Goal: Task Accomplishment & Management: Complete application form

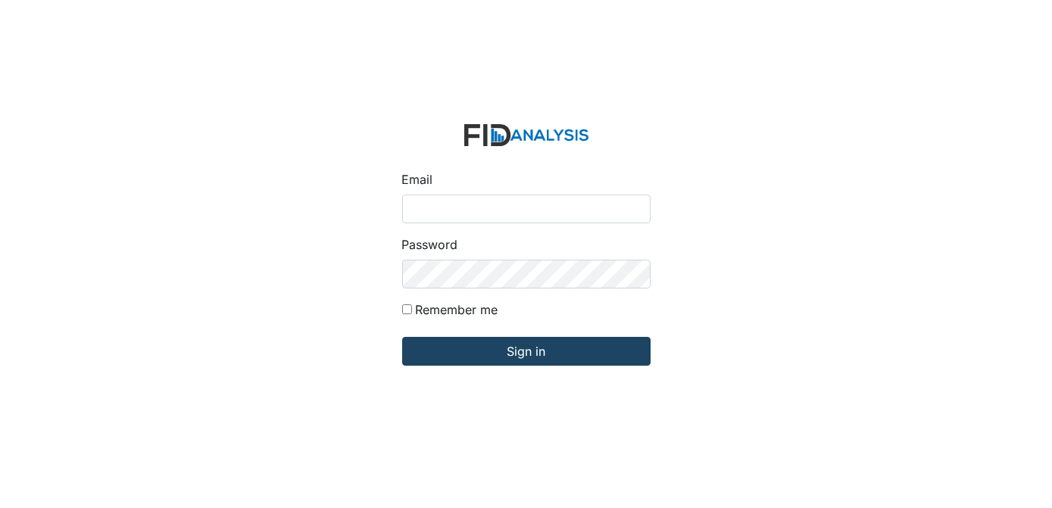
type input "[EMAIL_ADDRESS][DOMAIN_NAME]"
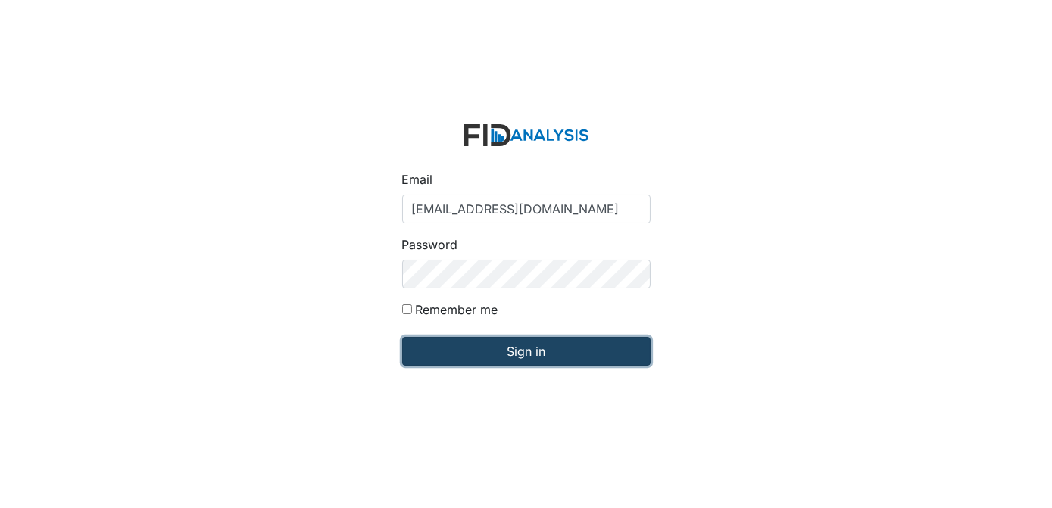
click at [555, 351] on input "Sign in" at bounding box center [526, 351] width 248 height 29
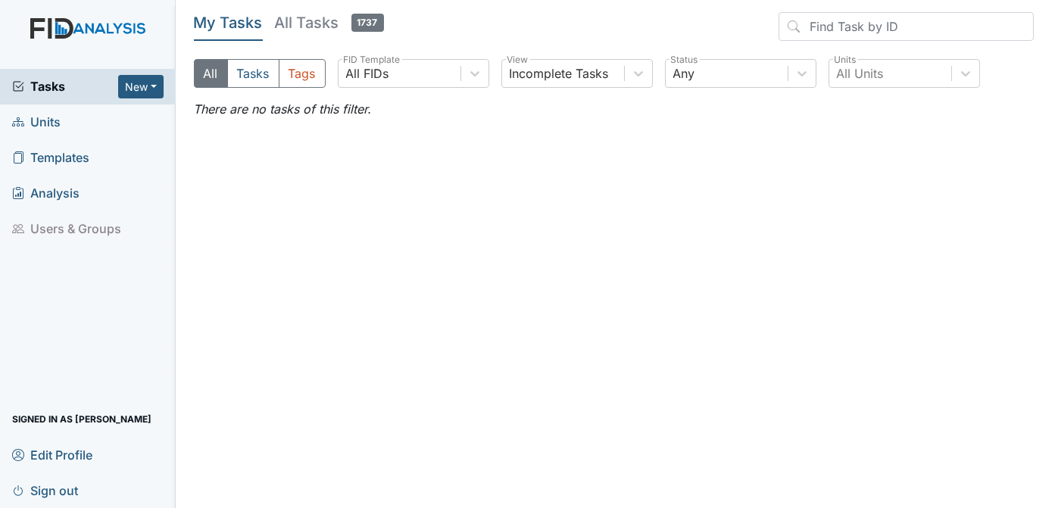
click at [62, 127] on link "Units" at bounding box center [88, 123] width 176 height 36
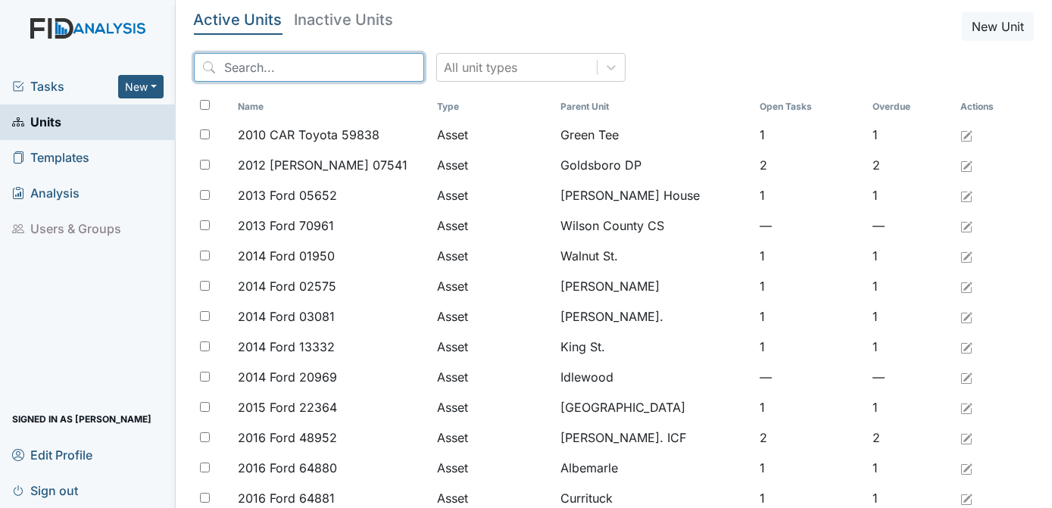
click at [248, 70] on input "search" at bounding box center [309, 67] width 230 height 29
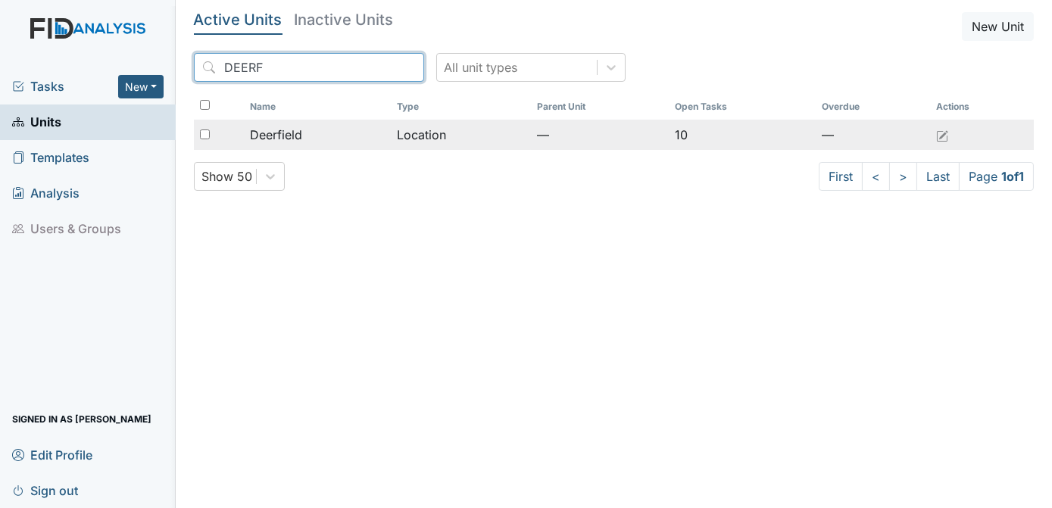
type input "DEERF"
click at [208, 132] on input "checkbox" at bounding box center [205, 135] width 10 height 10
checkbox input "true"
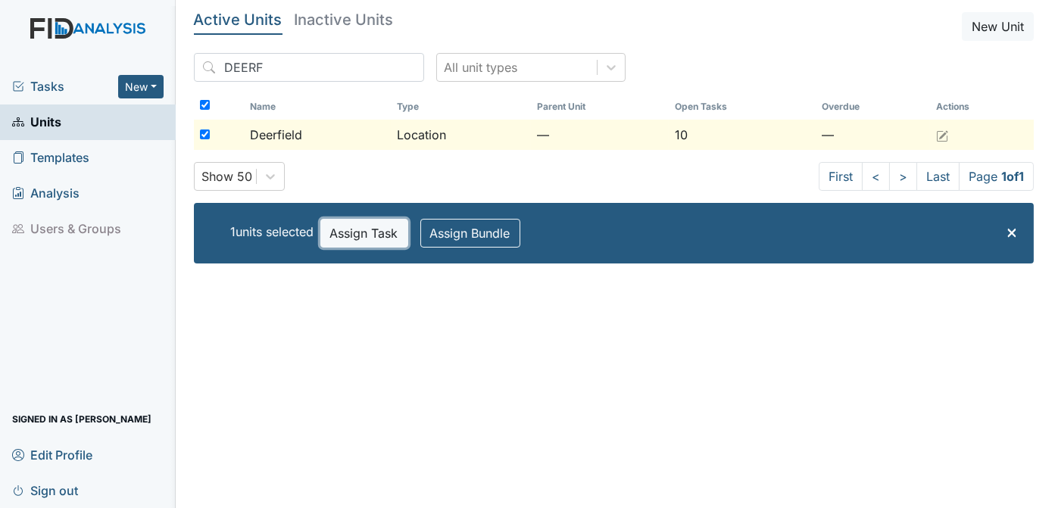
click at [366, 239] on button "Assign Task" at bounding box center [364, 233] width 88 height 29
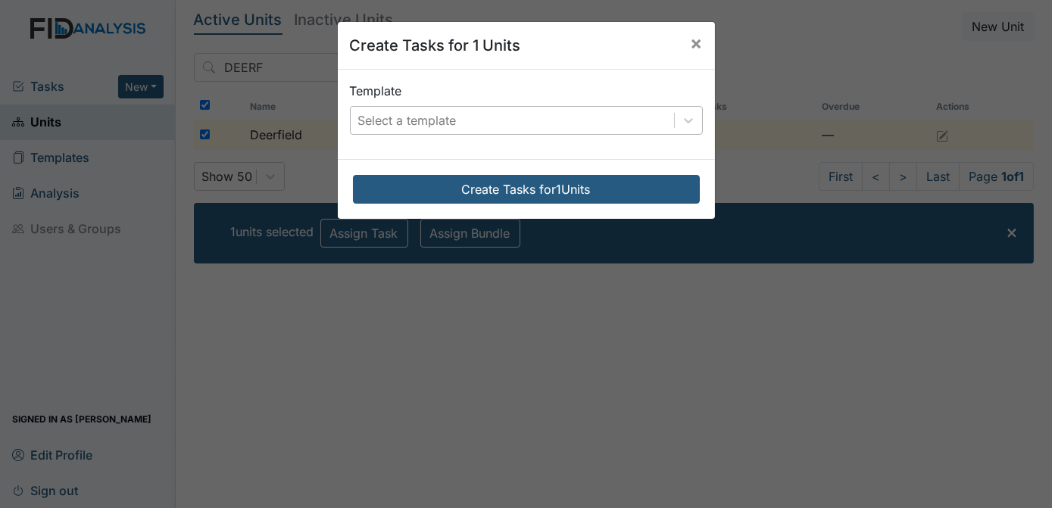
click at [426, 114] on div "Select a template" at bounding box center [407, 120] width 98 height 18
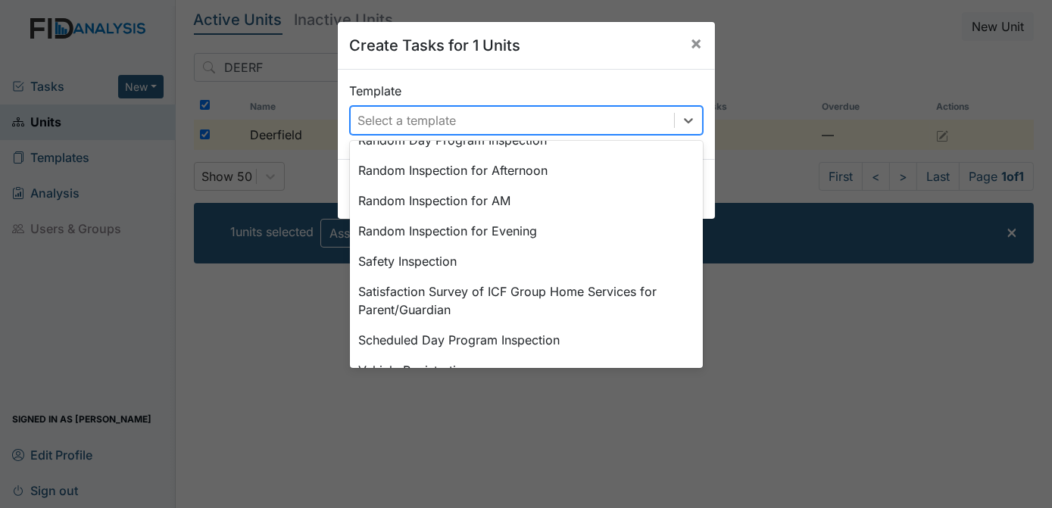
scroll to position [794, 0]
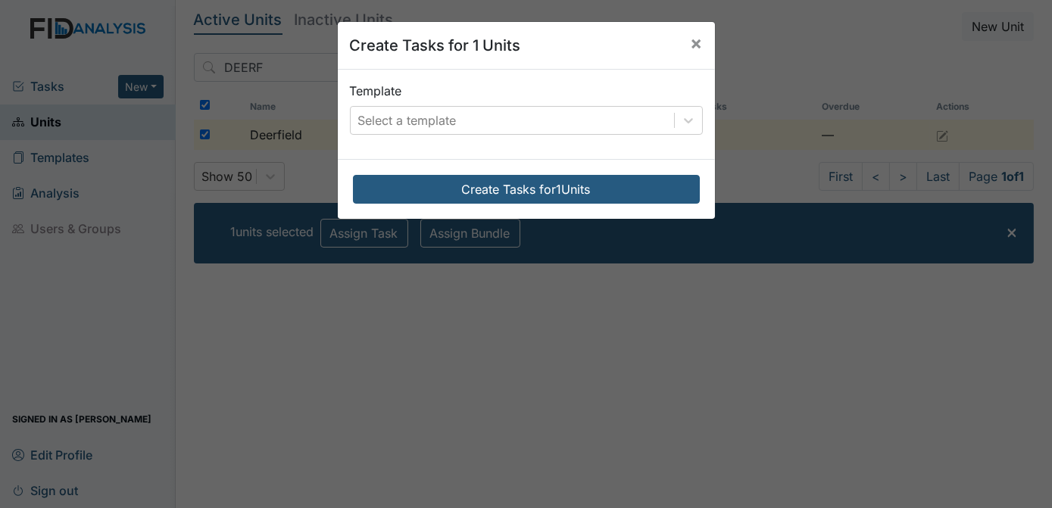
click at [698, 373] on div "Create Tasks for 1 Units × Template Select a template Create Tasks for 1 Units" at bounding box center [526, 254] width 1052 height 508
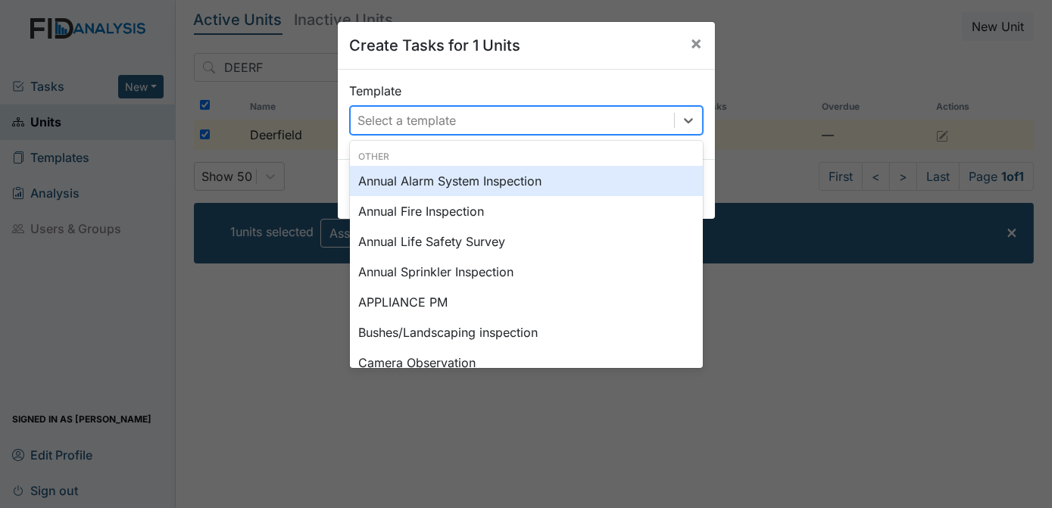
click at [630, 117] on div "Select a template" at bounding box center [512, 120] width 323 height 27
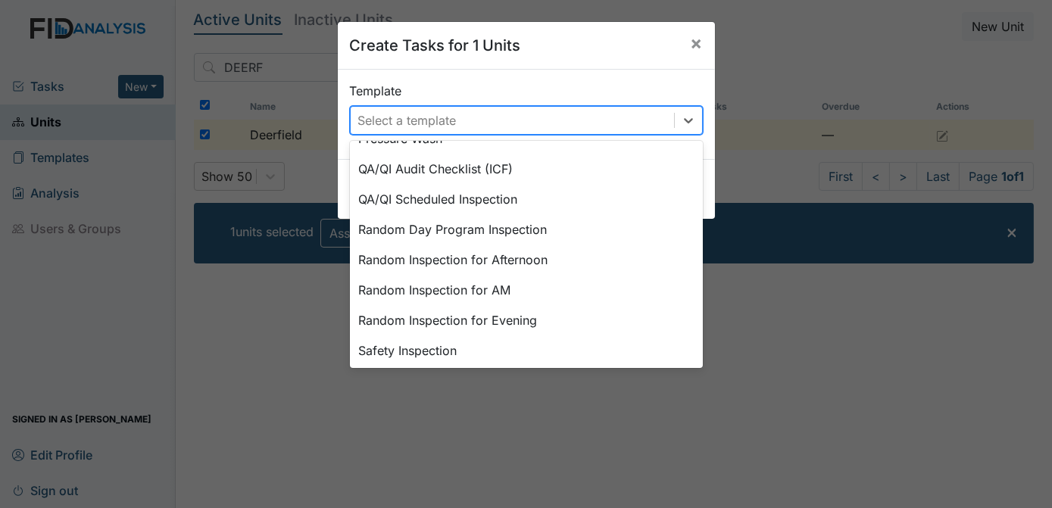
scroll to position [701, 0]
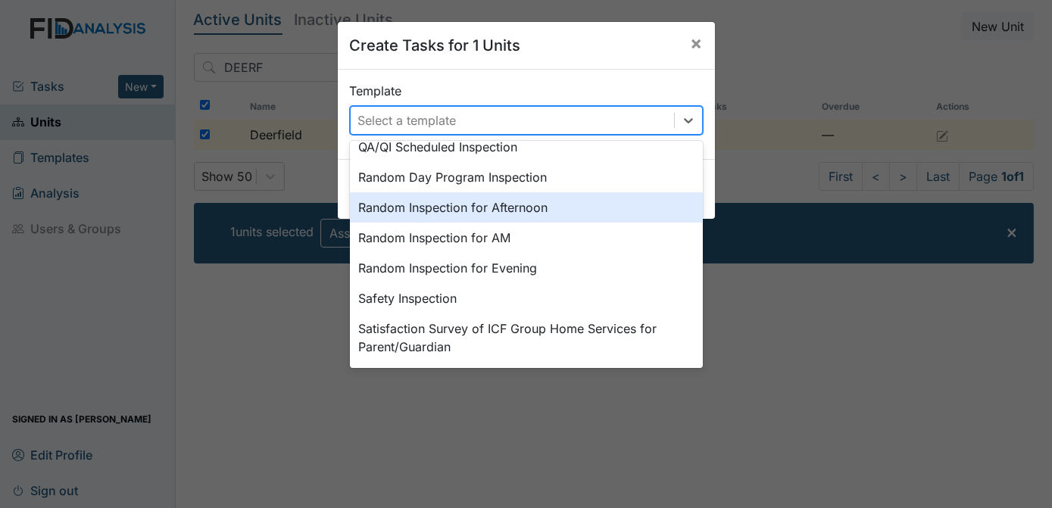
click at [587, 217] on div "Random Inspection for Afternoon" at bounding box center [526, 207] width 353 height 30
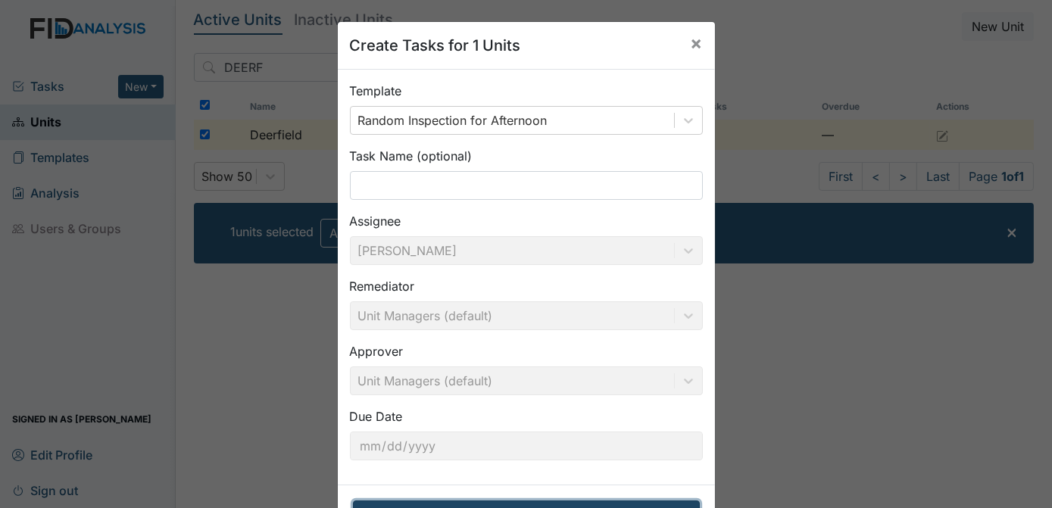
click at [564, 507] on button "Create Tasks for 1 Units" at bounding box center [526, 515] width 347 height 29
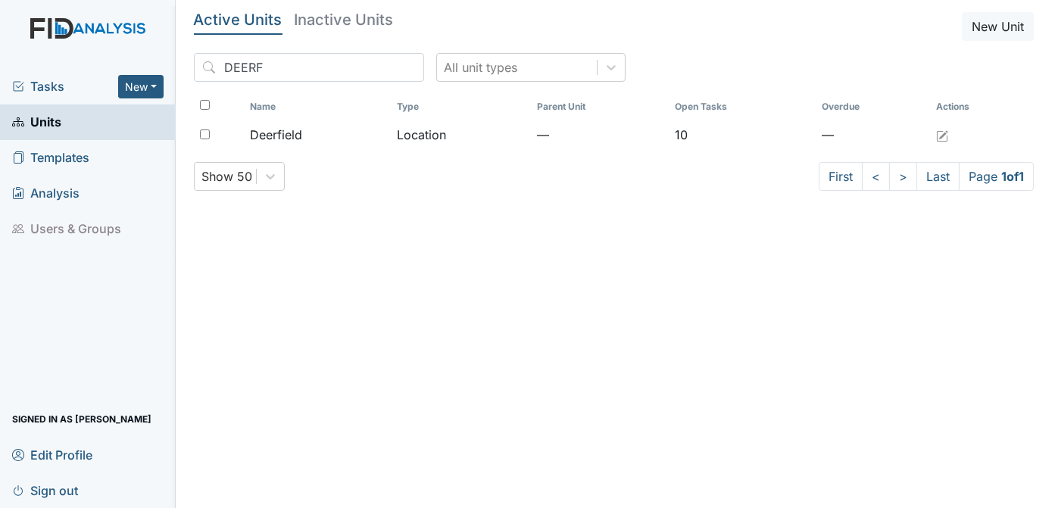
click at [56, 89] on span "Tasks" at bounding box center [65, 86] width 106 height 18
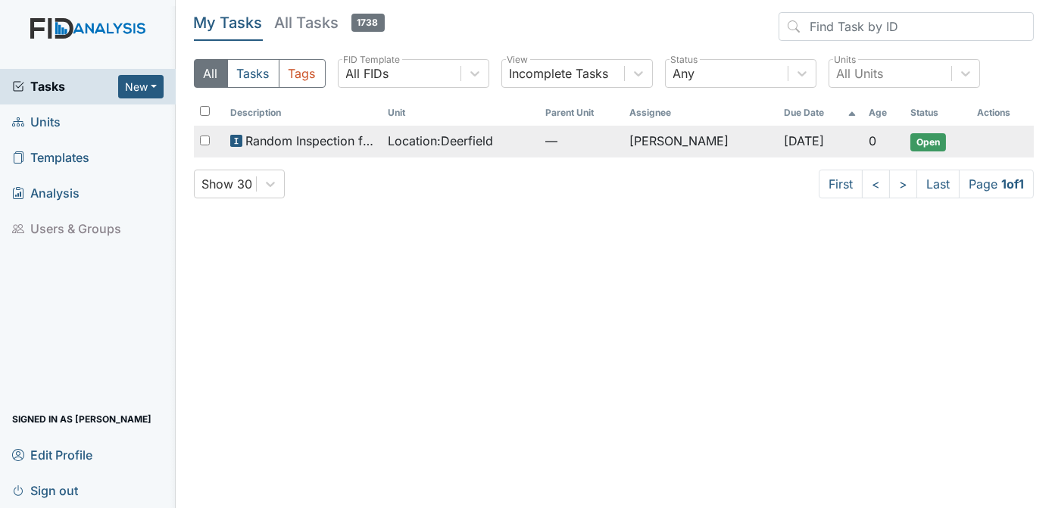
click at [940, 137] on span "Open" at bounding box center [929, 142] width 36 height 18
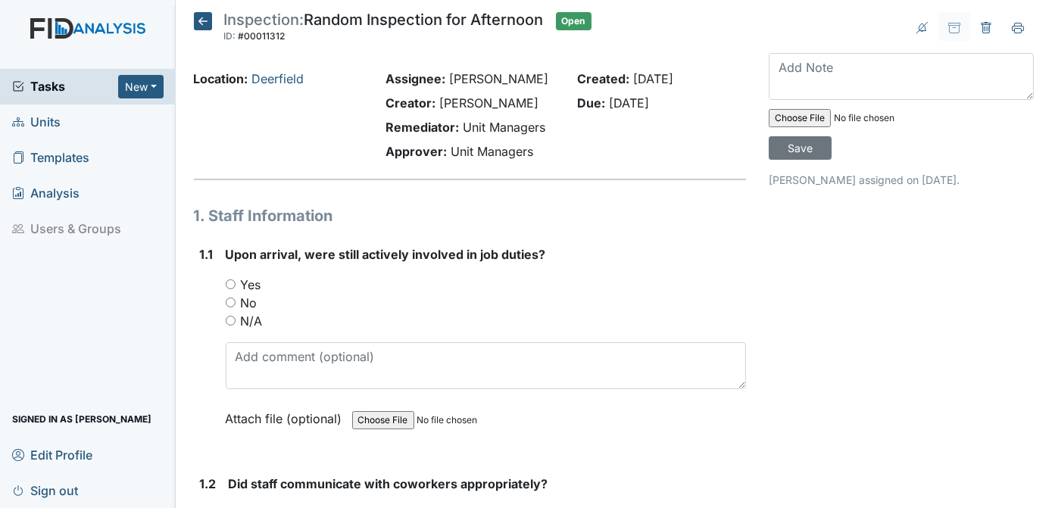
click at [230, 280] on input "Yes" at bounding box center [231, 285] width 10 height 10
radio input "true"
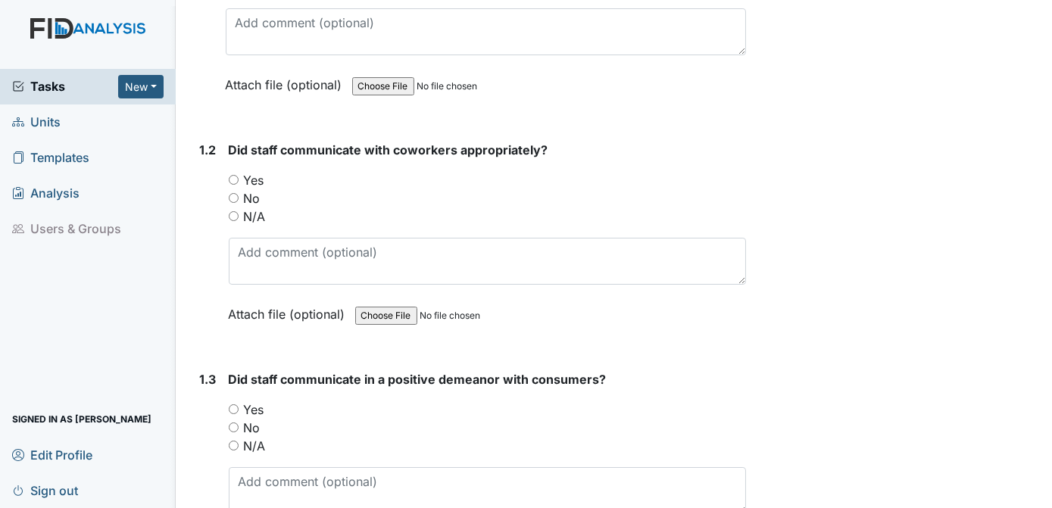
scroll to position [270, 0]
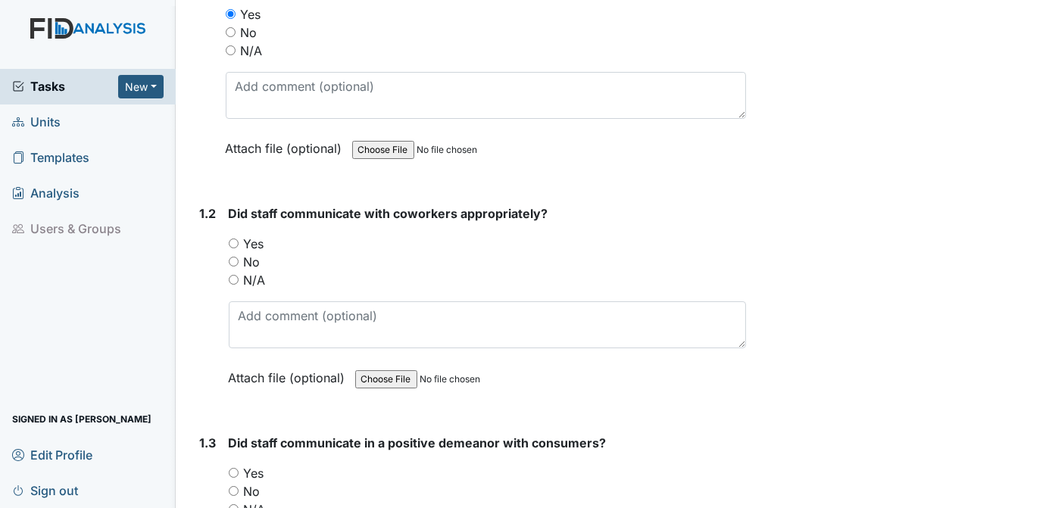
click at [233, 242] on input "Yes" at bounding box center [234, 244] width 10 height 10
radio input "true"
click at [232, 468] on input "Yes" at bounding box center [234, 473] width 10 height 10
radio input "true"
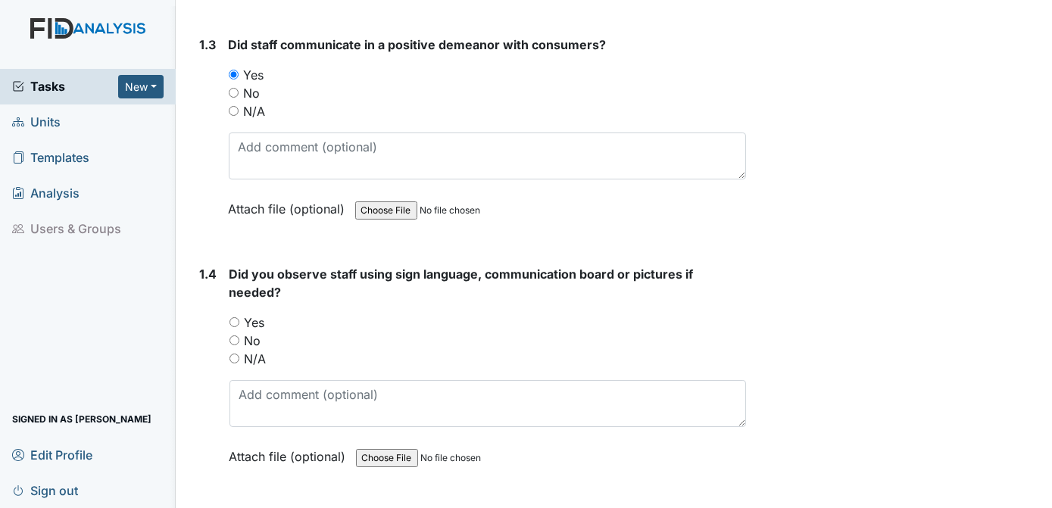
scroll to position [701, 0]
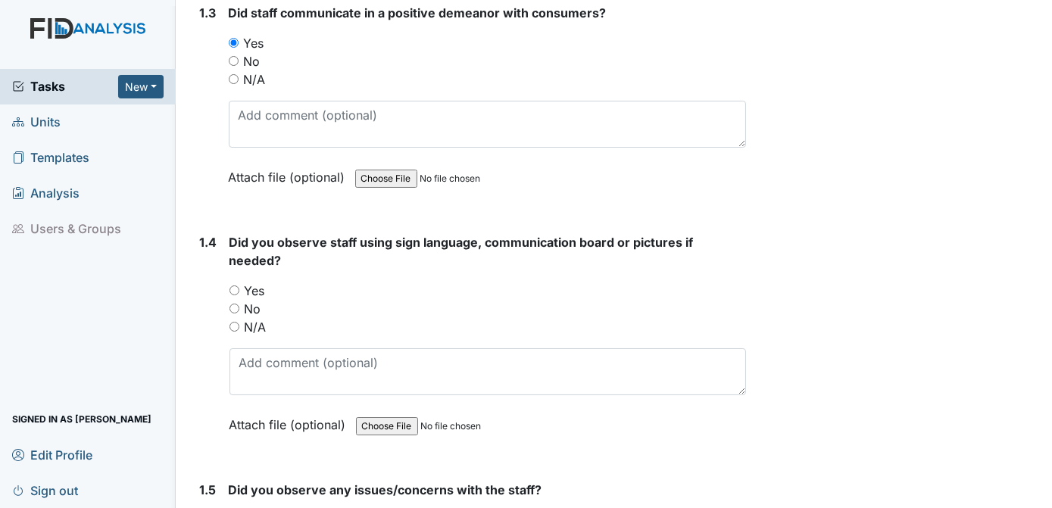
click at [233, 322] on input "N/A" at bounding box center [235, 327] width 10 height 10
radio input "true"
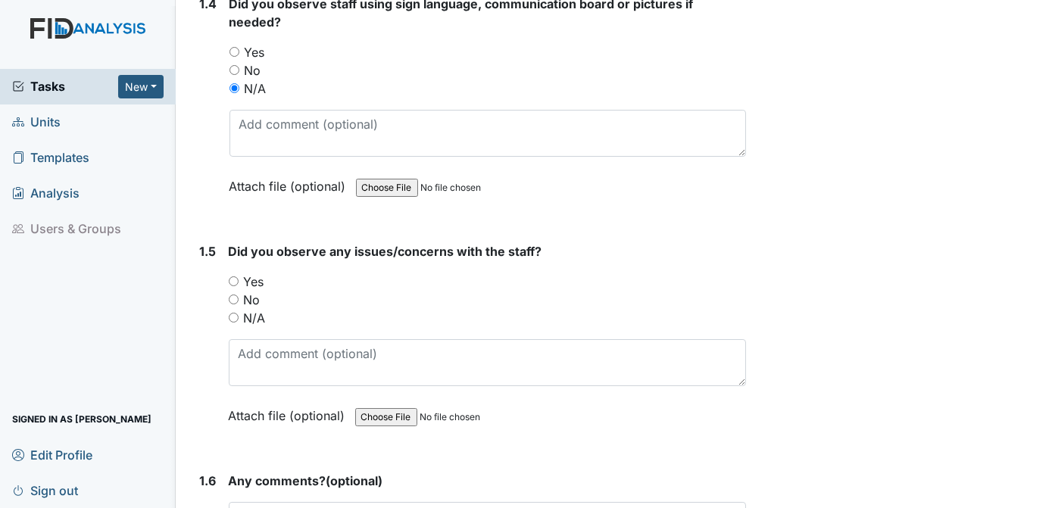
scroll to position [971, 0]
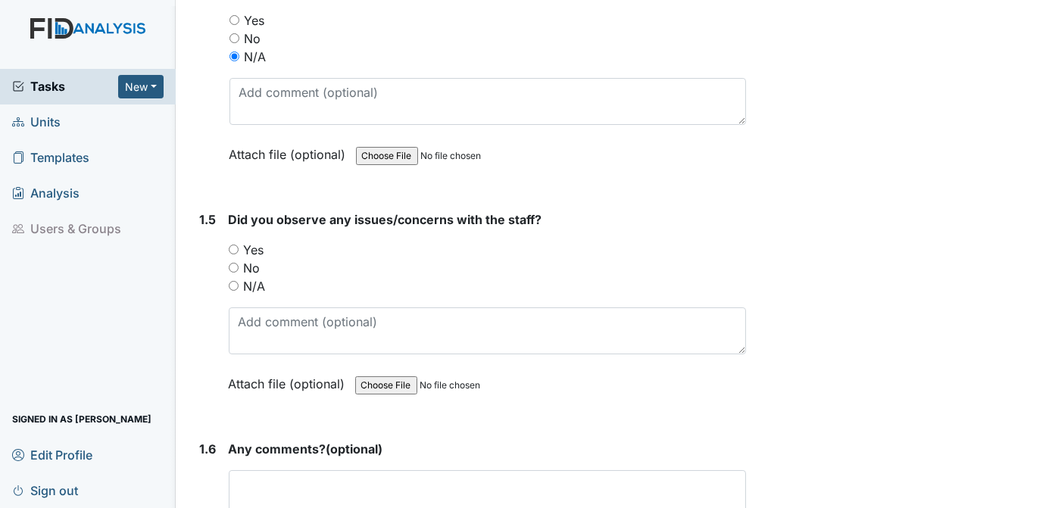
click at [236, 263] on input "No" at bounding box center [234, 268] width 10 height 10
radio input "true"
click at [271, 473] on textarea at bounding box center [488, 493] width 518 height 47
type textarea "N/A"
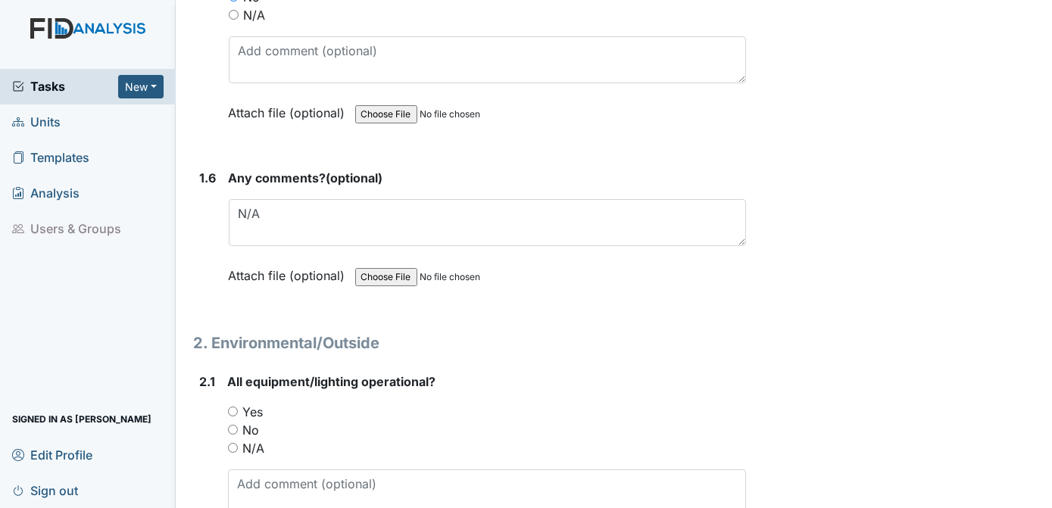
scroll to position [1211, 0]
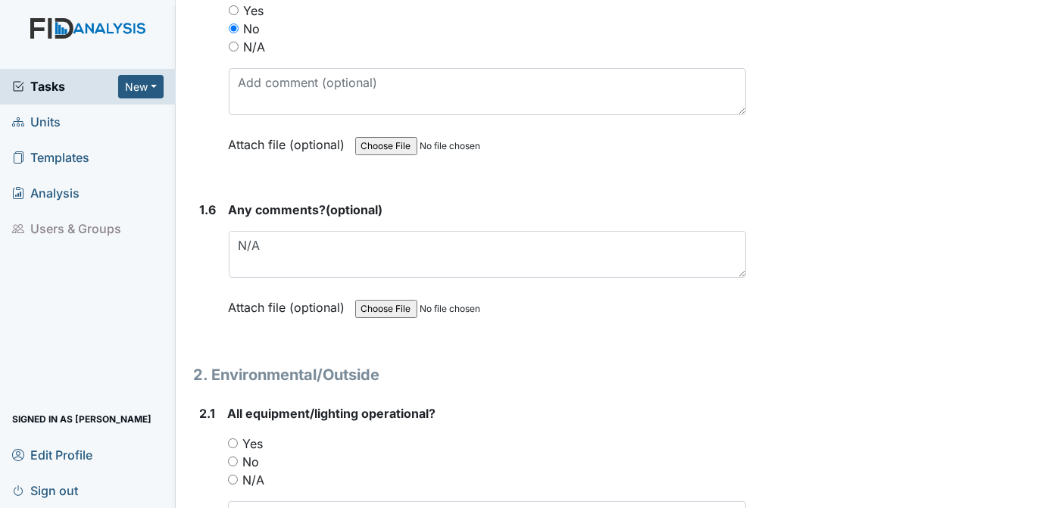
click at [231, 439] on input "Yes" at bounding box center [233, 444] width 10 height 10
radio input "true"
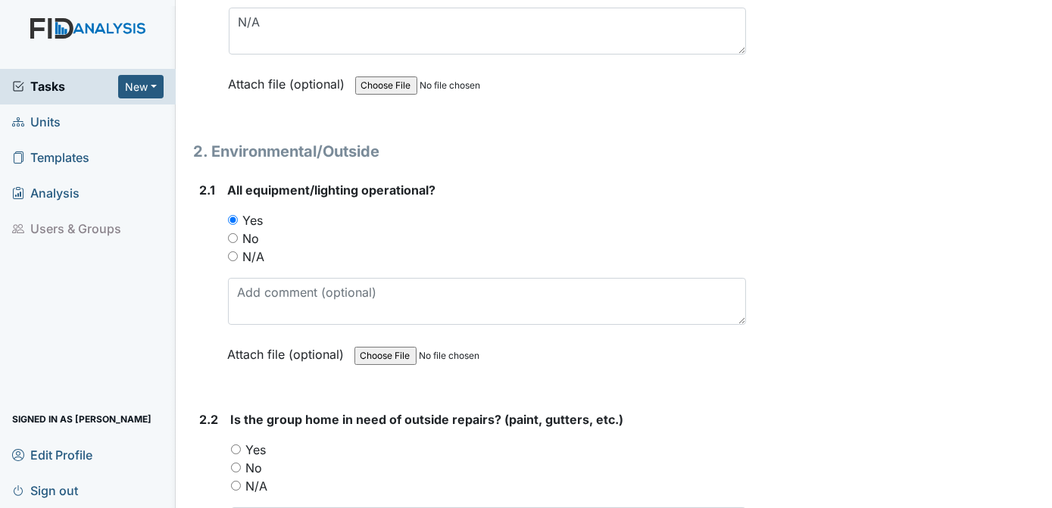
scroll to position [1497, 0]
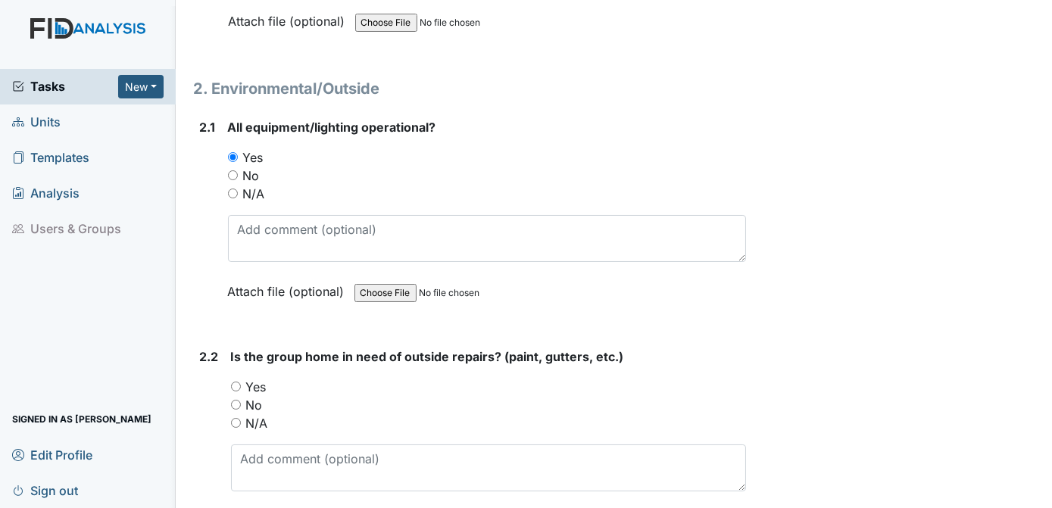
click at [236, 400] on input "No" at bounding box center [236, 405] width 10 height 10
radio input "true"
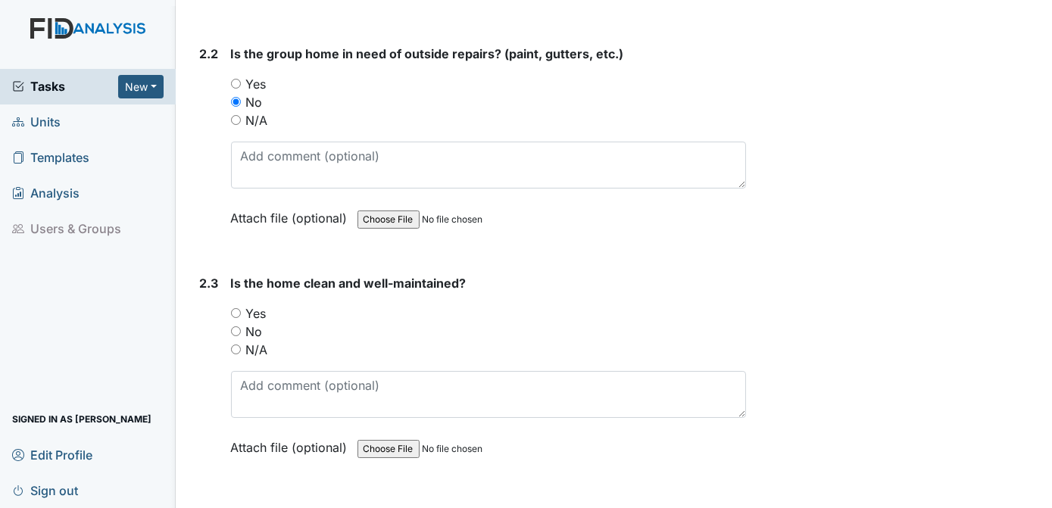
scroll to position [1863, 0]
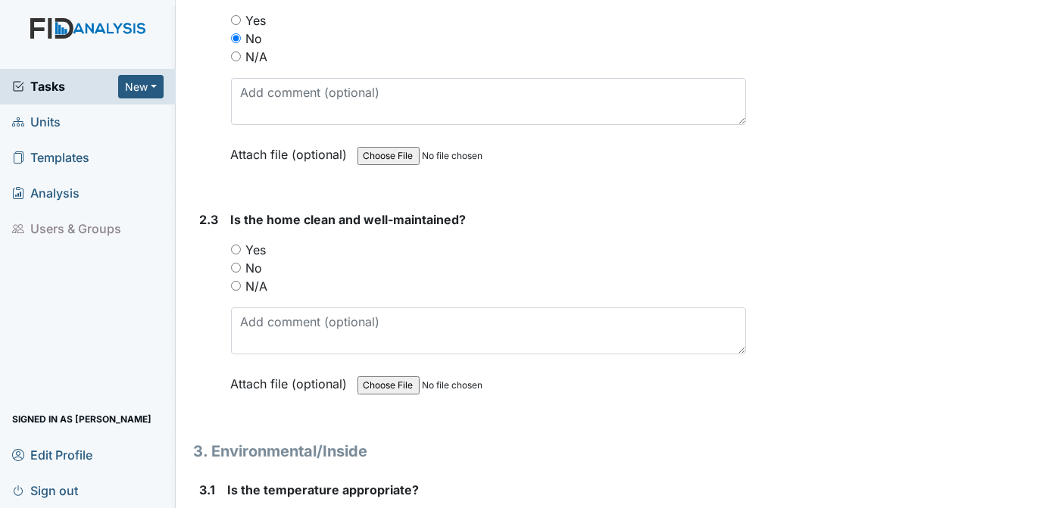
click at [235, 245] on input "Yes" at bounding box center [236, 250] width 10 height 10
radio input "true"
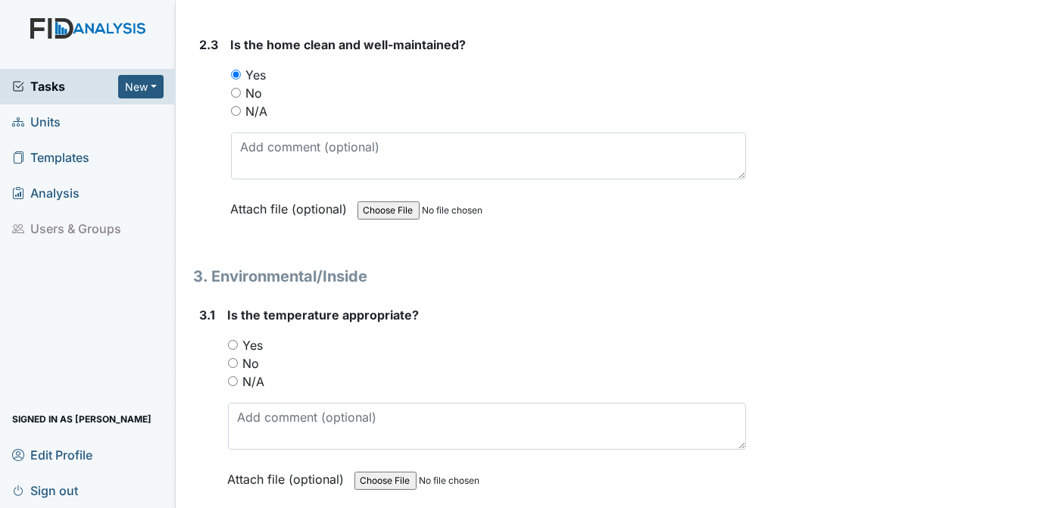
scroll to position [2198, 0]
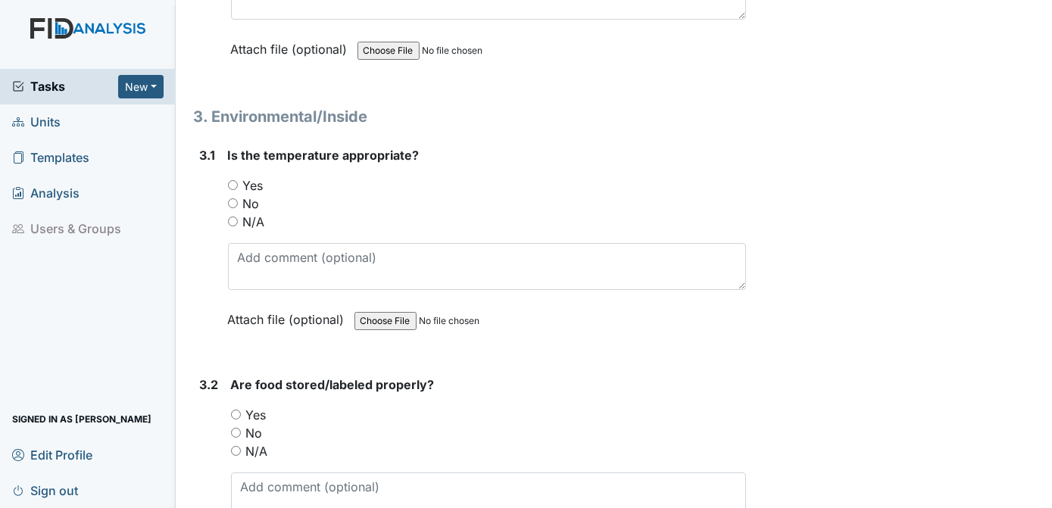
click at [230, 180] on input "Yes" at bounding box center [233, 185] width 10 height 10
radio input "true"
click at [236, 410] on input "Yes" at bounding box center [236, 415] width 10 height 10
radio input "true"
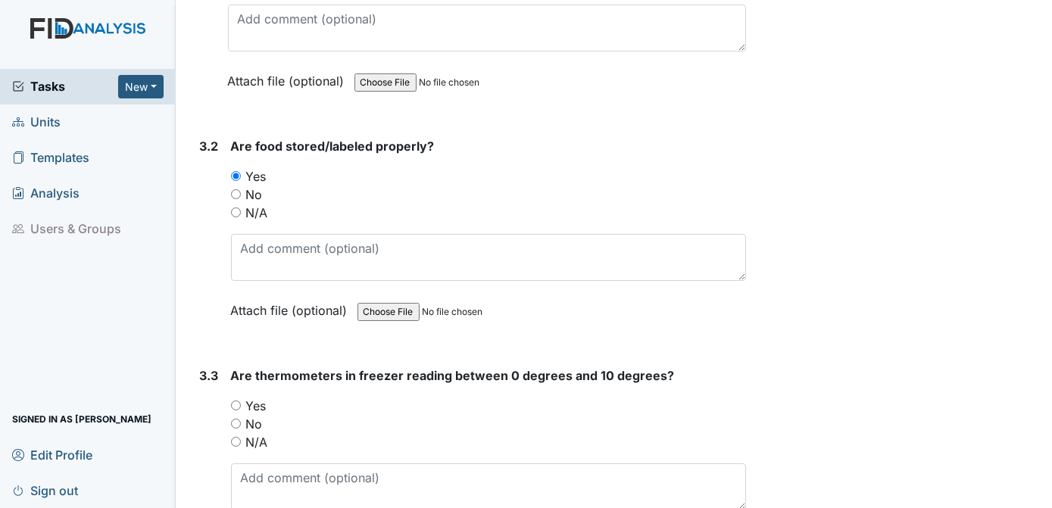
scroll to position [2469, 0]
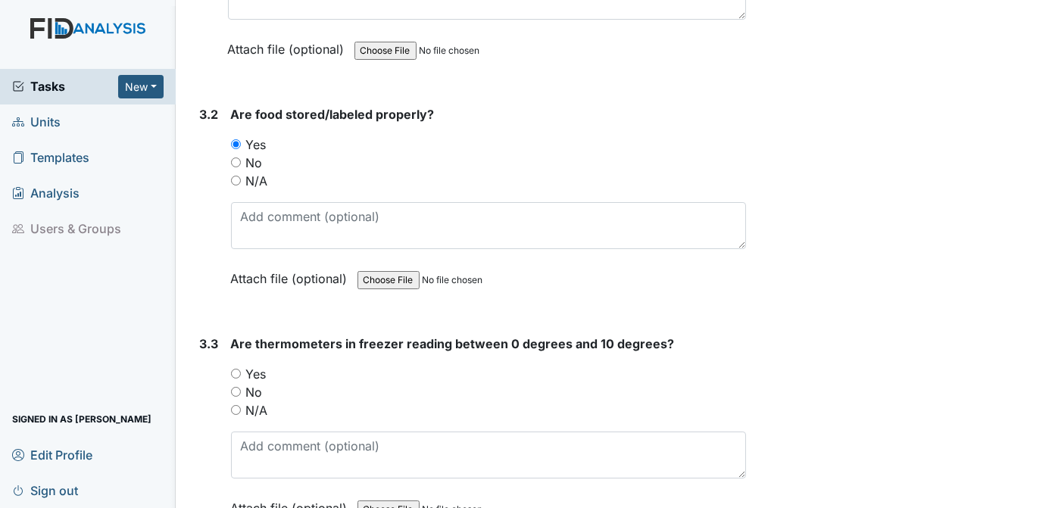
click at [234, 369] on input "Yes" at bounding box center [236, 374] width 10 height 10
radio input "true"
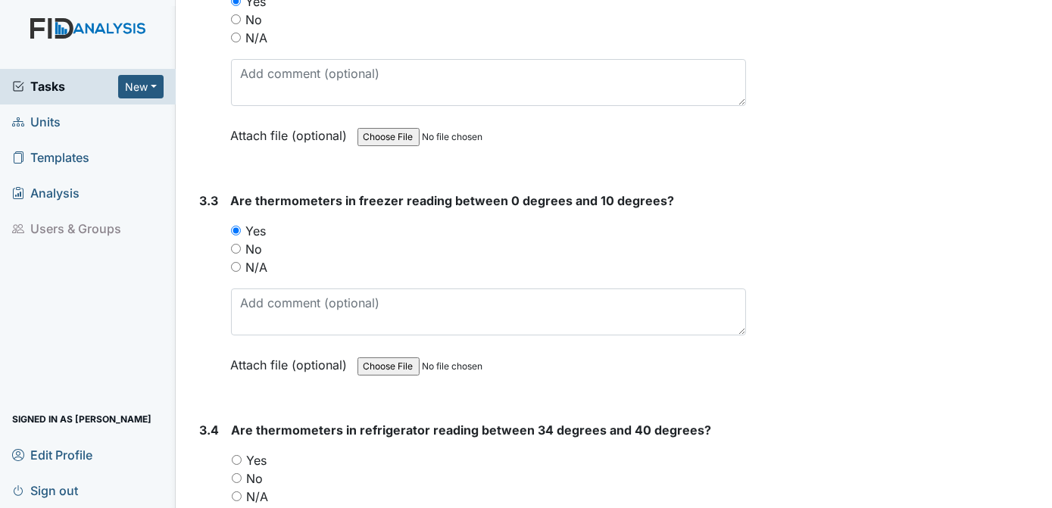
click at [239, 455] on input "Yes" at bounding box center [237, 460] width 10 height 10
radio input "true"
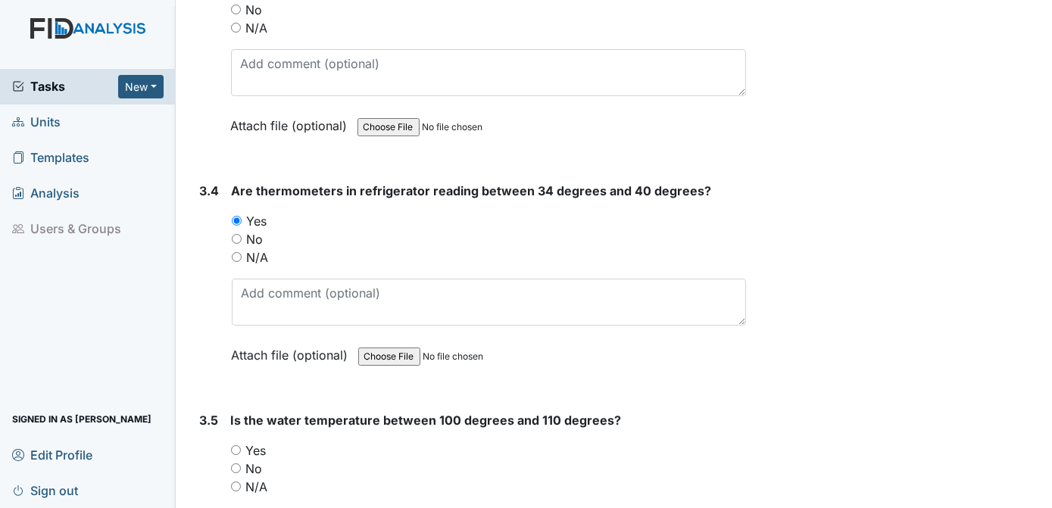
scroll to position [2915, 0]
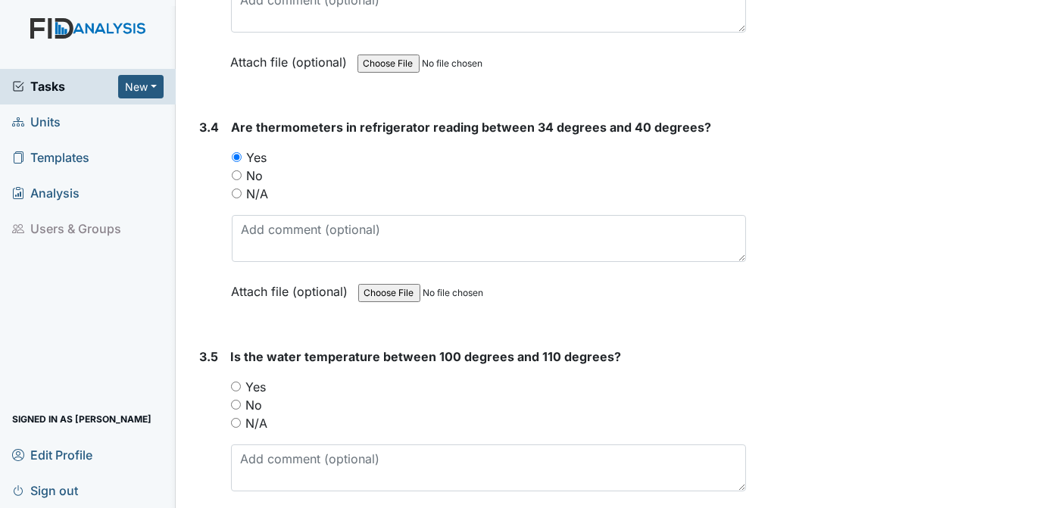
click at [236, 382] on input "Yes" at bounding box center [236, 387] width 10 height 10
radio input "true"
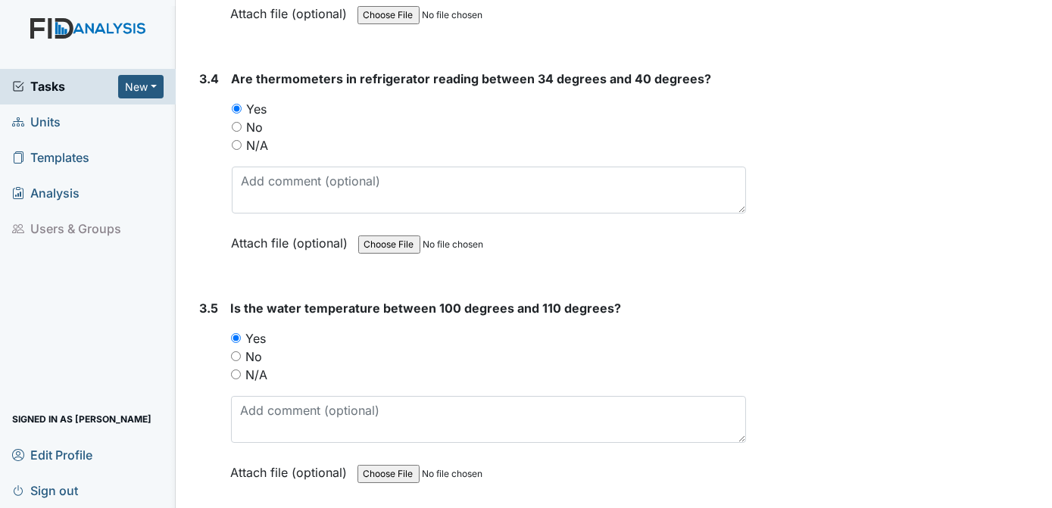
scroll to position [3042, 0]
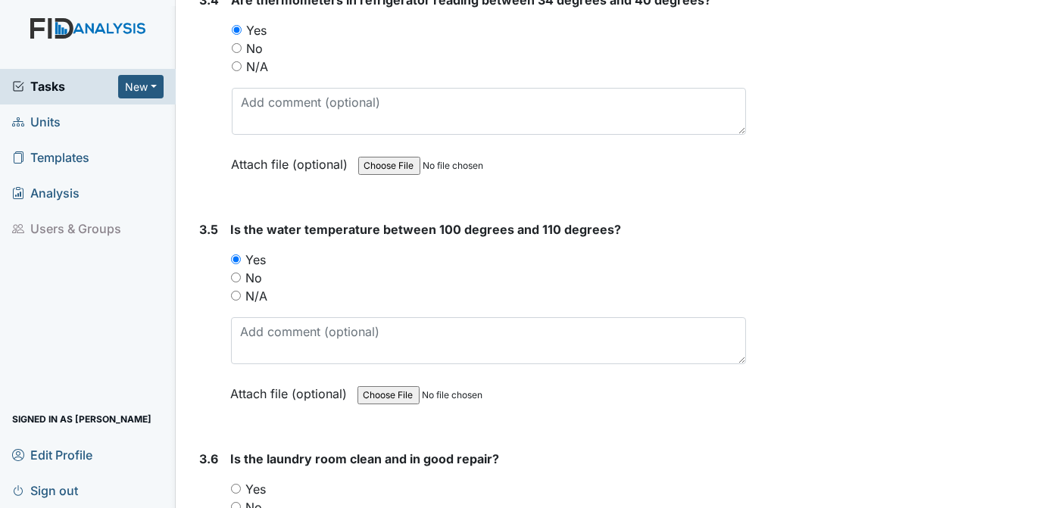
click at [236, 484] on input "Yes" at bounding box center [236, 489] width 10 height 10
radio input "true"
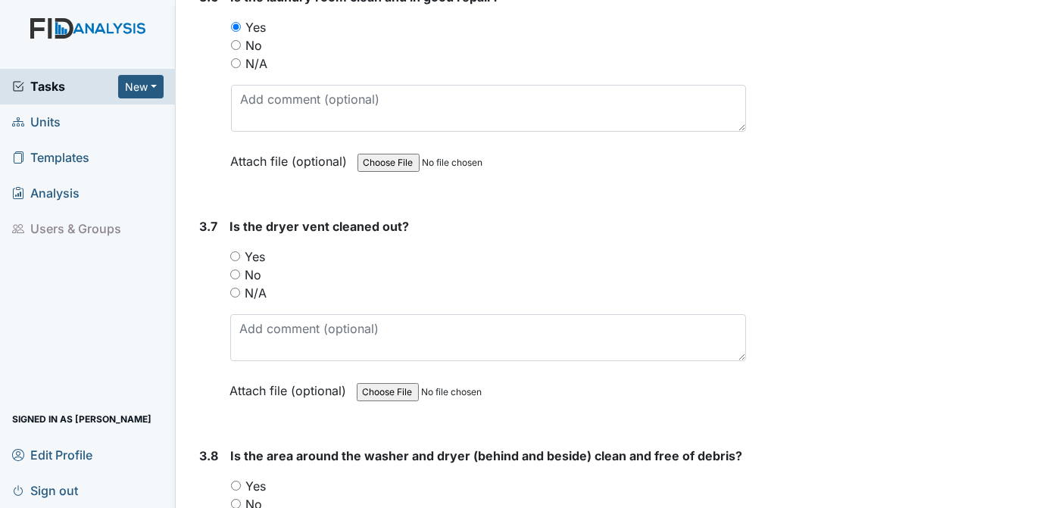
scroll to position [3537, 0]
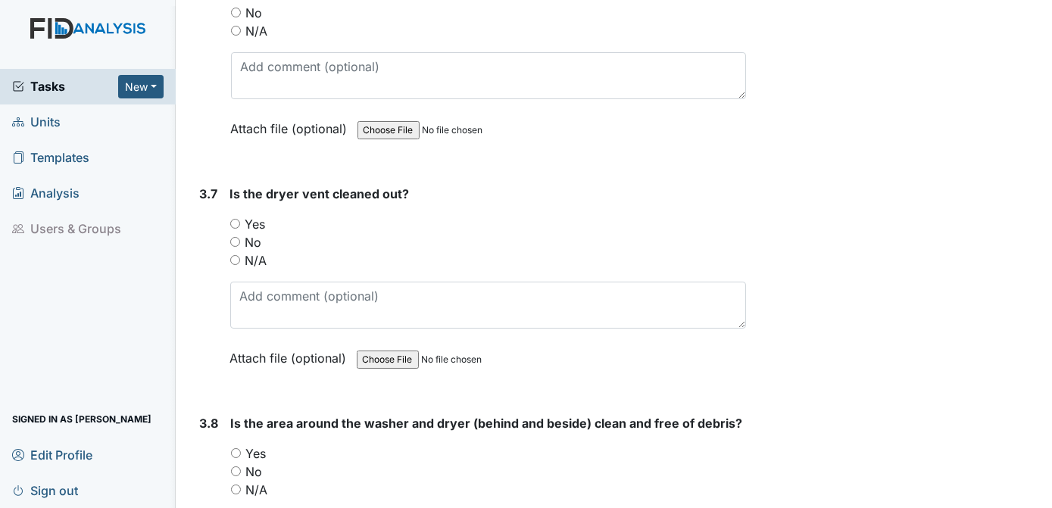
click at [236, 219] on input "Yes" at bounding box center [235, 224] width 10 height 10
radio input "true"
click at [237, 448] on input "Yes" at bounding box center [236, 453] width 10 height 10
radio input "true"
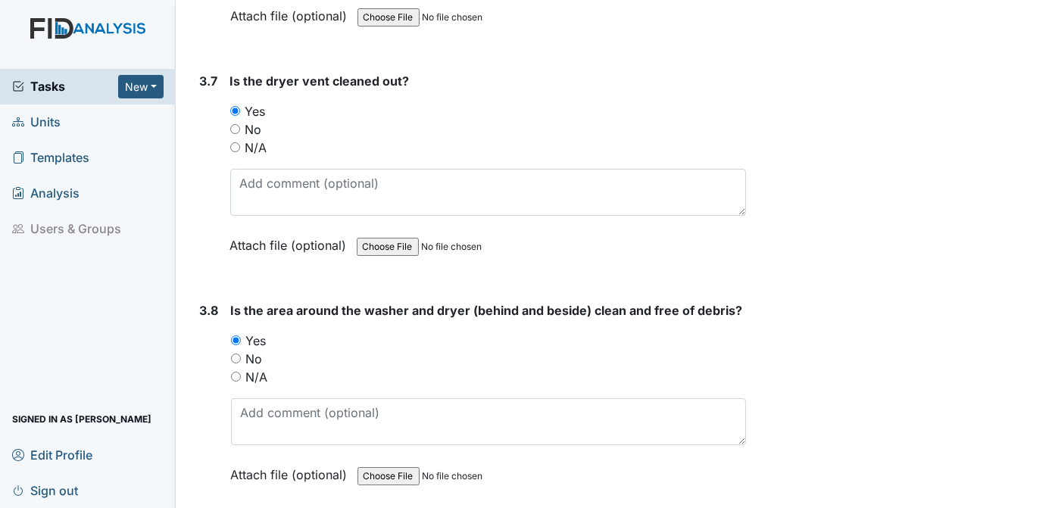
scroll to position [3777, 0]
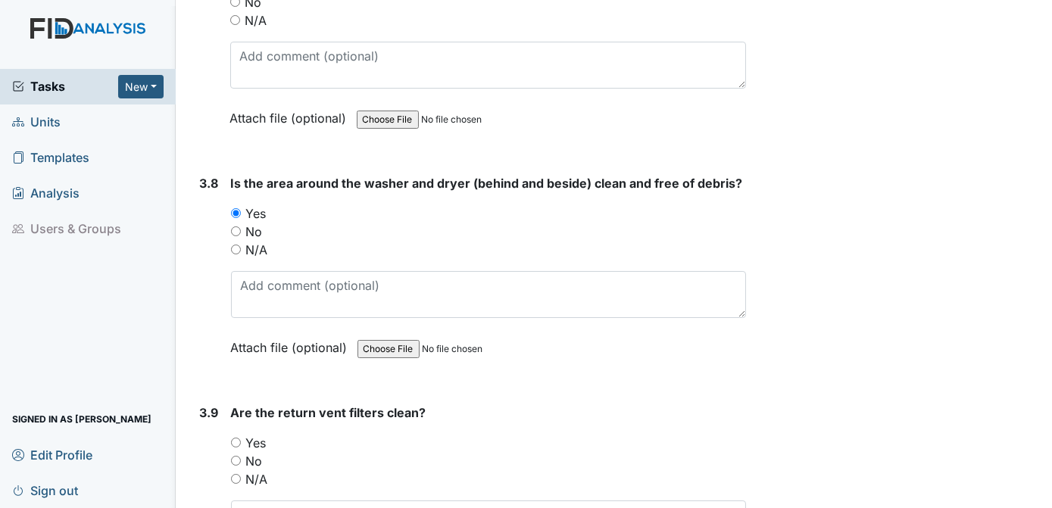
click at [234, 438] on input "Yes" at bounding box center [236, 443] width 10 height 10
radio input "true"
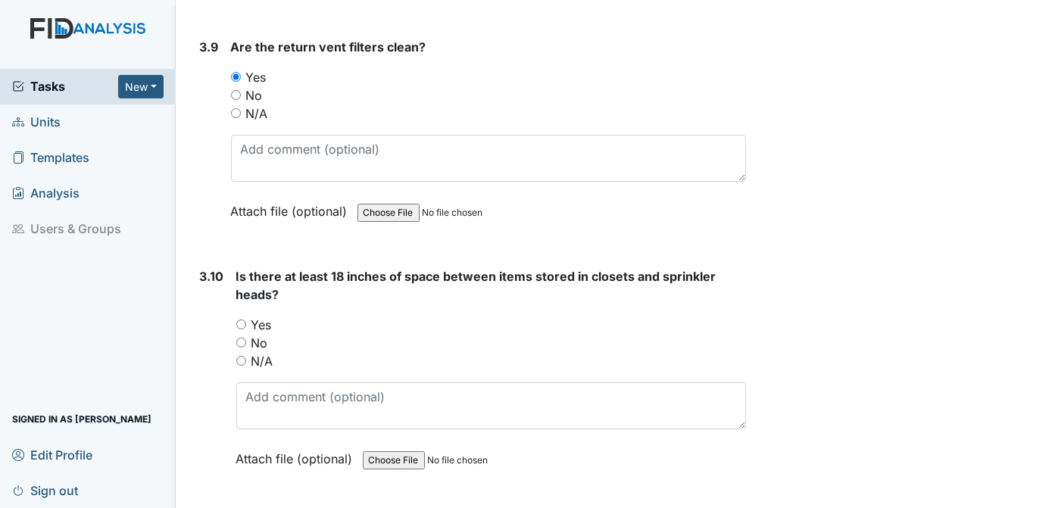
scroll to position [4207, 0]
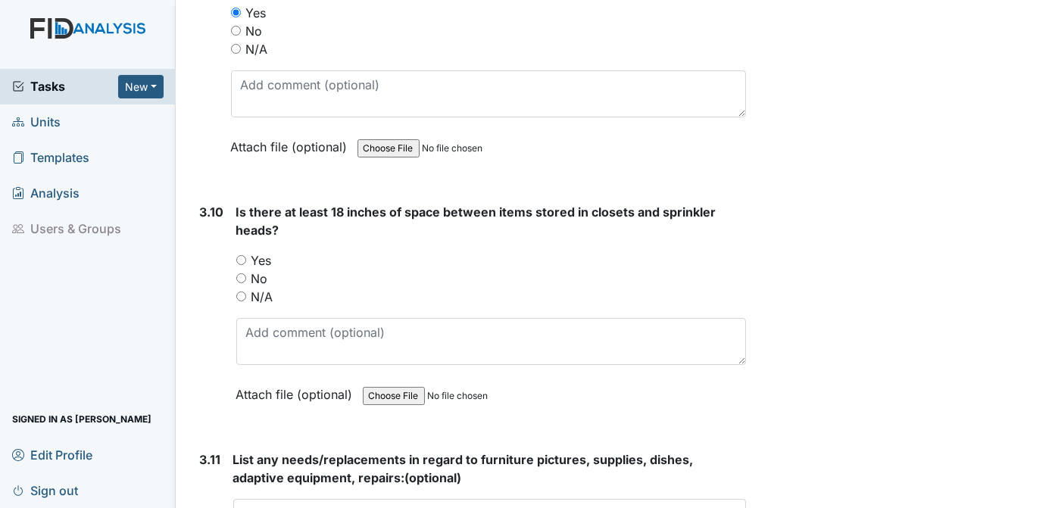
click at [242, 255] on input "Yes" at bounding box center [241, 260] width 10 height 10
radio input "true"
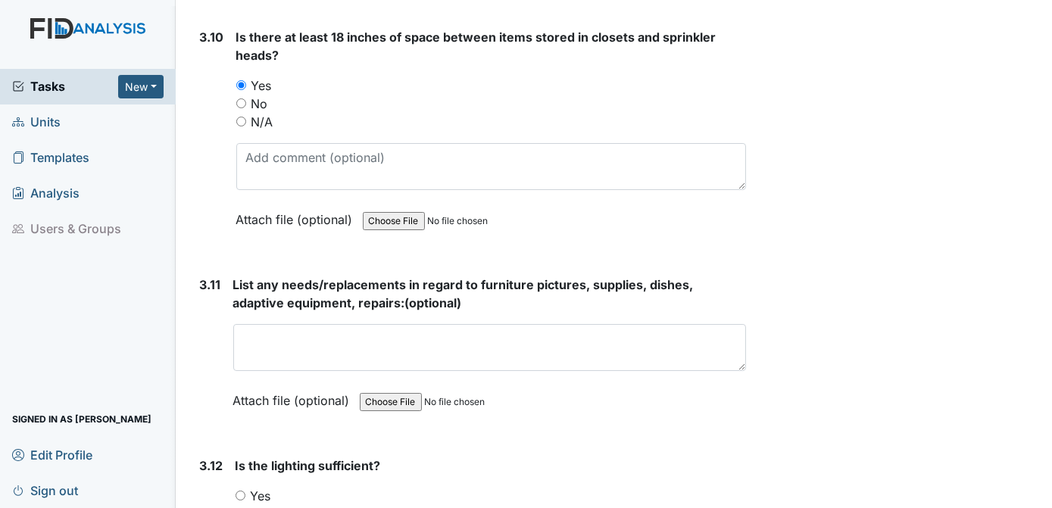
scroll to position [4414, 0]
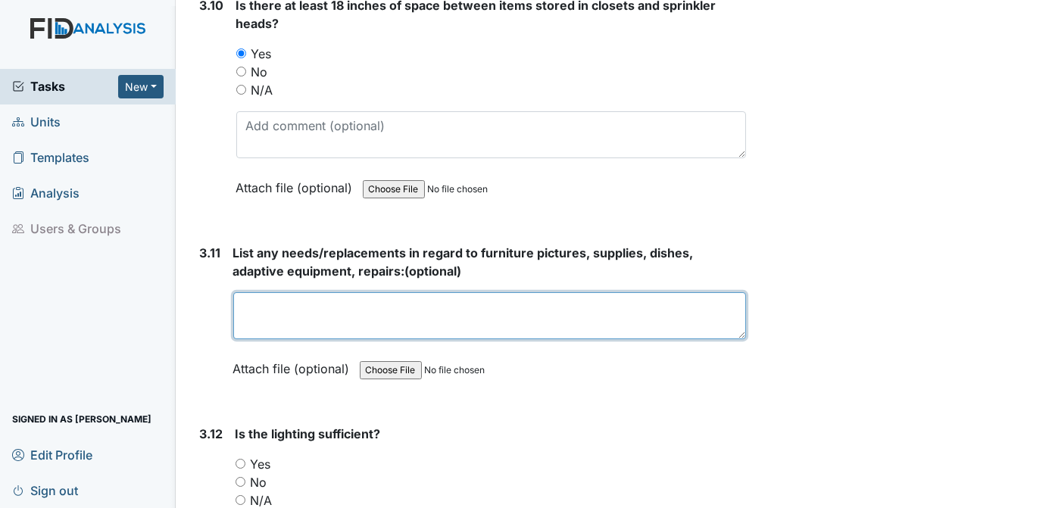
click at [262, 292] on textarea at bounding box center [490, 315] width 514 height 47
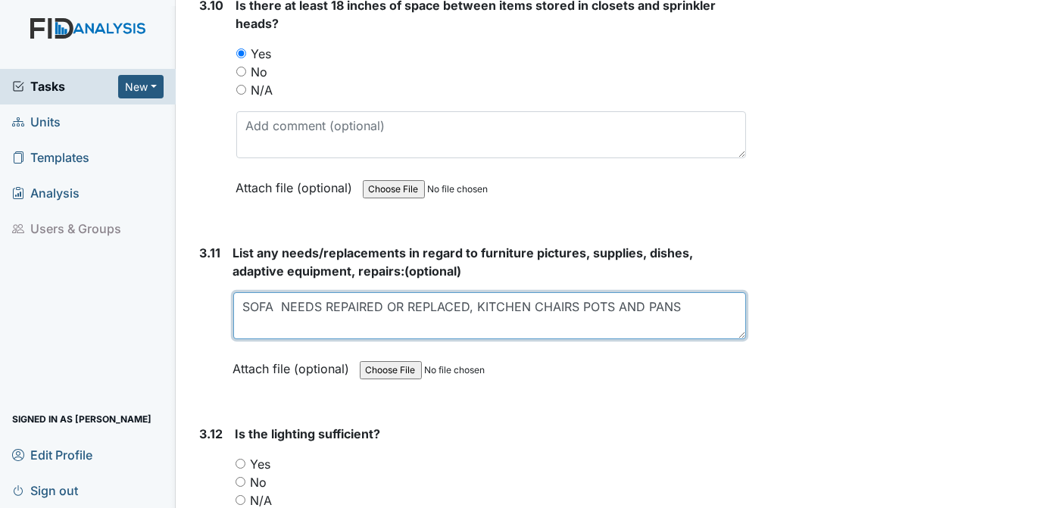
type textarea "SOFA NEEDS REPAIRED OR REPLACED, KITCHEN CHAIRS POTS AND PANS"
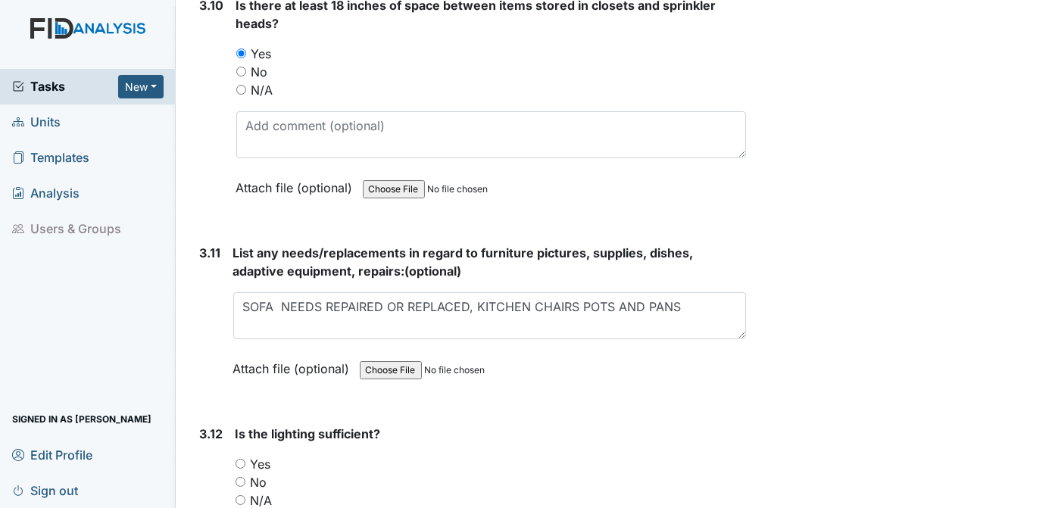
click at [239, 459] on input "Yes" at bounding box center [241, 464] width 10 height 10
radio input "true"
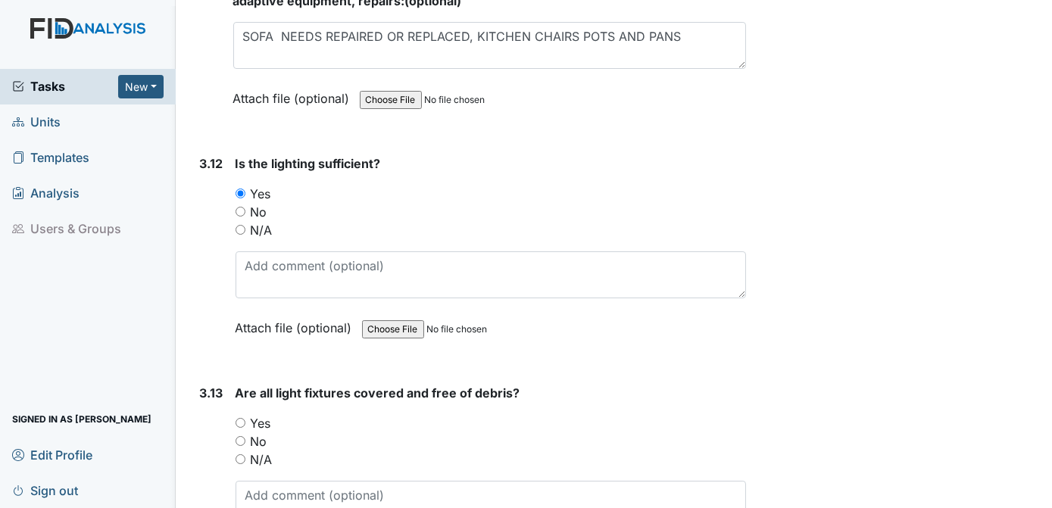
scroll to position [4716, 0]
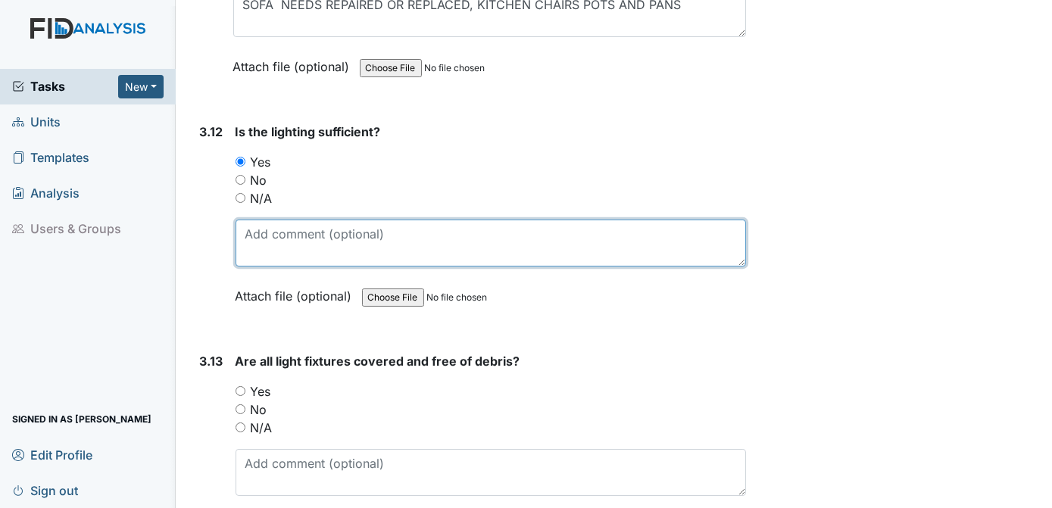
click at [284, 223] on textarea at bounding box center [491, 243] width 511 height 47
type textarea "HALLWAY BULB NEEDS CHANGING"
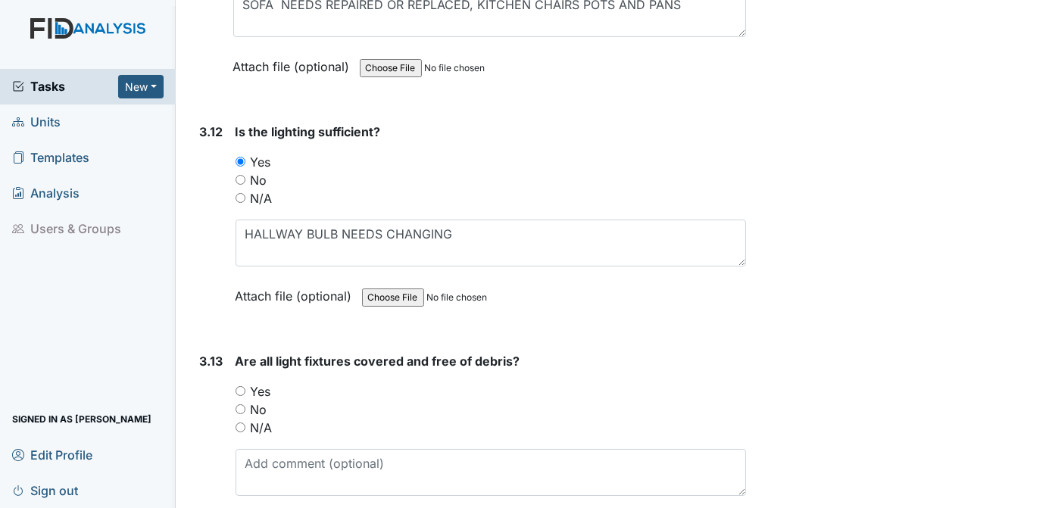
click at [242, 386] on input "Yes" at bounding box center [241, 391] width 10 height 10
radio input "true"
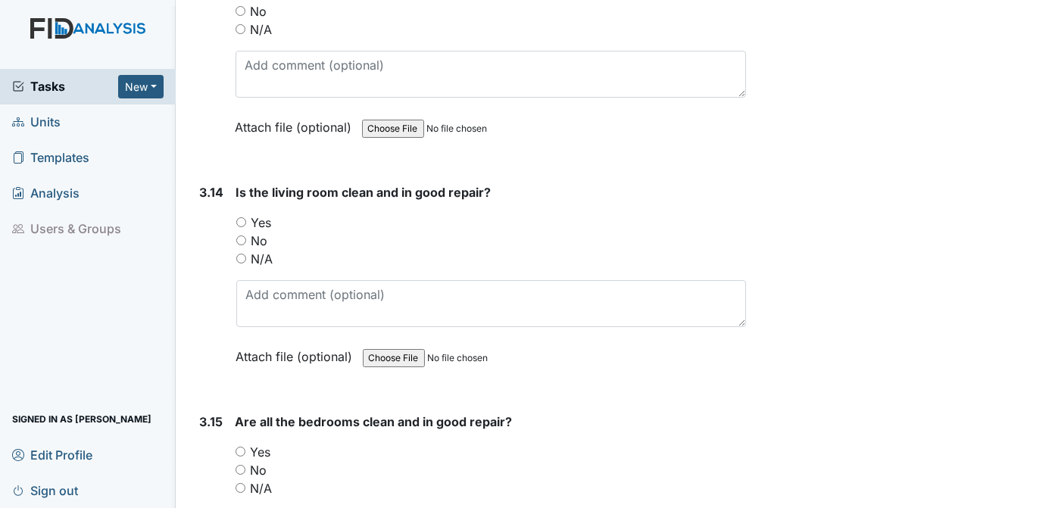
scroll to position [5052, 0]
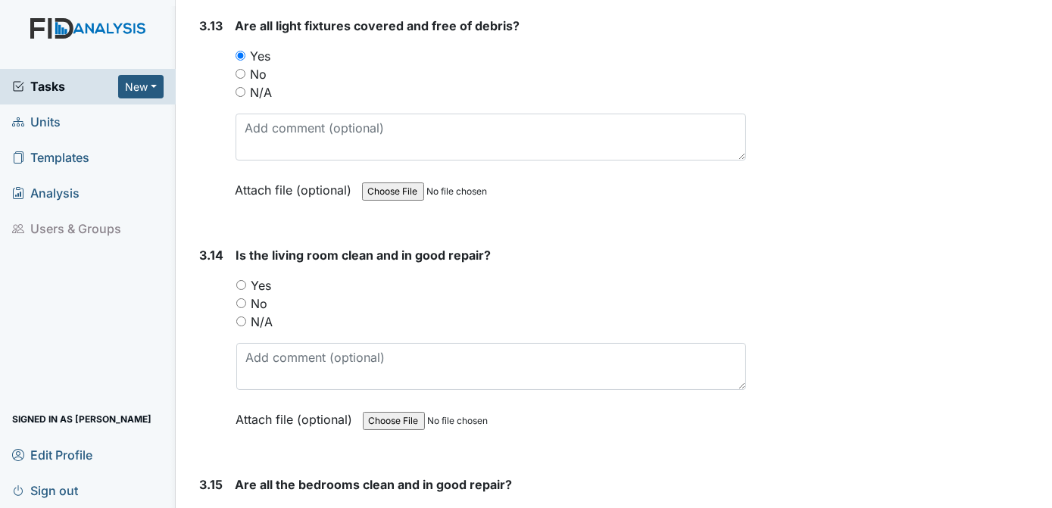
click at [242, 280] on input "Yes" at bounding box center [241, 285] width 10 height 10
radio input "true"
click at [240, 508] on input "Yes" at bounding box center [241, 515] width 10 height 10
radio input "true"
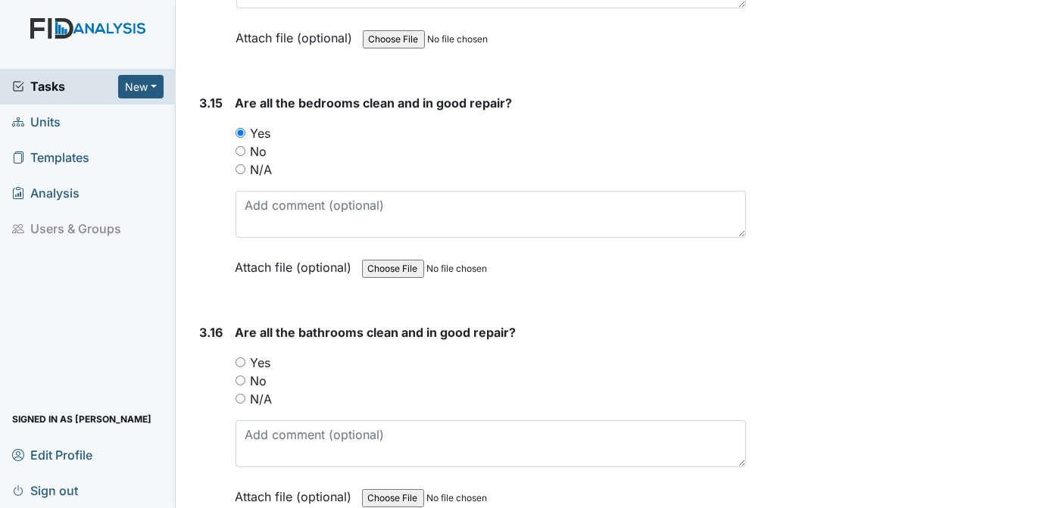
scroll to position [5497, 0]
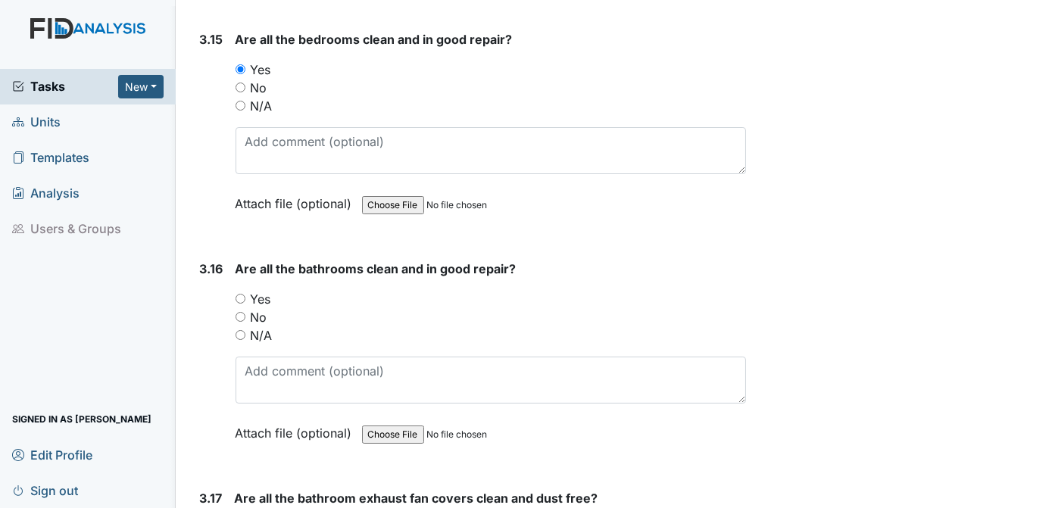
click at [239, 294] on input "Yes" at bounding box center [241, 299] width 10 height 10
radio input "true"
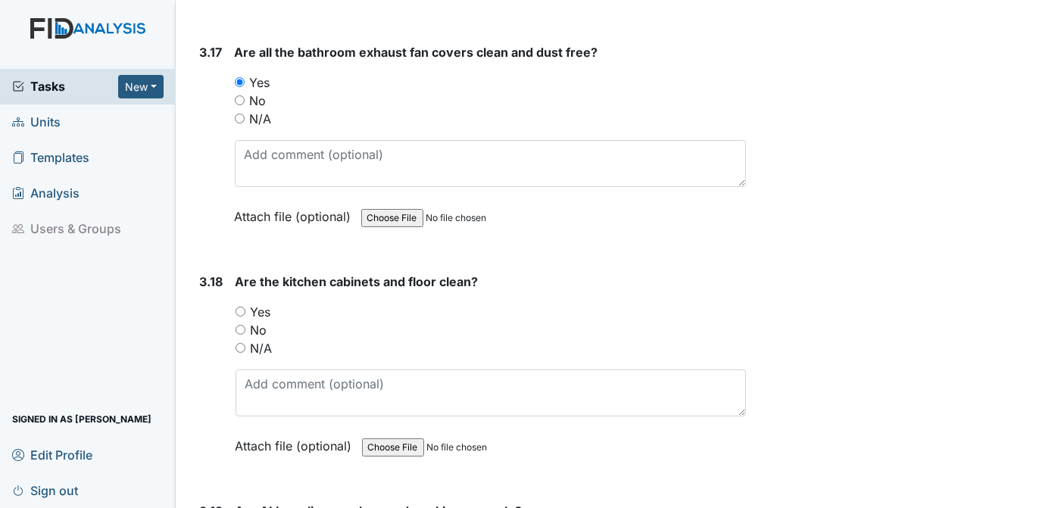
scroll to position [6007, 0]
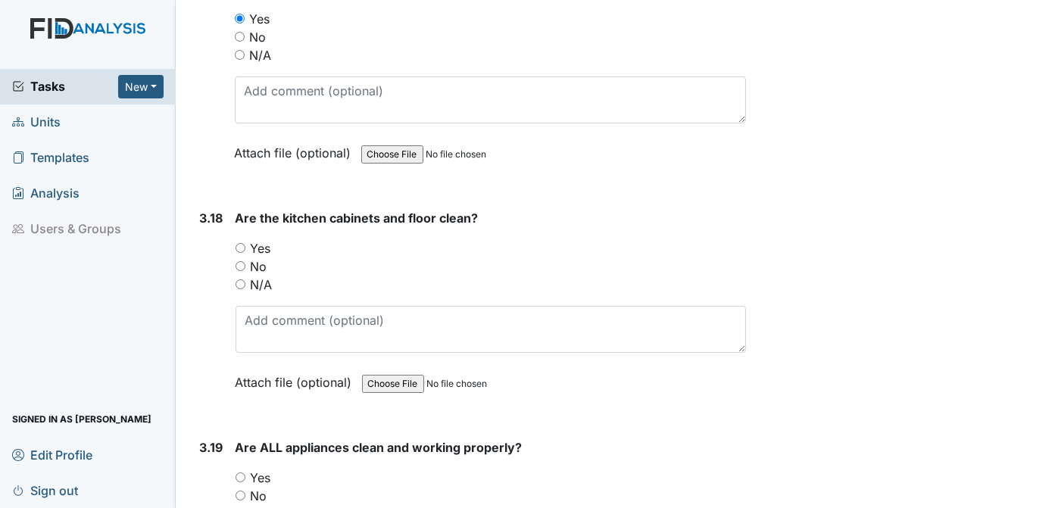
click at [238, 239] on div "Yes" at bounding box center [491, 248] width 511 height 18
click at [240, 473] on input "Yes" at bounding box center [241, 478] width 10 height 10
radio input "true"
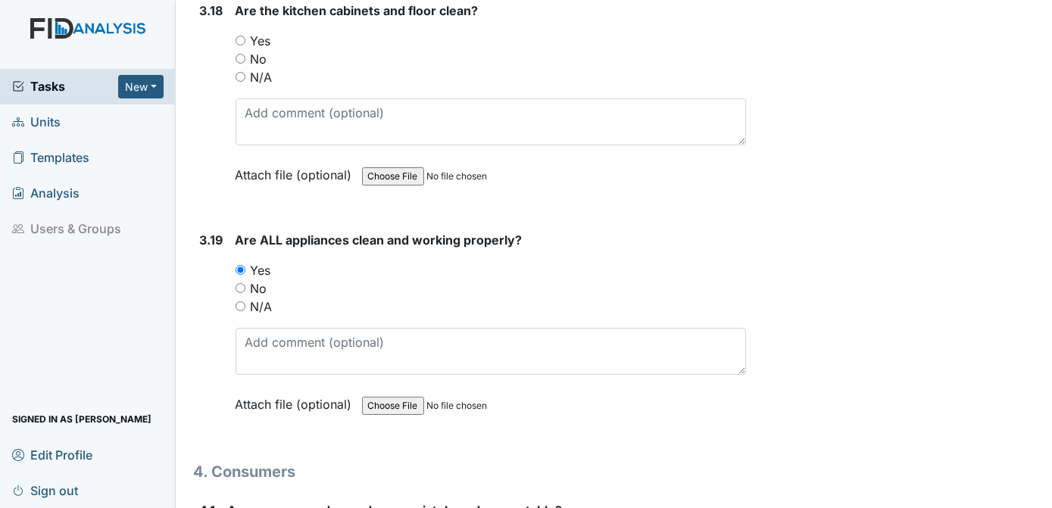
scroll to position [6278, 0]
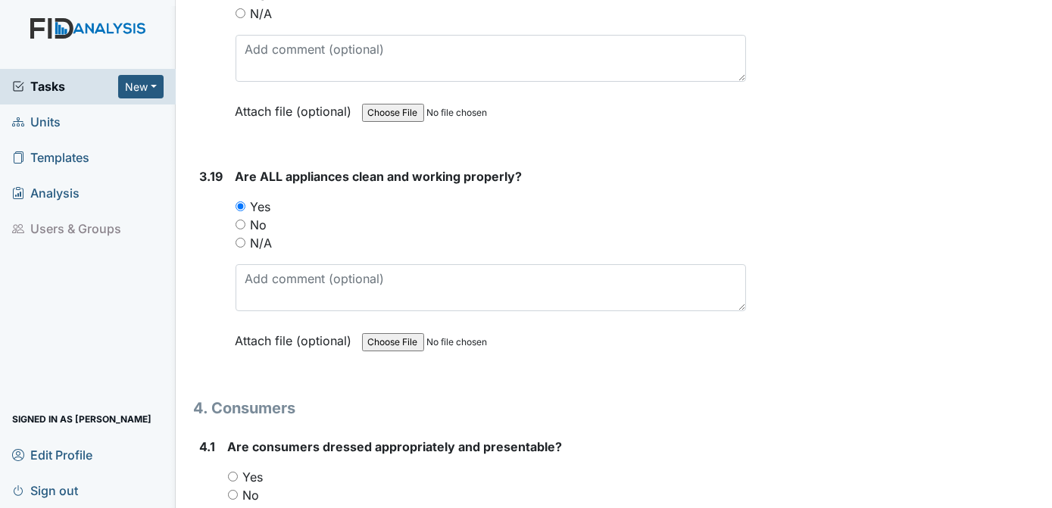
click at [235, 472] on input "Yes" at bounding box center [233, 477] width 10 height 10
radio input "true"
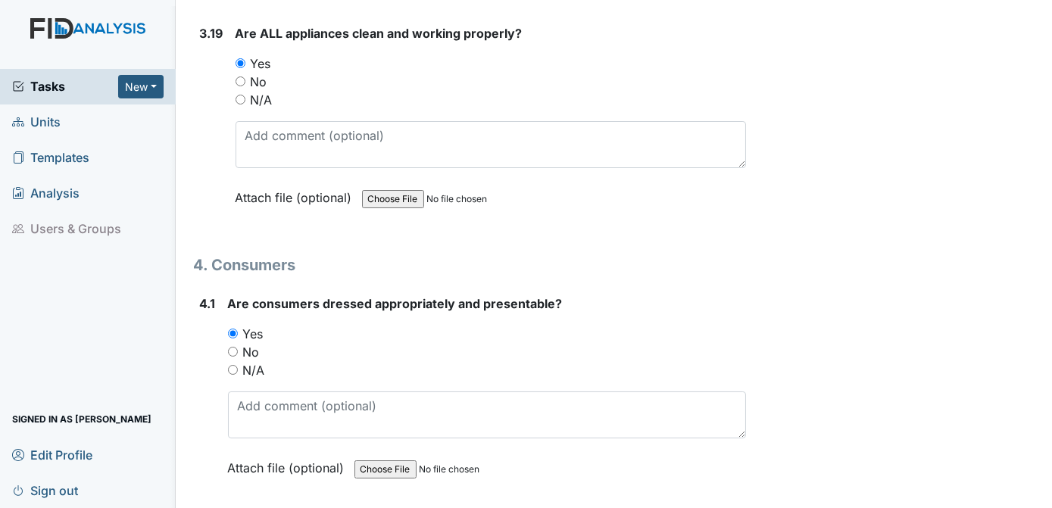
scroll to position [6453, 0]
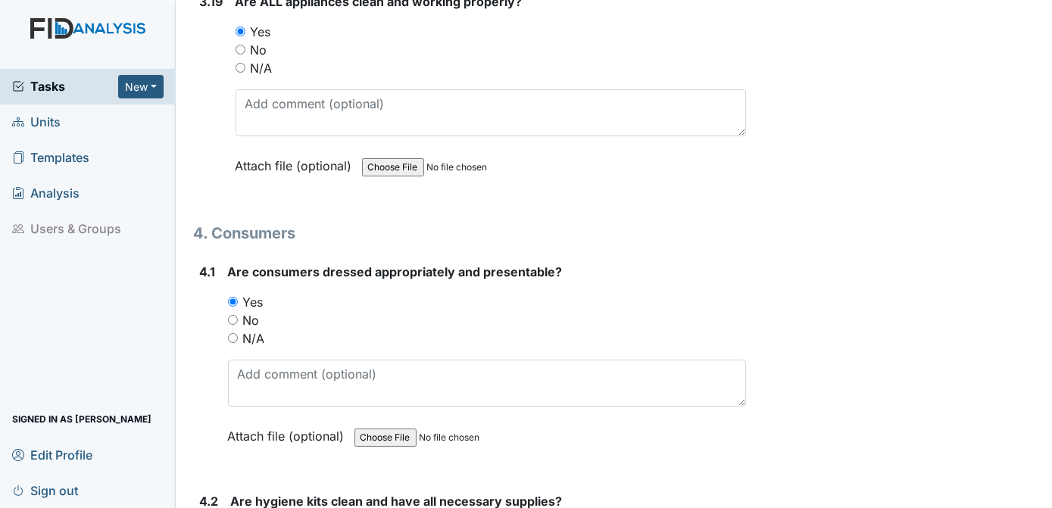
radio input "true"
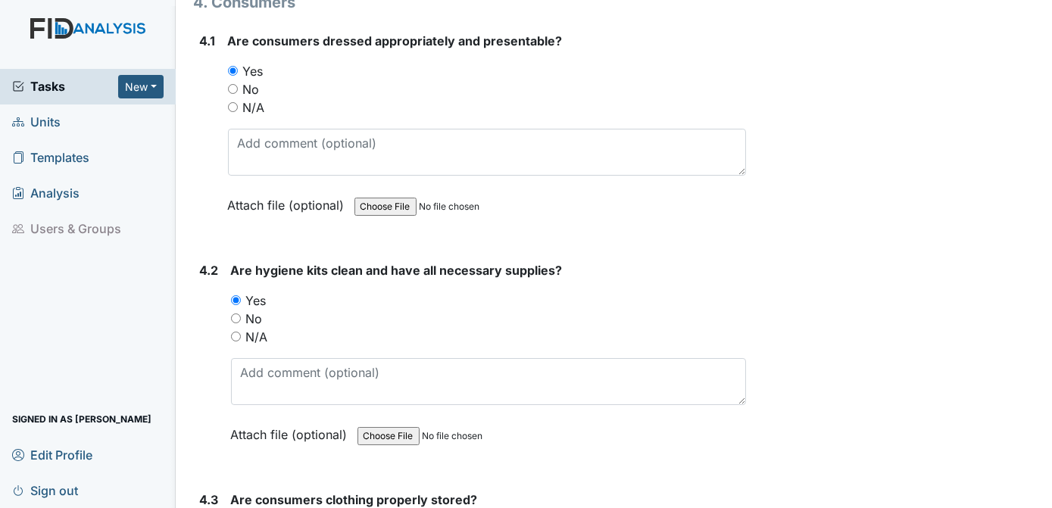
scroll to position [6748, 0]
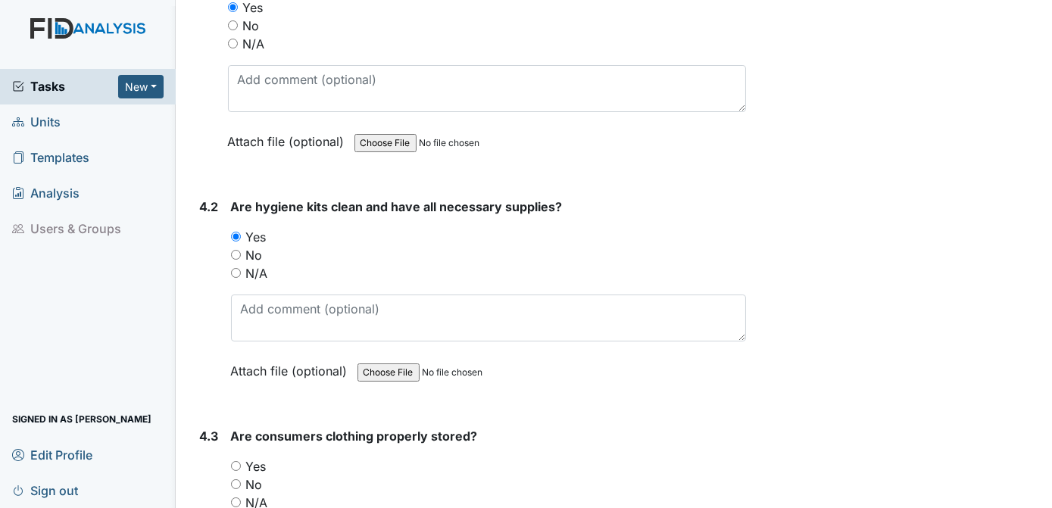
click at [234, 461] on input "Yes" at bounding box center [236, 466] width 10 height 10
radio input "true"
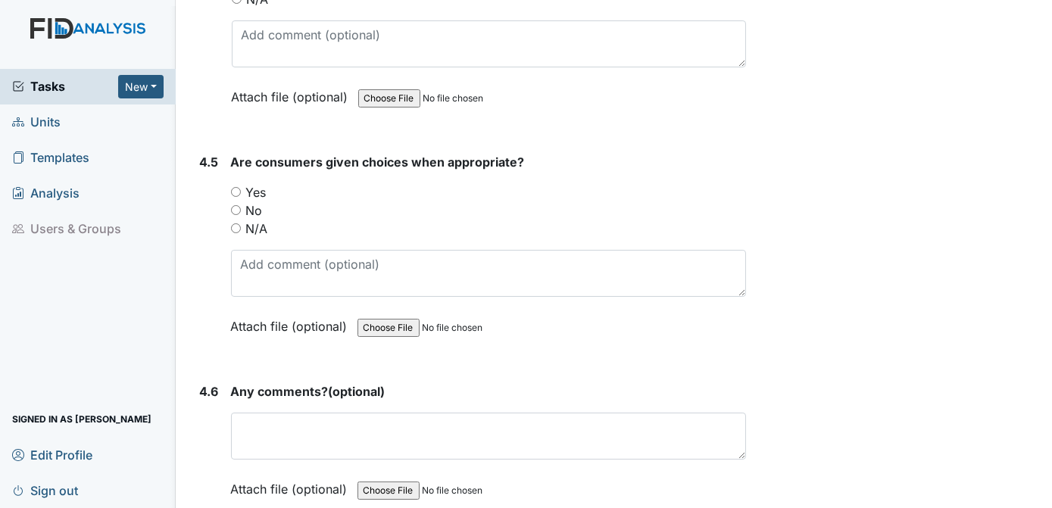
scroll to position [7545, 0]
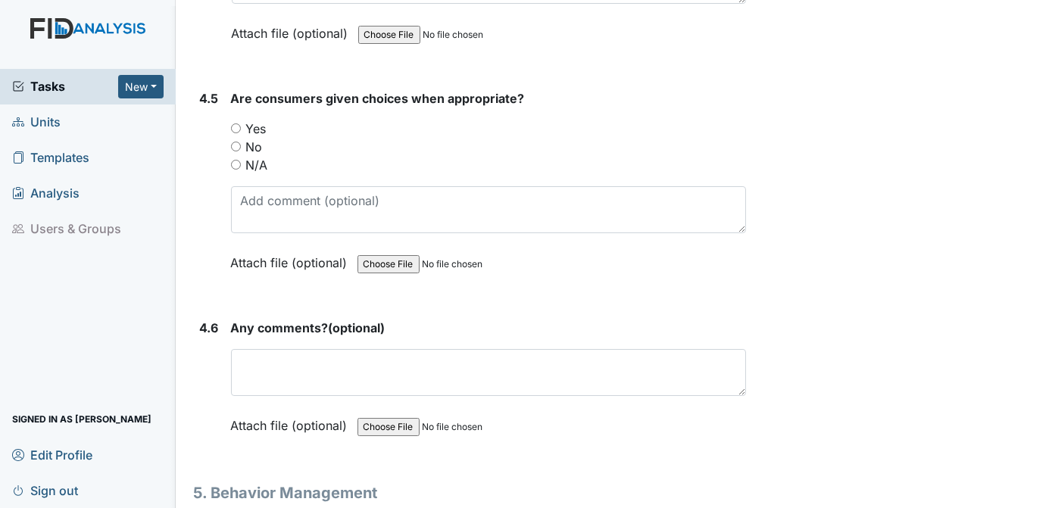
click at [235, 123] on input "Yes" at bounding box center [236, 128] width 10 height 10
radio input "true"
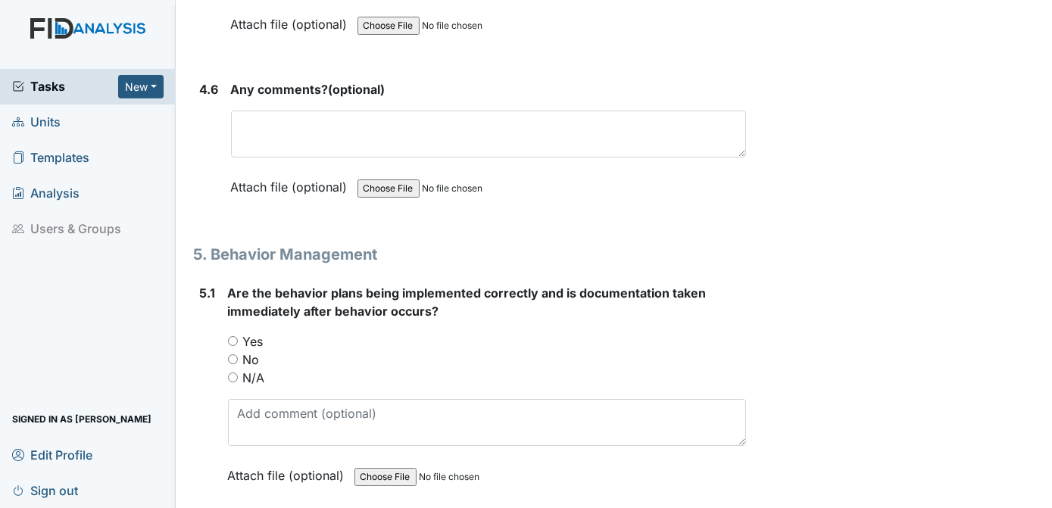
scroll to position [7911, 0]
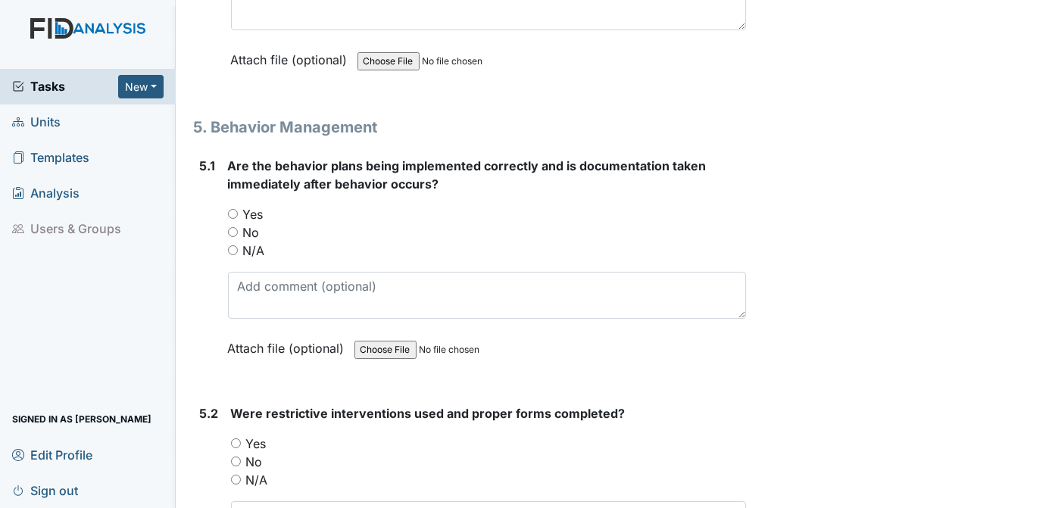
click at [232, 245] on input "N/A" at bounding box center [233, 250] width 10 height 10
radio input "true"
click at [238, 475] on input "N/A" at bounding box center [236, 480] width 10 height 10
radio input "true"
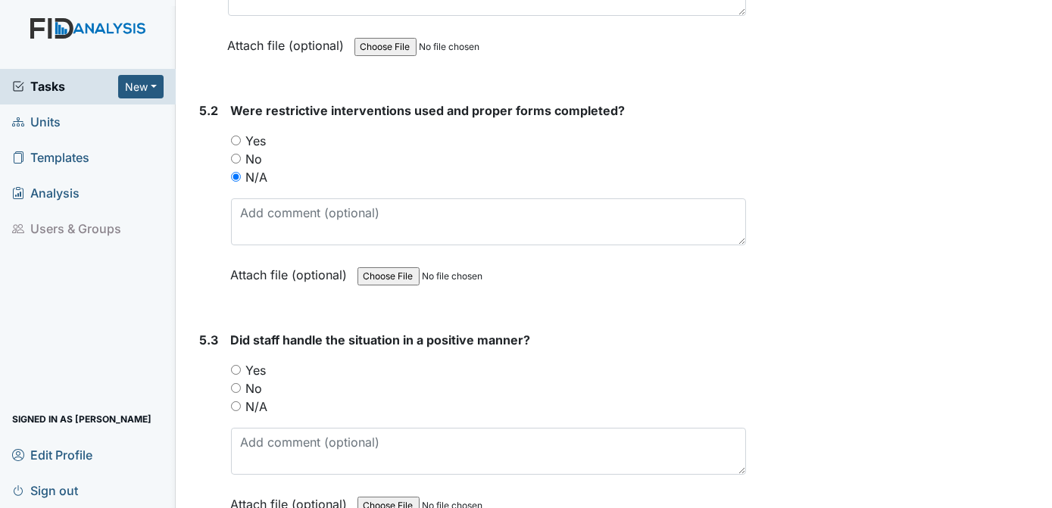
scroll to position [8246, 0]
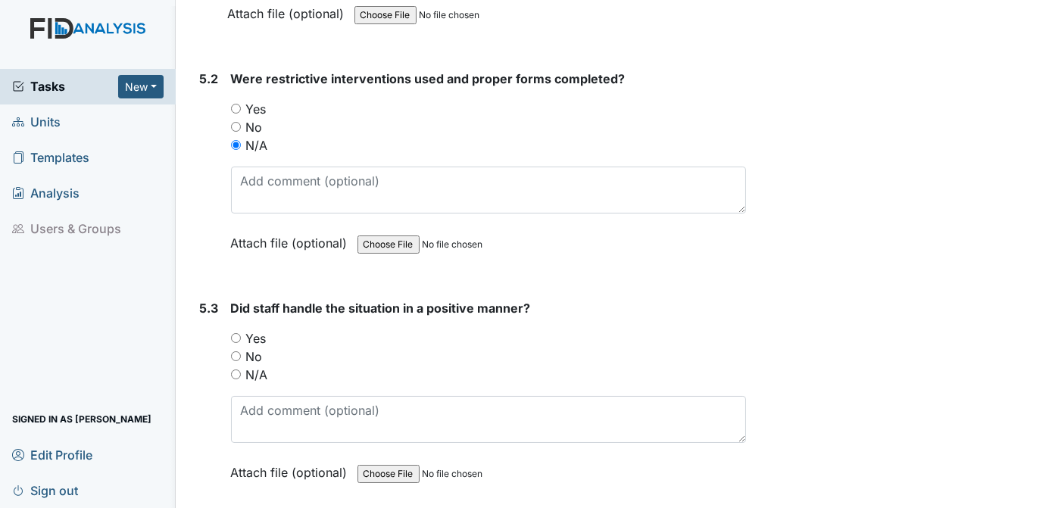
click at [235, 370] on input "N/A" at bounding box center [236, 375] width 10 height 10
radio input "true"
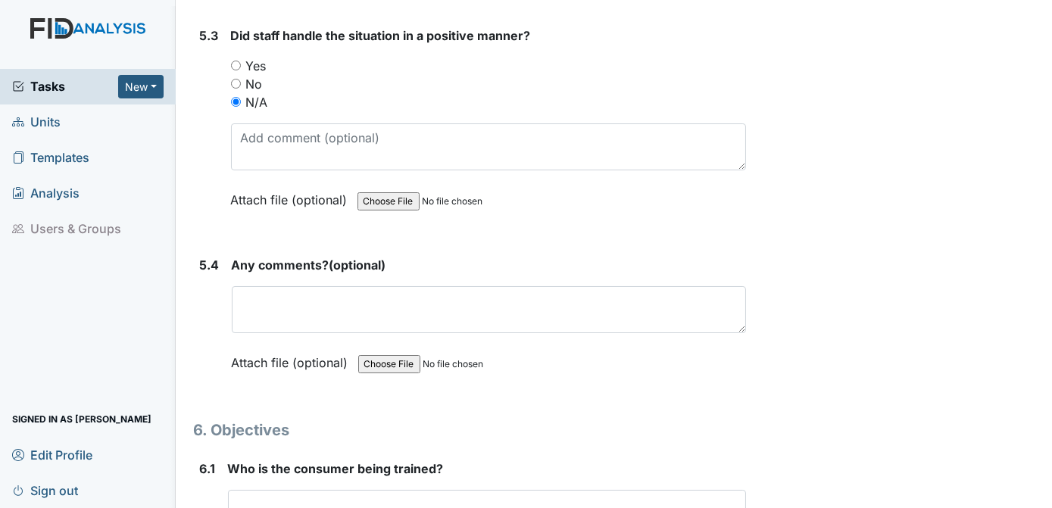
scroll to position [8582, 0]
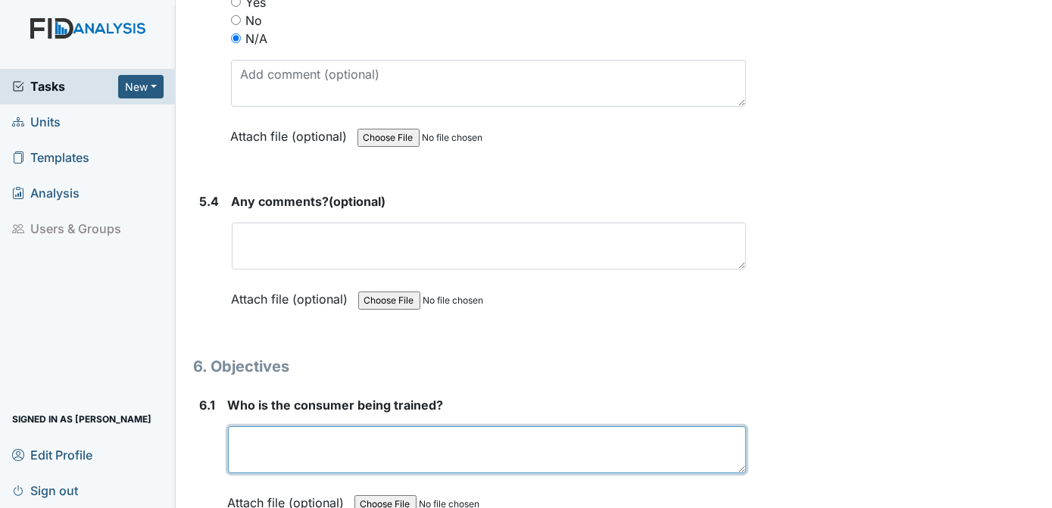
click at [243, 426] on textarea at bounding box center [487, 449] width 519 height 47
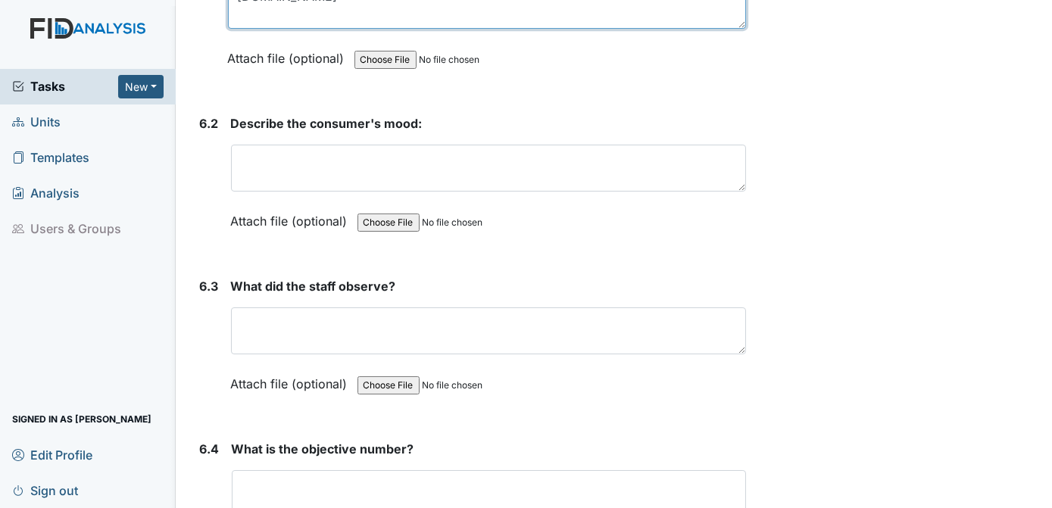
type textarea "[DOMAIN_NAME]"
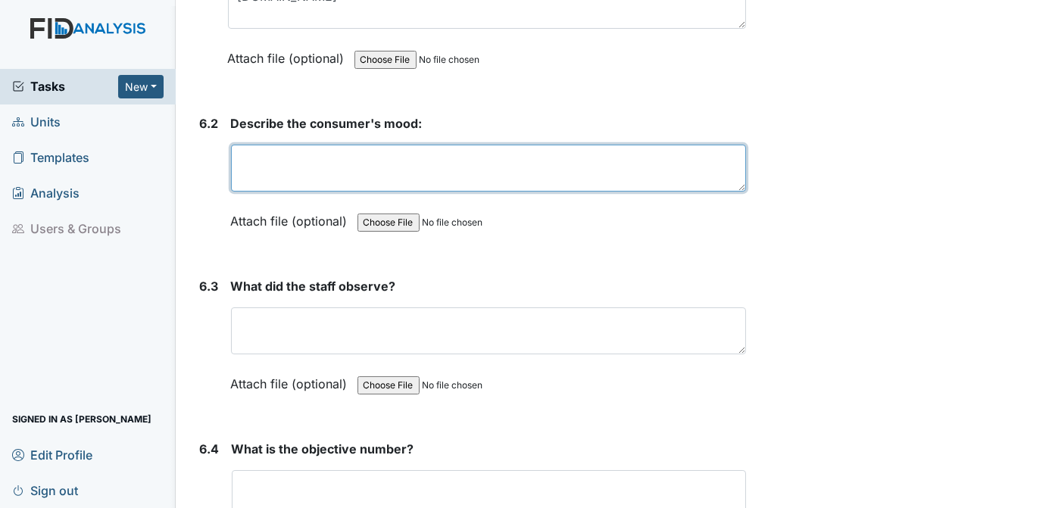
click at [325, 145] on textarea at bounding box center [489, 168] width 516 height 47
type textarea "QUITE"
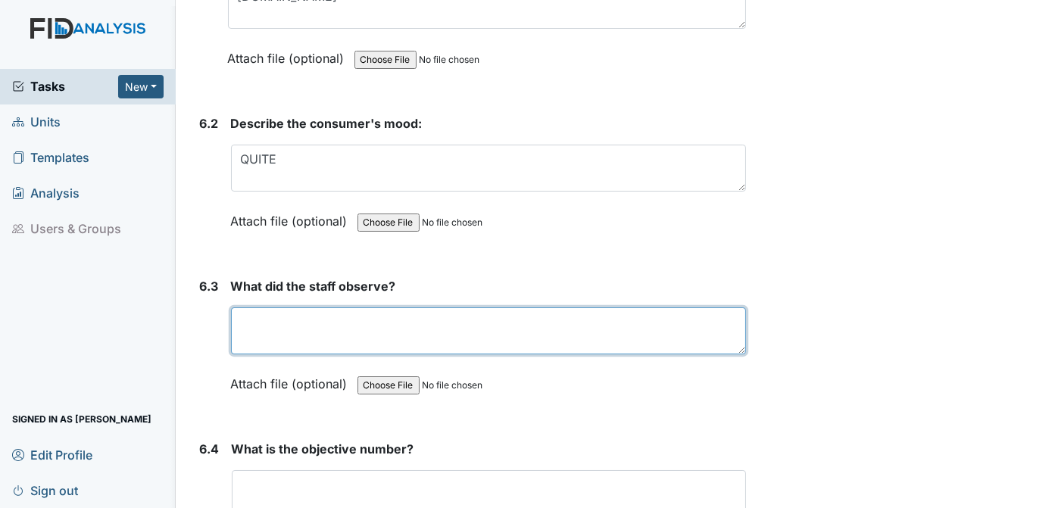
click at [284, 308] on textarea at bounding box center [489, 331] width 516 height 47
type textarea "MAKING KOOLAID AND SETTING TABLE"
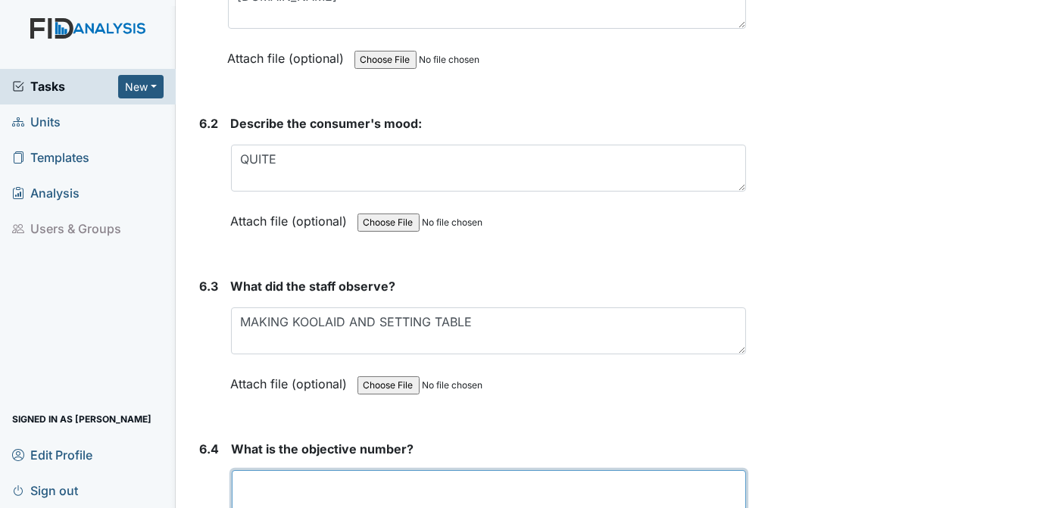
click at [279, 470] on textarea at bounding box center [489, 493] width 515 height 47
type textarea "2"
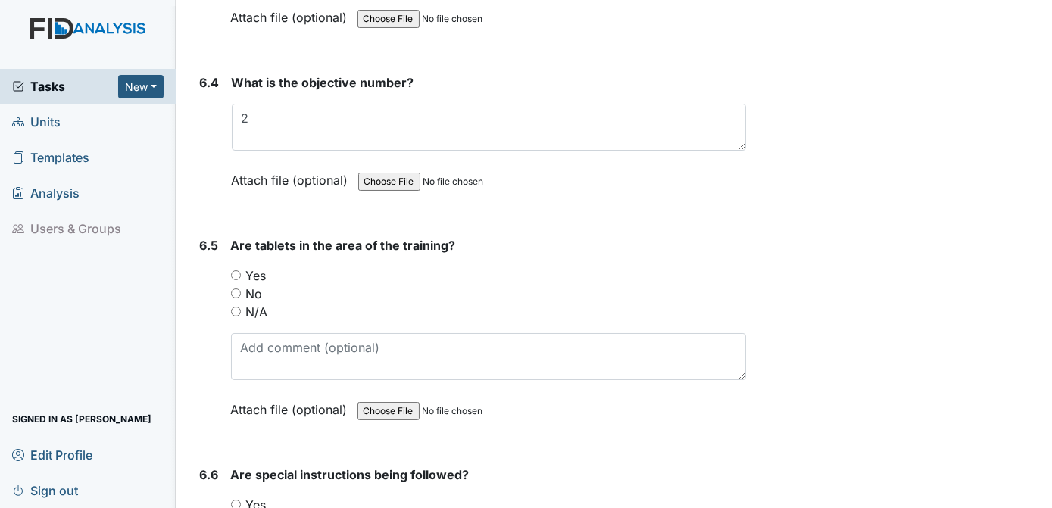
scroll to position [9488, 0]
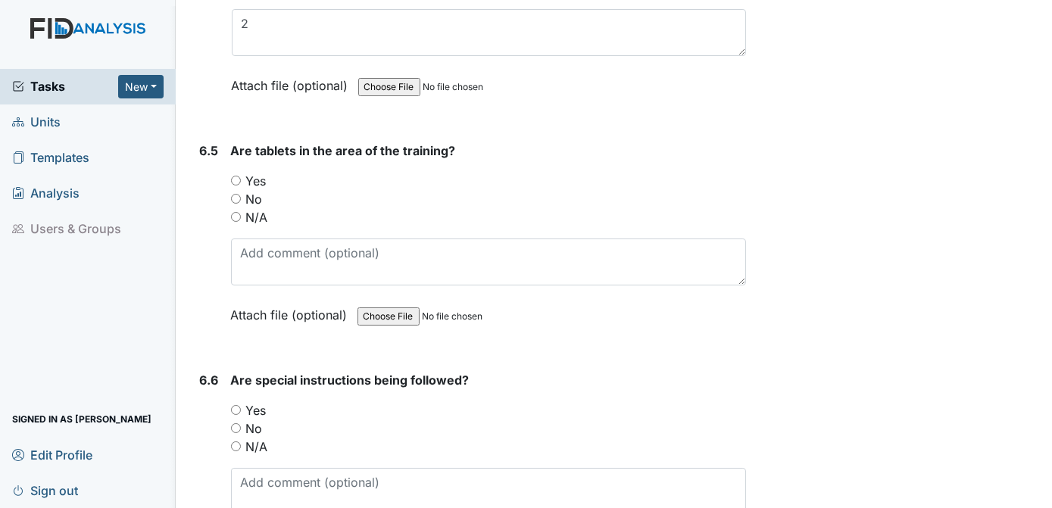
click at [236, 176] on input "Yes" at bounding box center [236, 181] width 10 height 10
radio input "true"
click at [239, 405] on input "Yes" at bounding box center [236, 410] width 10 height 10
radio input "true"
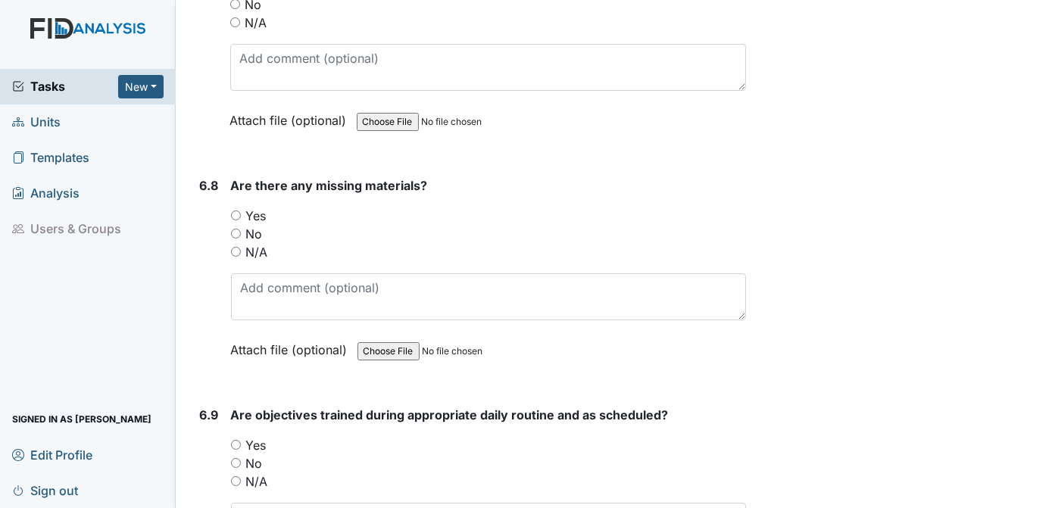
scroll to position [10205, 0]
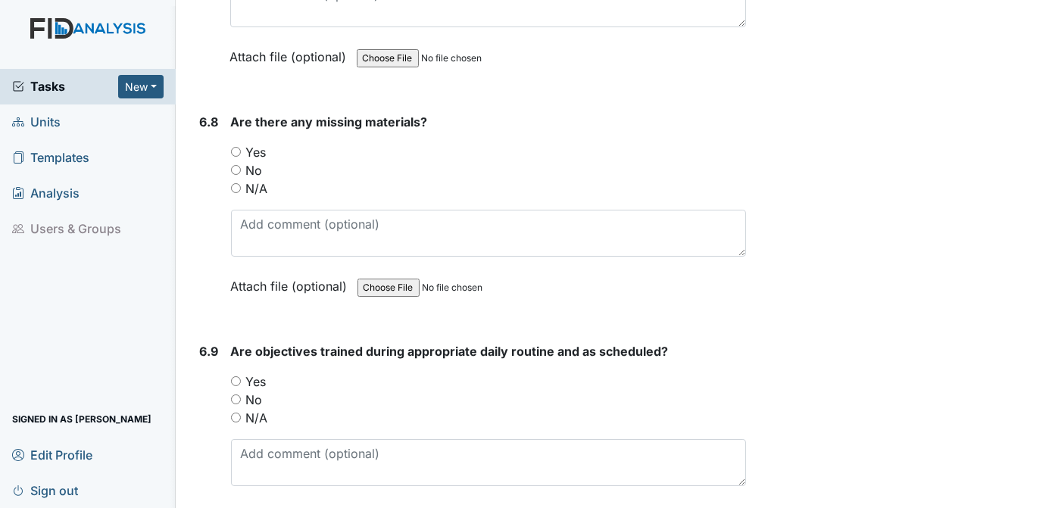
click at [238, 165] on input "No" at bounding box center [236, 170] width 10 height 10
radio input "true"
click at [234, 376] on input "Yes" at bounding box center [236, 381] width 10 height 10
radio input "true"
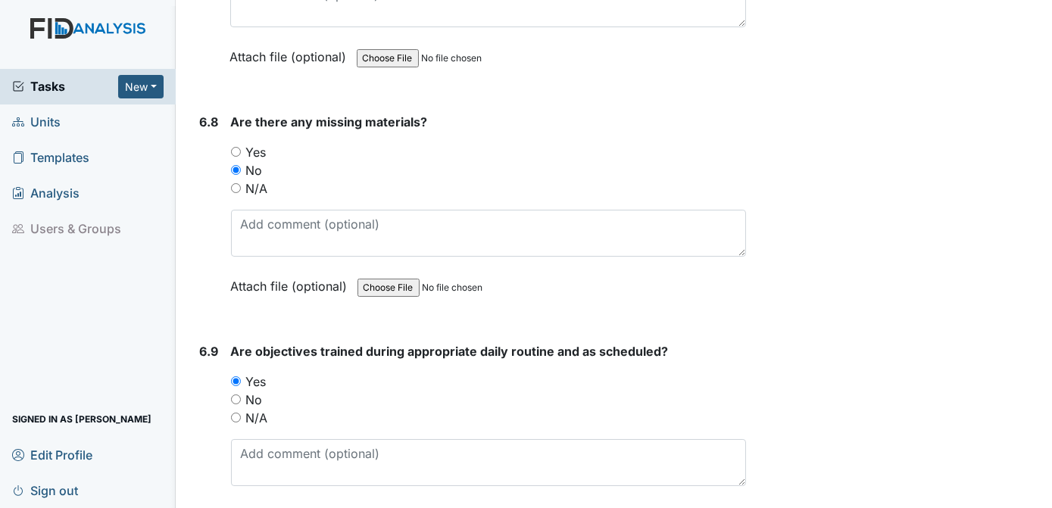
scroll to position [10572, 0]
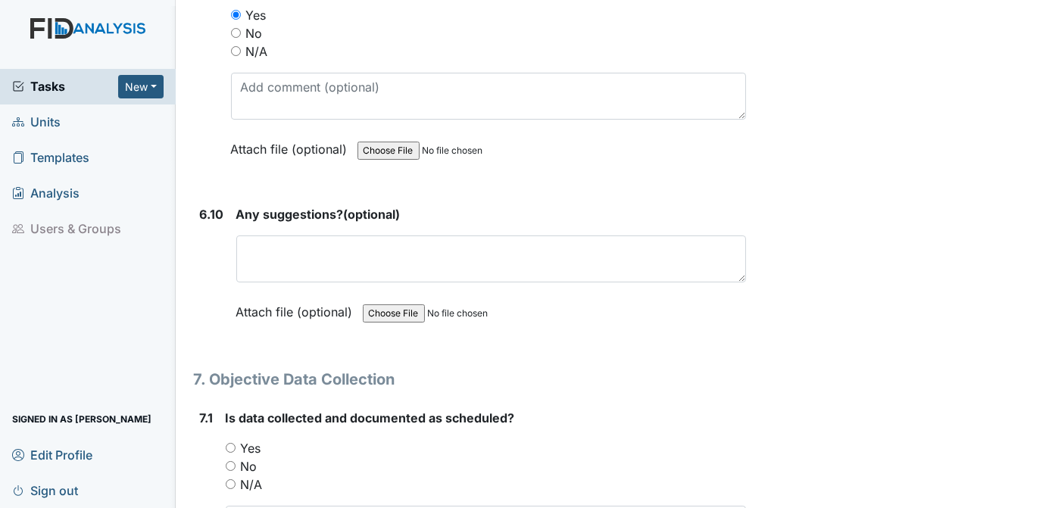
click at [230, 443] on input "Yes" at bounding box center [231, 448] width 10 height 10
radio input "true"
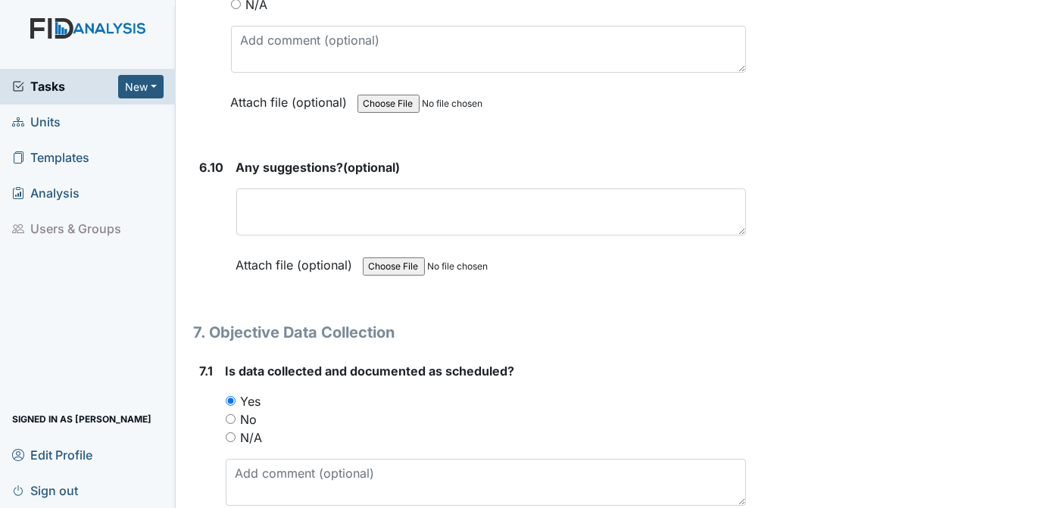
scroll to position [10906, 0]
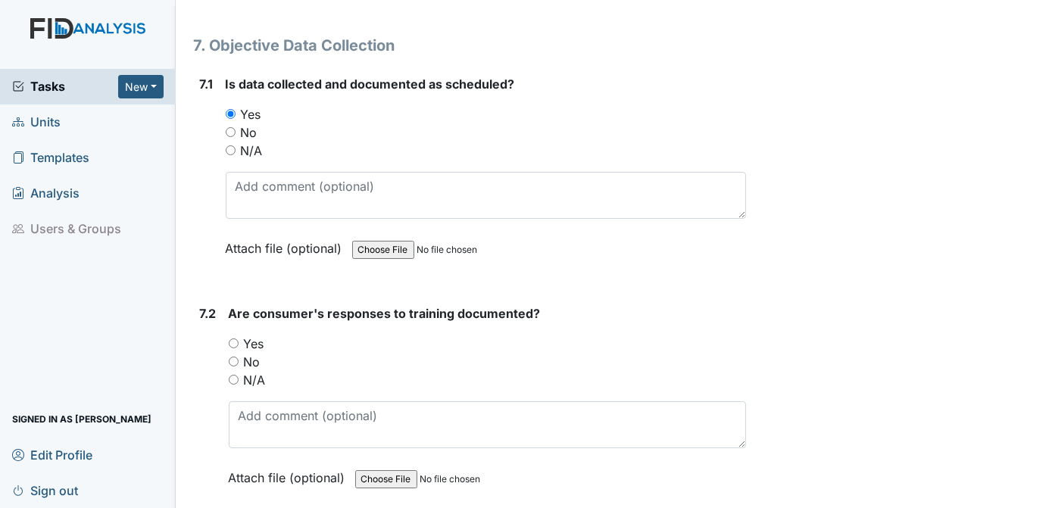
click at [232, 339] on input "Yes" at bounding box center [234, 344] width 10 height 10
radio input "true"
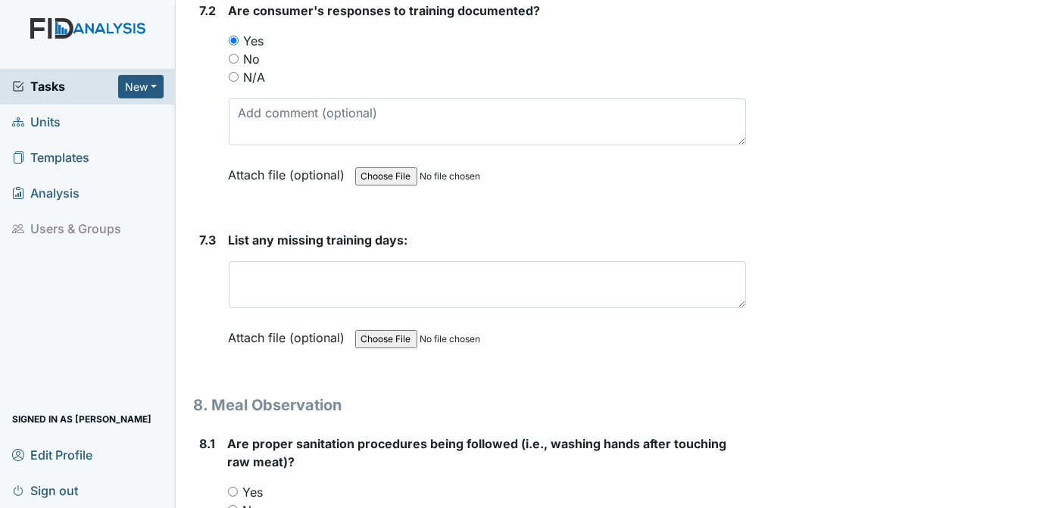
scroll to position [11241, 0]
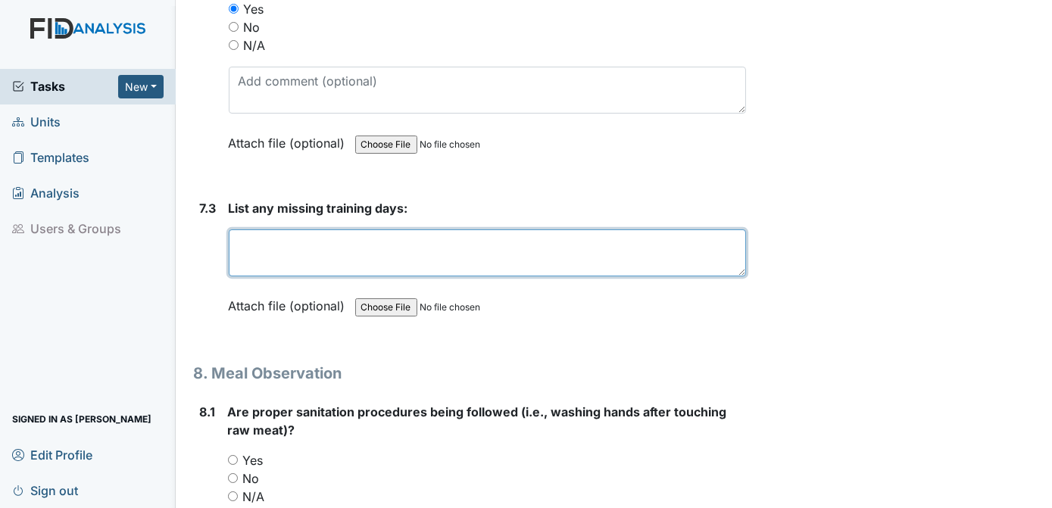
click at [292, 230] on textarea at bounding box center [488, 253] width 518 height 47
type textarea "N/A"
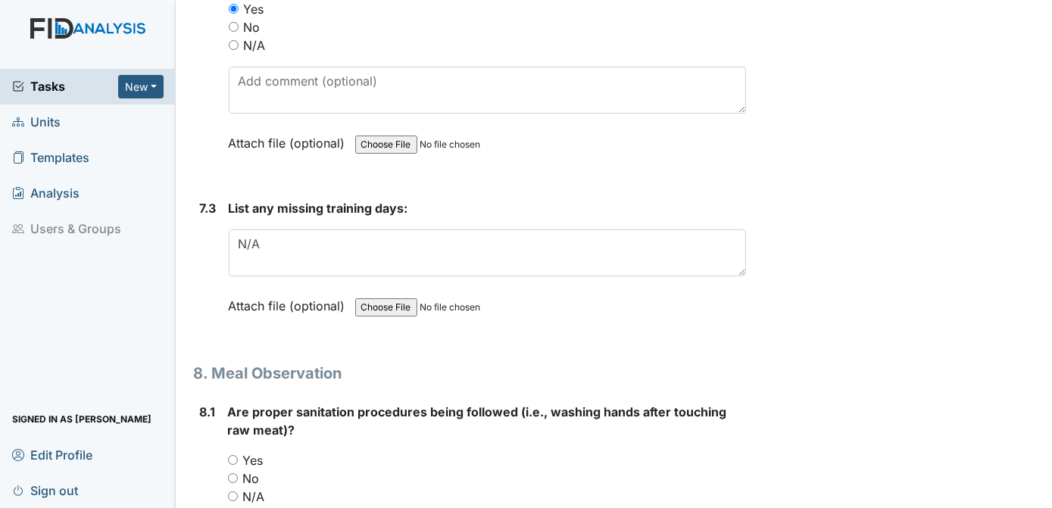
click at [233, 455] on input "Yes" at bounding box center [233, 460] width 10 height 10
radio input "true"
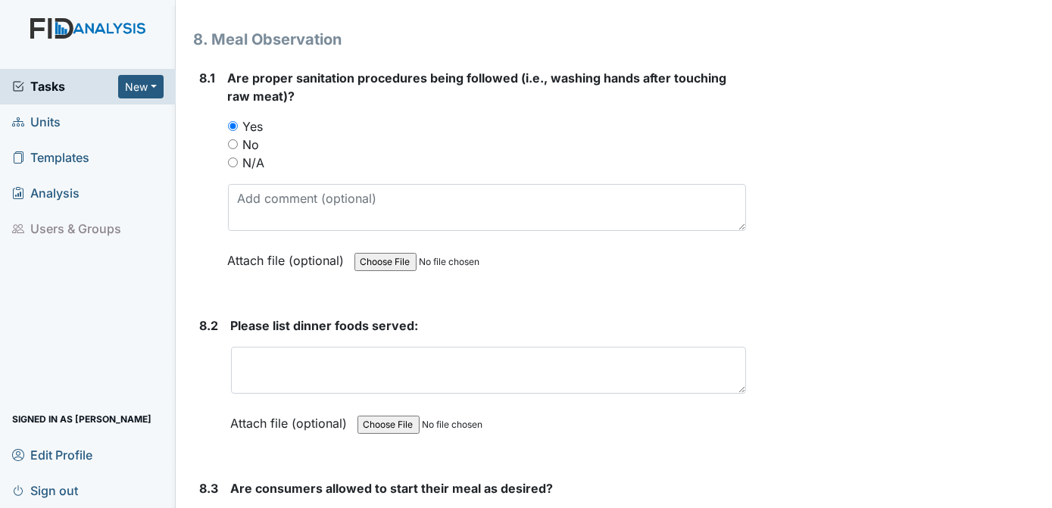
scroll to position [11512, 0]
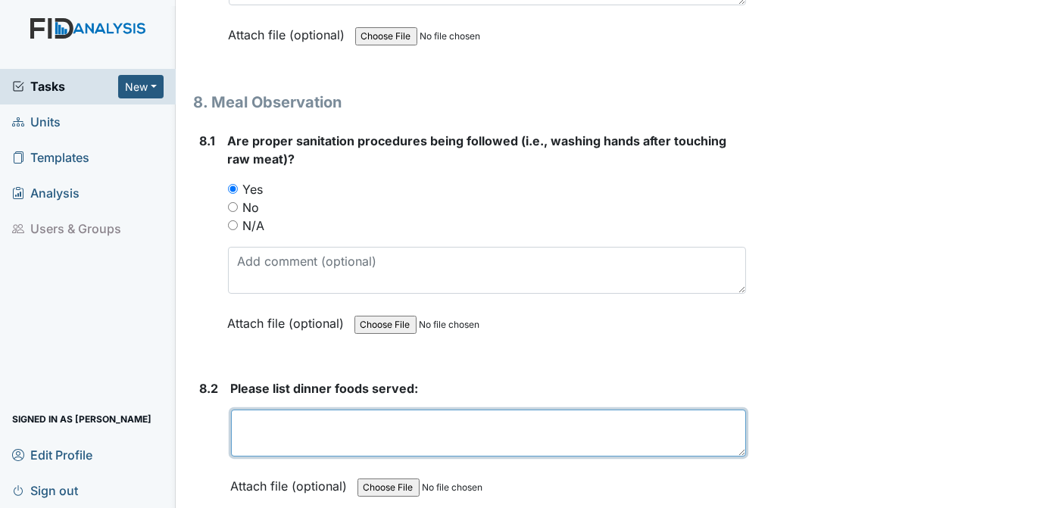
click at [270, 410] on textarea at bounding box center [489, 433] width 516 height 47
click at [571, 410] on textarea "MEATLOAF , OKRAS AND TOMATOES ,CREME POTATOS" at bounding box center [489, 433] width 516 height 47
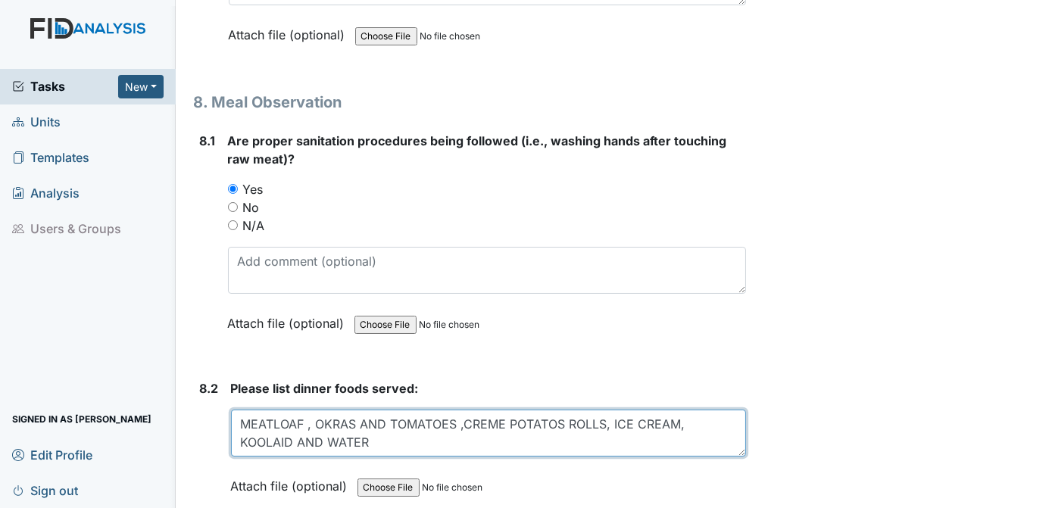
type textarea "MEATLOAF , OKRAS AND TOMATOES ,CREME POTATOS ROLLS, ICE CREAM, KOOLAID AND WATER"
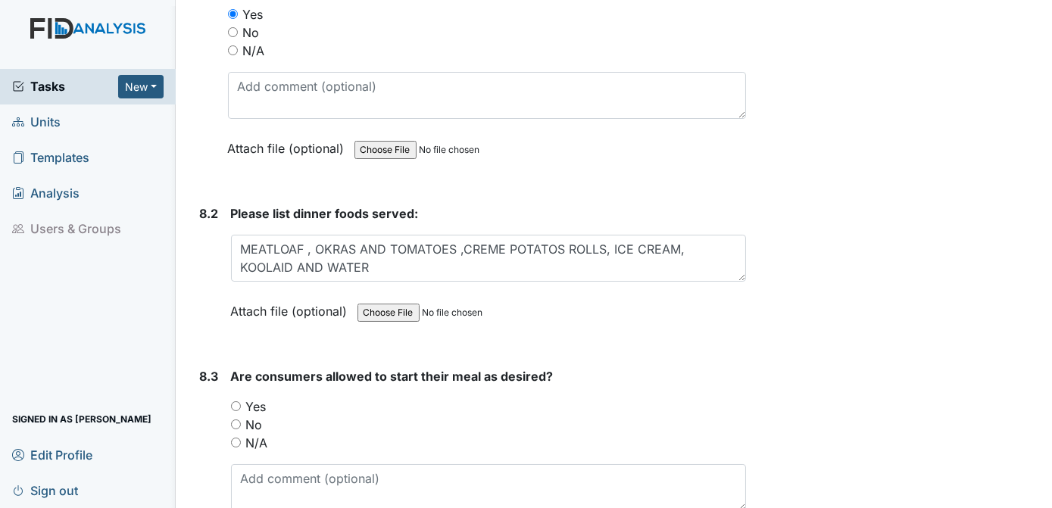
scroll to position [11814, 0]
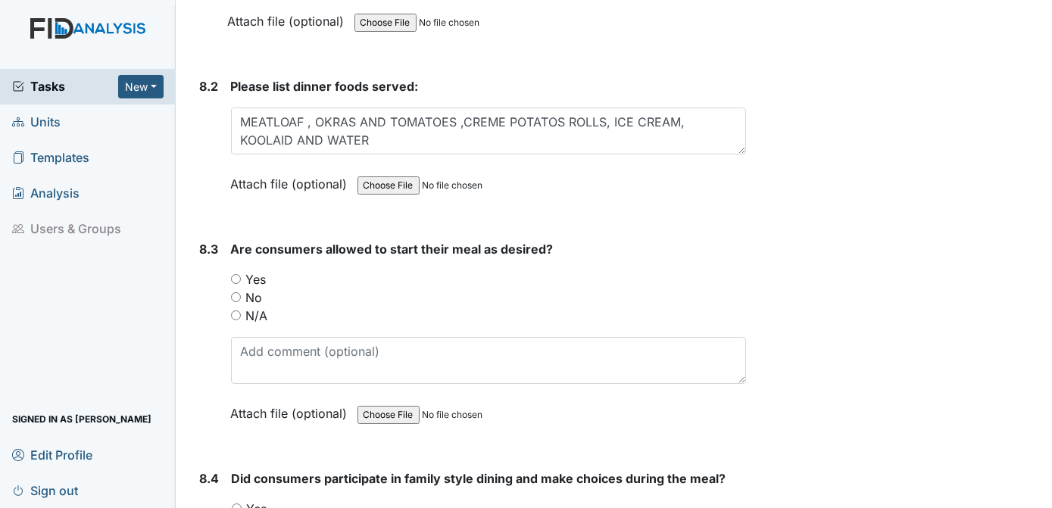
click at [239, 274] on input "Yes" at bounding box center [236, 279] width 10 height 10
radio input "true"
click at [232, 504] on input "Yes" at bounding box center [237, 509] width 10 height 10
radio input "true"
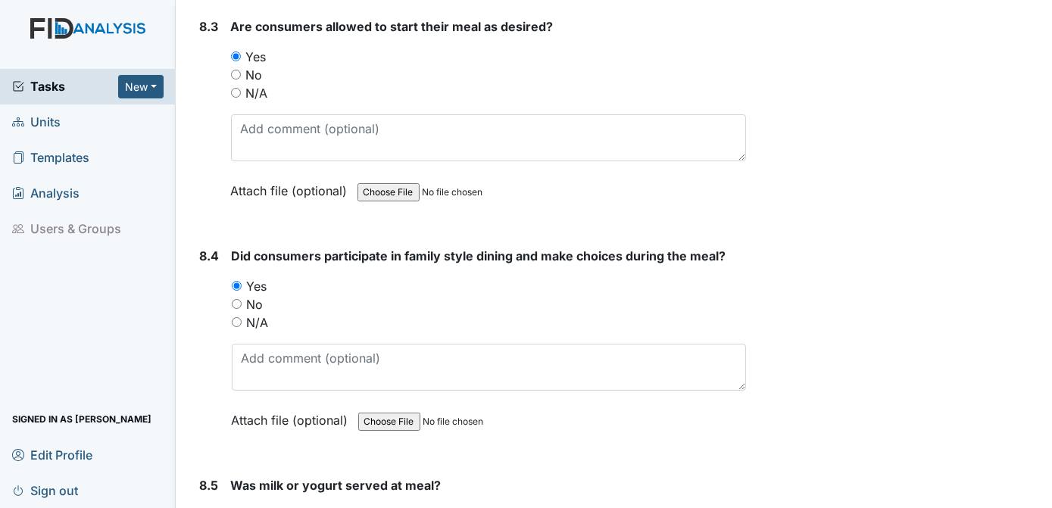
scroll to position [12132, 0]
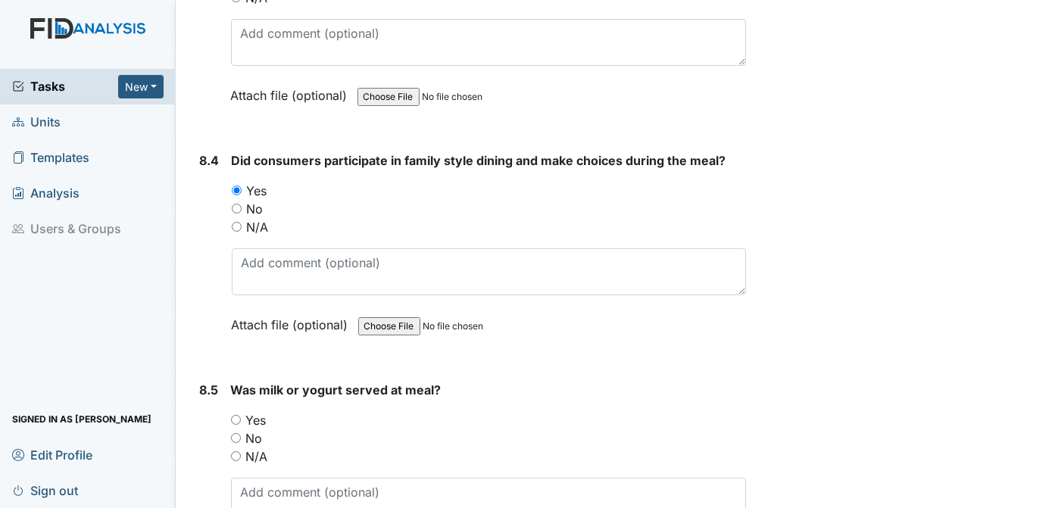
click at [236, 415] on input "Yes" at bounding box center [236, 420] width 10 height 10
radio input "true"
click at [313, 478] on textarea at bounding box center [489, 501] width 516 height 47
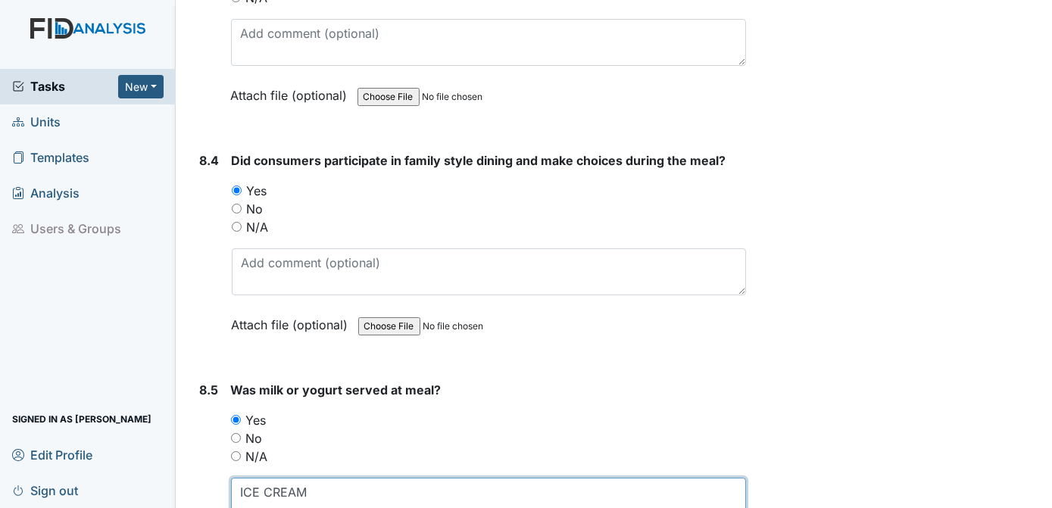
type textarea "ICE CREAM"
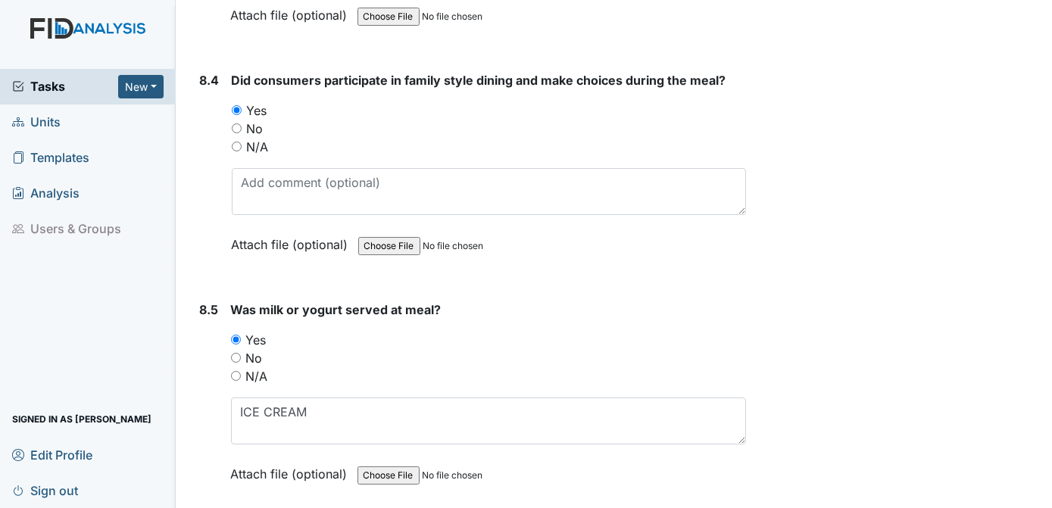
scroll to position [12372, 0]
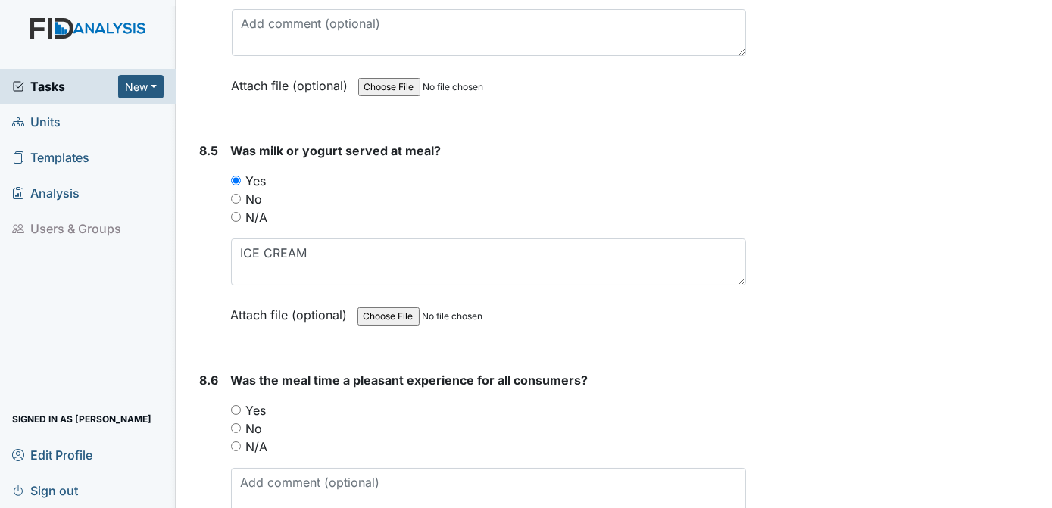
click at [232, 405] on input "Yes" at bounding box center [236, 410] width 10 height 10
radio input "true"
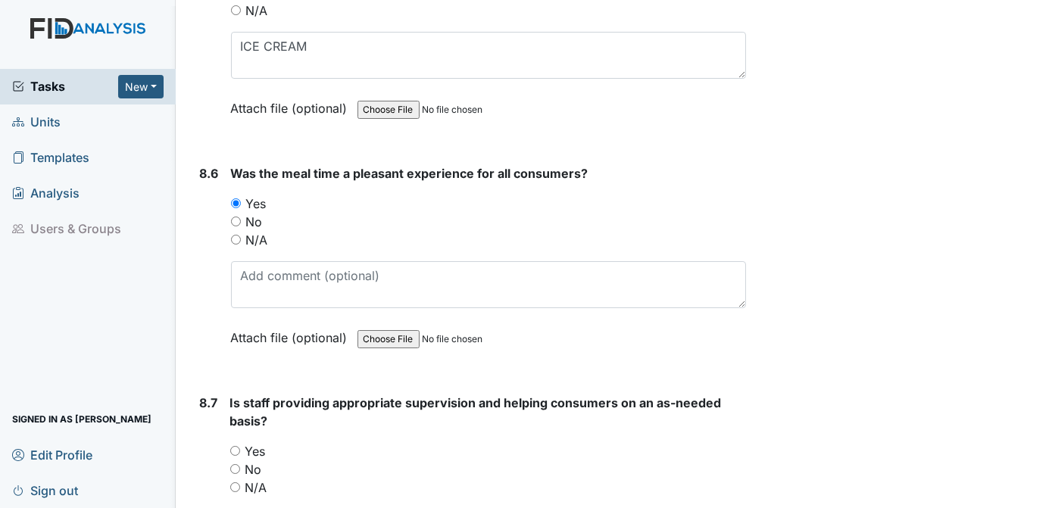
scroll to position [12611, 0]
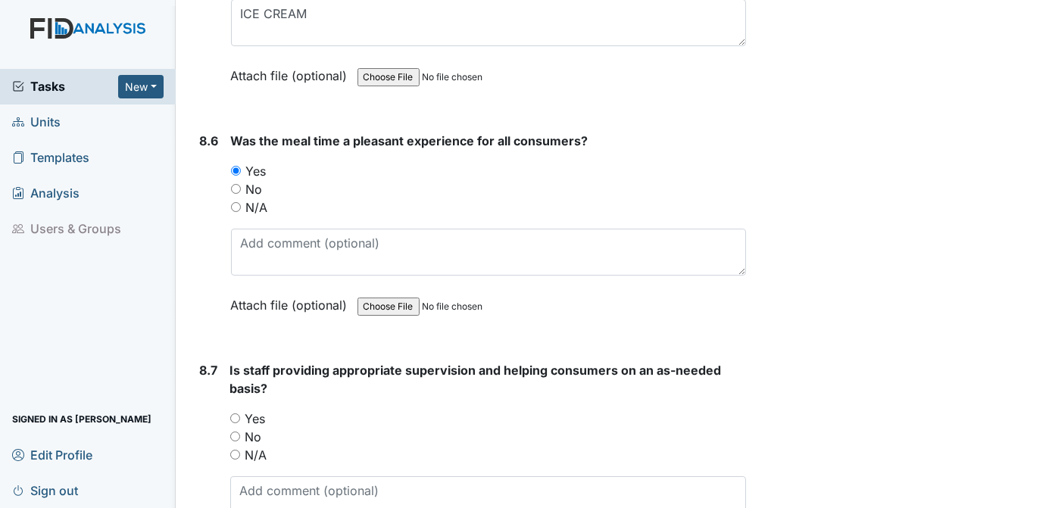
click at [233, 414] on input "Yes" at bounding box center [235, 419] width 10 height 10
radio input "true"
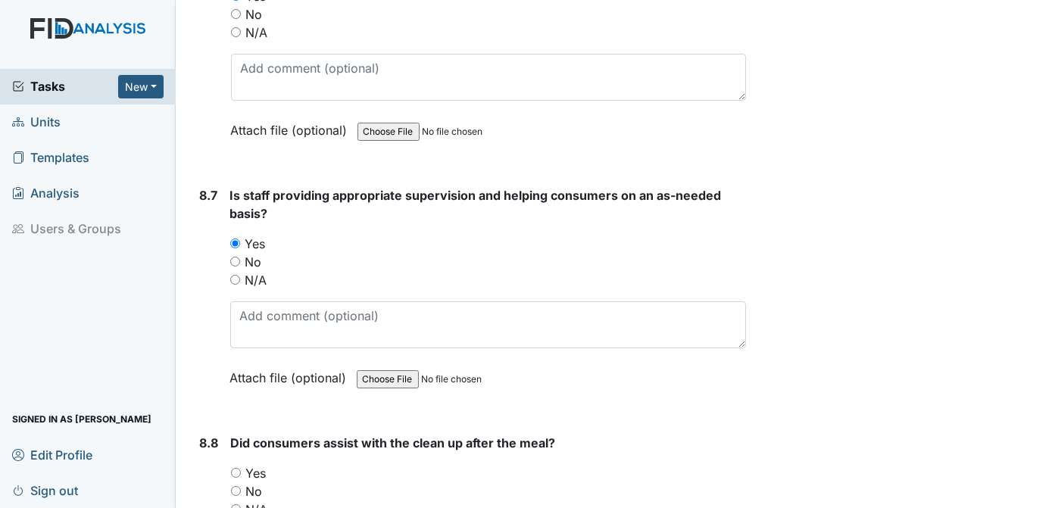
scroll to position [12945, 0]
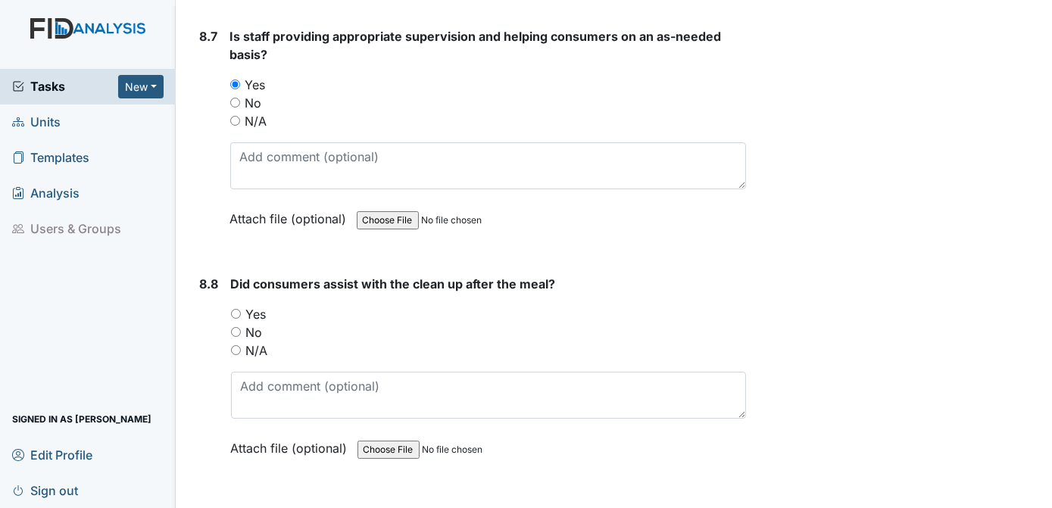
click at [235, 309] on input "Yes" at bounding box center [236, 314] width 10 height 10
radio input "true"
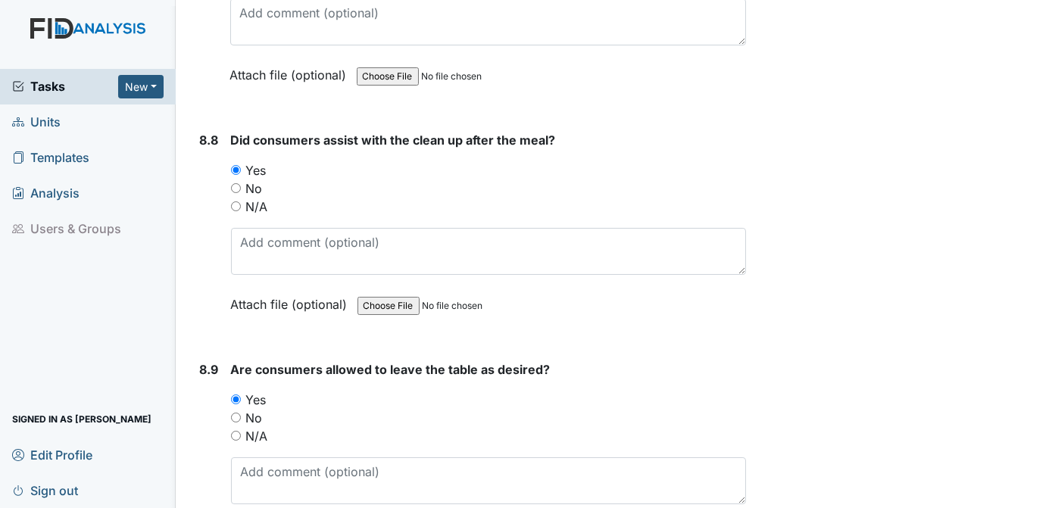
scroll to position [13216, 0]
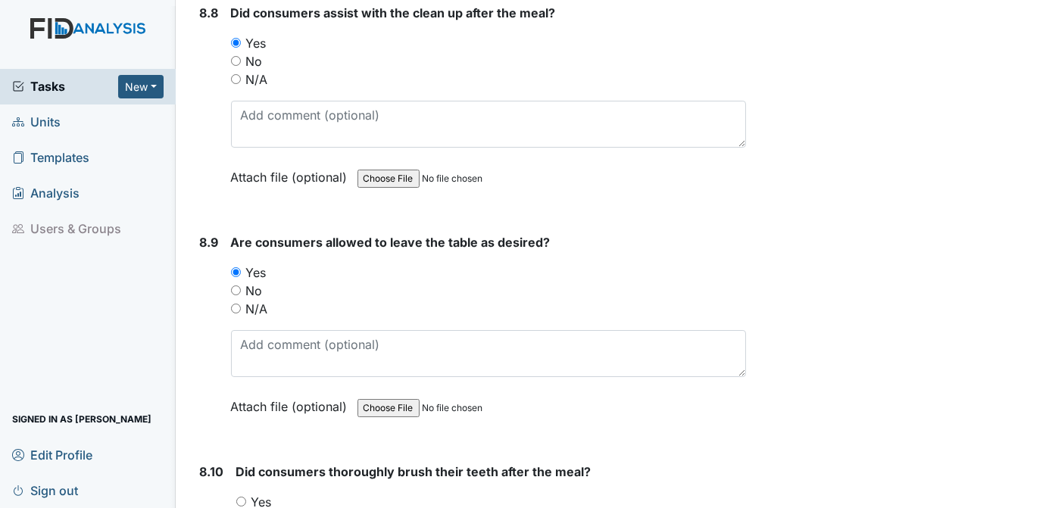
radio input "true"
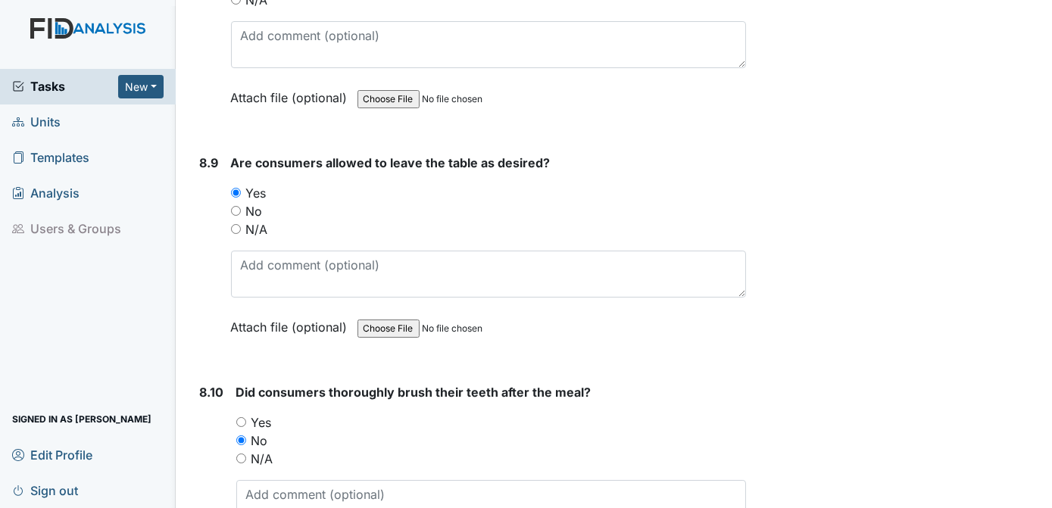
scroll to position [13359, 0]
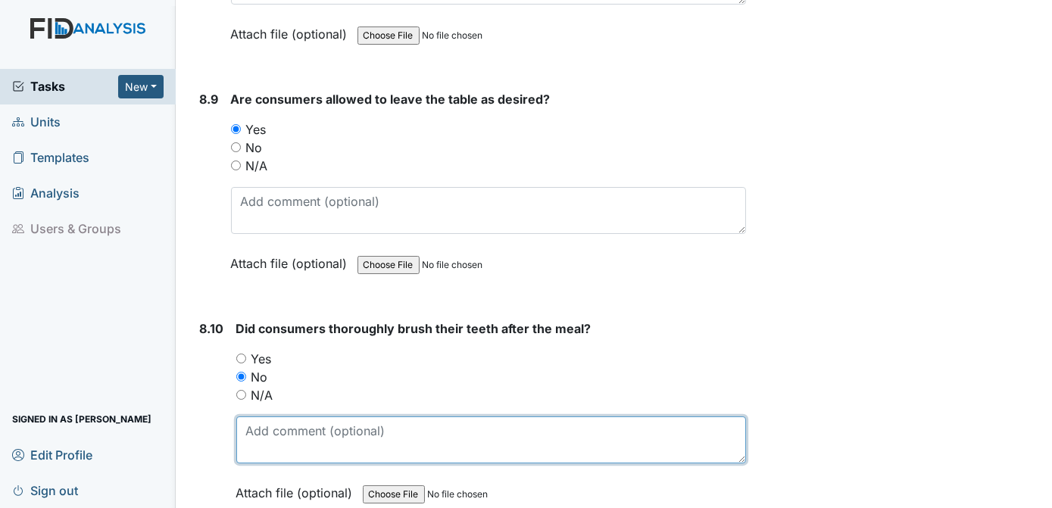
click at [277, 417] on textarea at bounding box center [491, 440] width 511 height 47
type textarea "DONE WITH NIGHTLY HYGIENE"
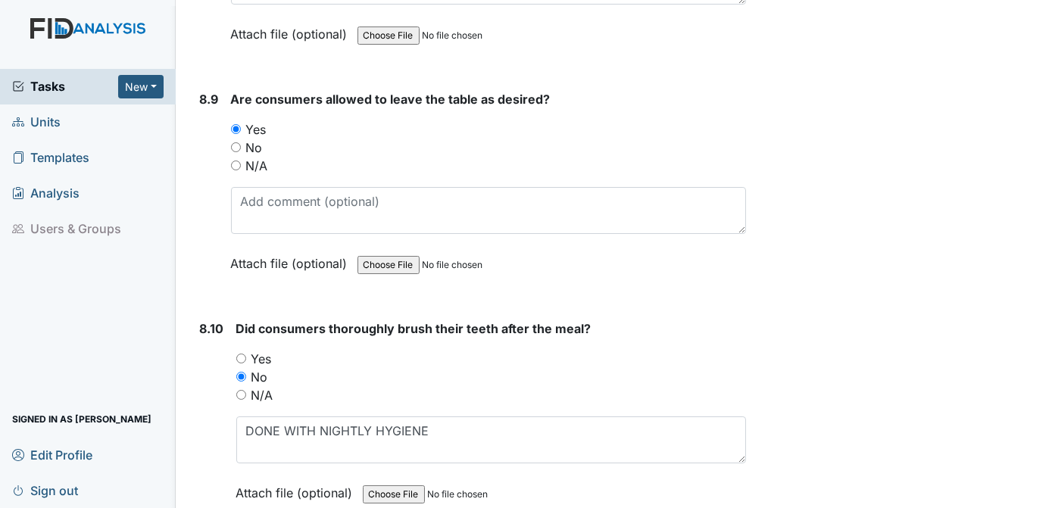
click at [796, 259] on div "Archive Task × Are you sure you want to archive this task? It will appear as in…" at bounding box center [902, 429] width 288 height 27552
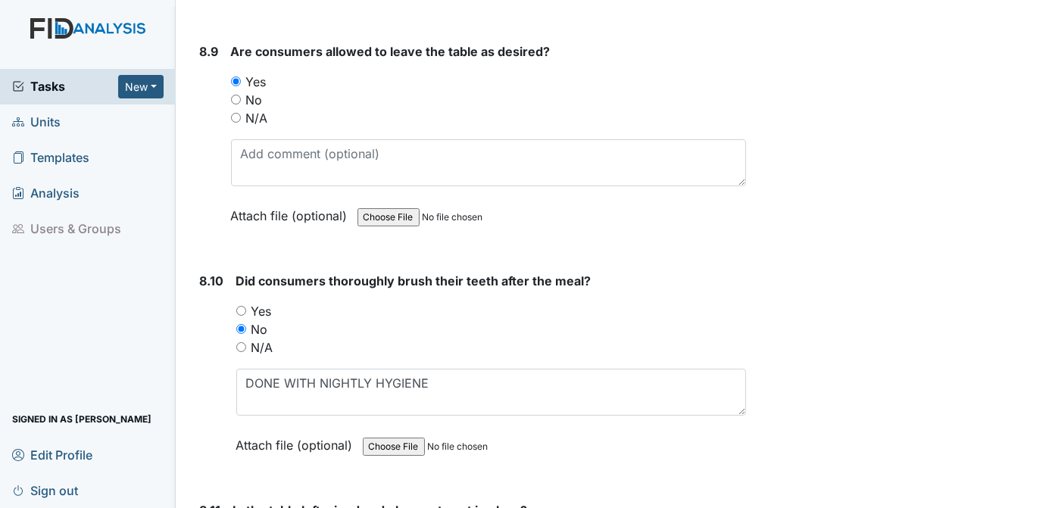
scroll to position [13472, 0]
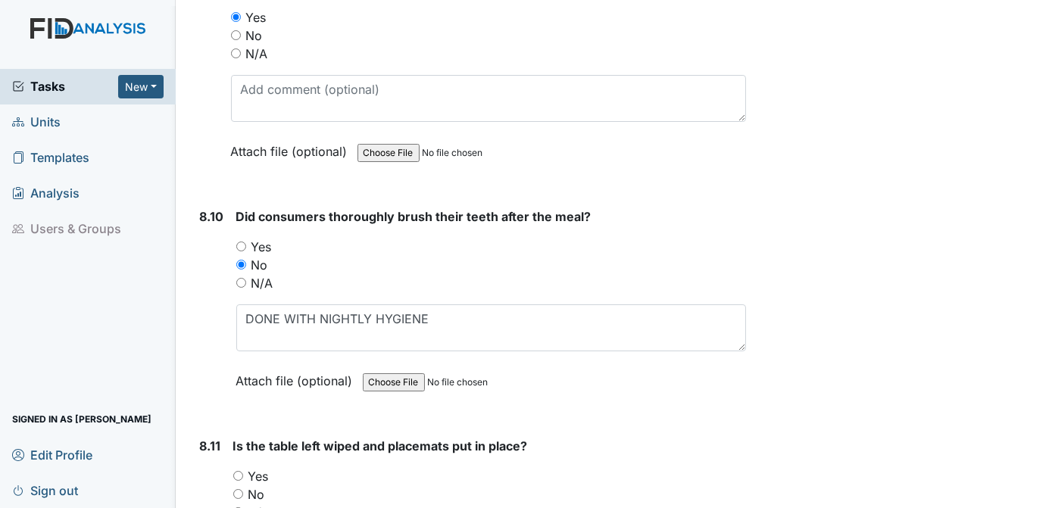
click at [237, 471] on input "Yes" at bounding box center [238, 476] width 10 height 10
radio input "true"
click at [784, 367] on div "Archive Task × Are you sure you want to archive this task? It will appear as in…" at bounding box center [902, 317] width 288 height 27552
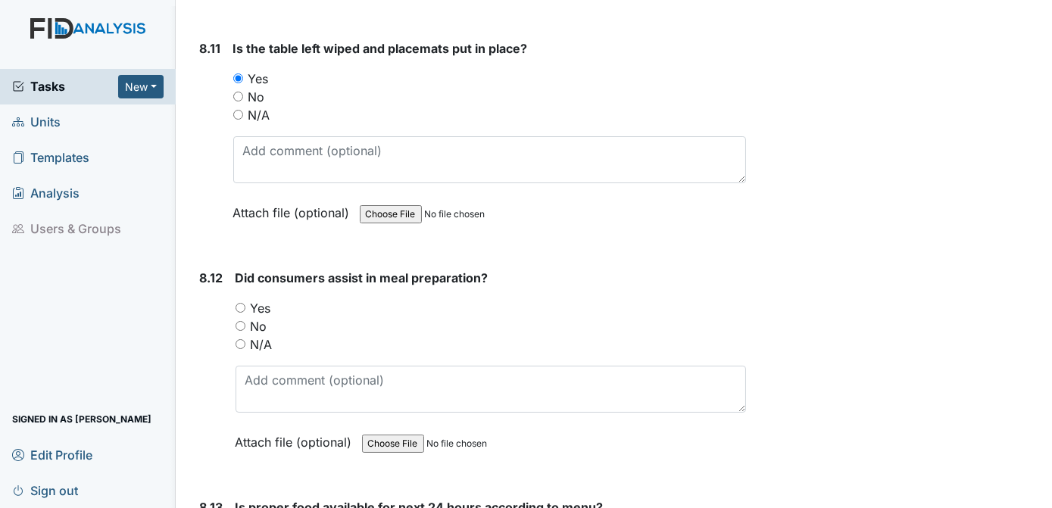
scroll to position [13869, 0]
click at [241, 303] on input "Yes" at bounding box center [241, 308] width 10 height 10
radio input "true"
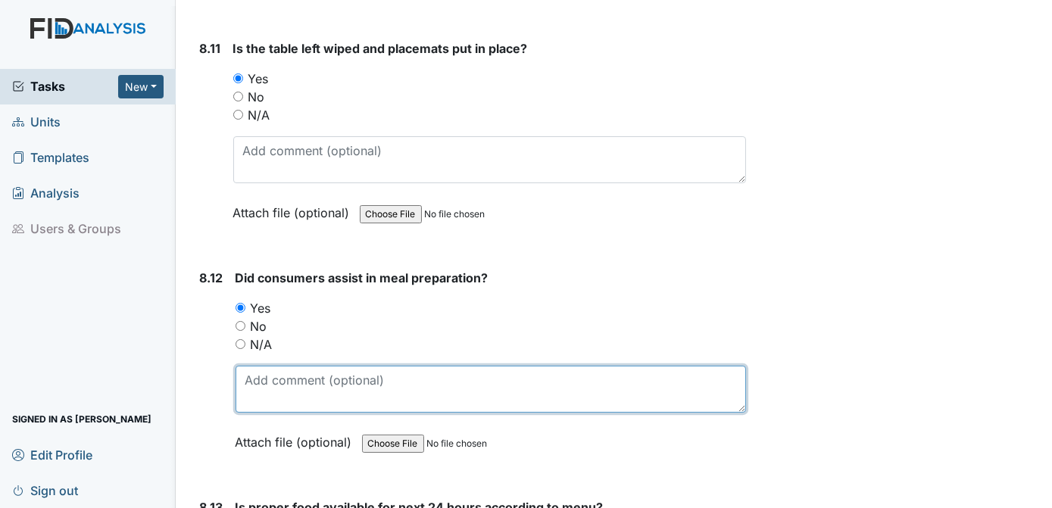
click at [718, 366] on textarea at bounding box center [491, 389] width 511 height 47
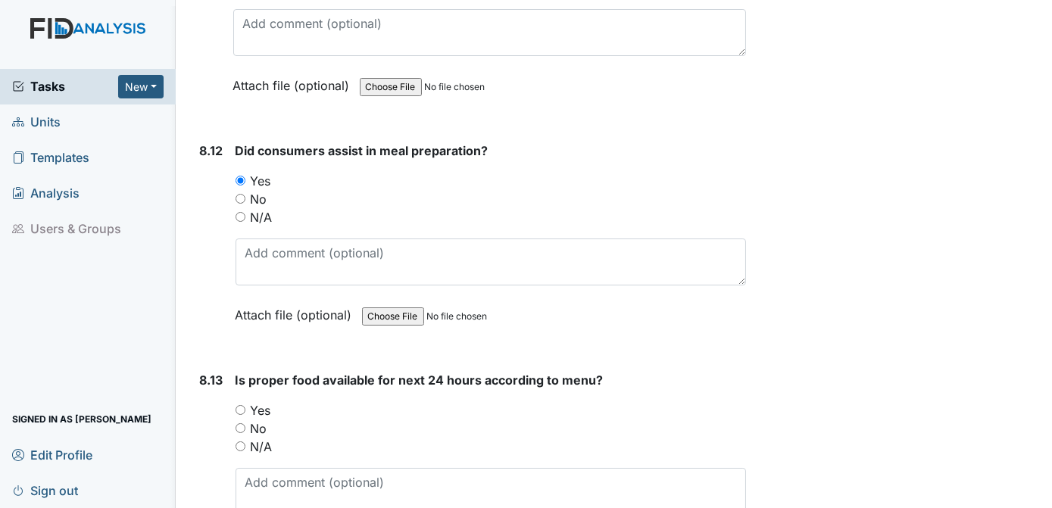
scroll to position [14029, 0]
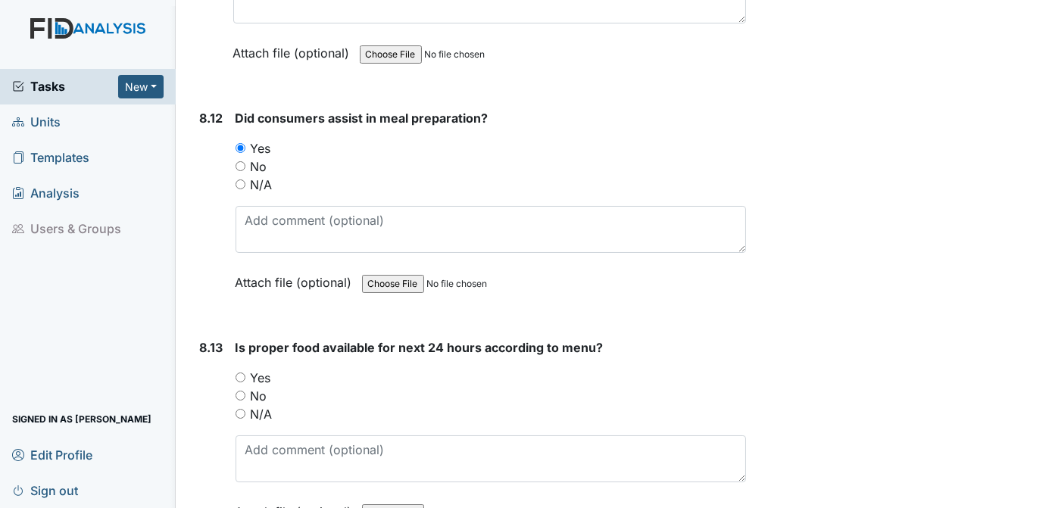
click at [240, 373] on input "Yes" at bounding box center [241, 378] width 10 height 10
radio input "true"
click at [679, 387] on div "No" at bounding box center [491, 396] width 511 height 18
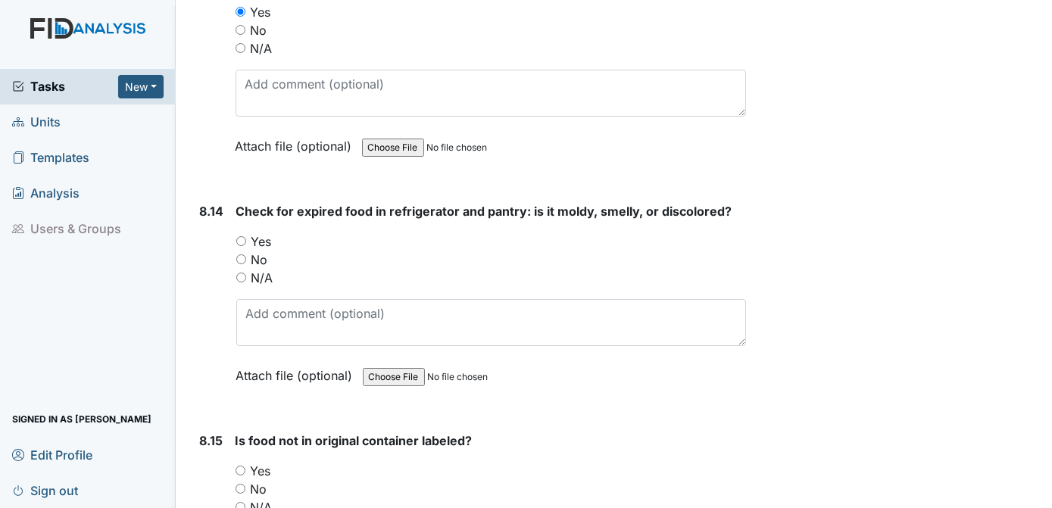
scroll to position [14490, 0]
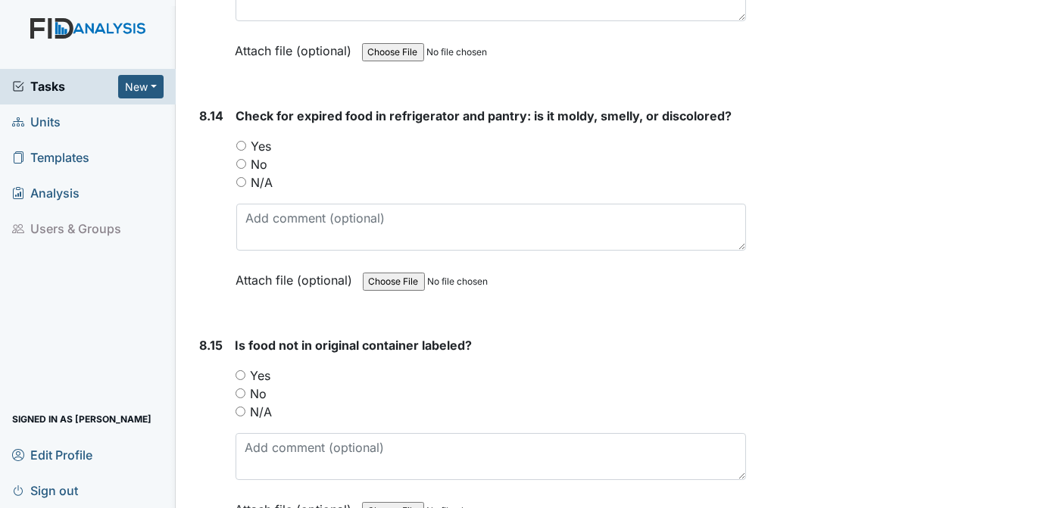
click at [242, 141] on input "Yes" at bounding box center [241, 146] width 10 height 10
radio input "true"
click at [240, 370] on input "Yes" at bounding box center [241, 375] width 10 height 10
radio input "true"
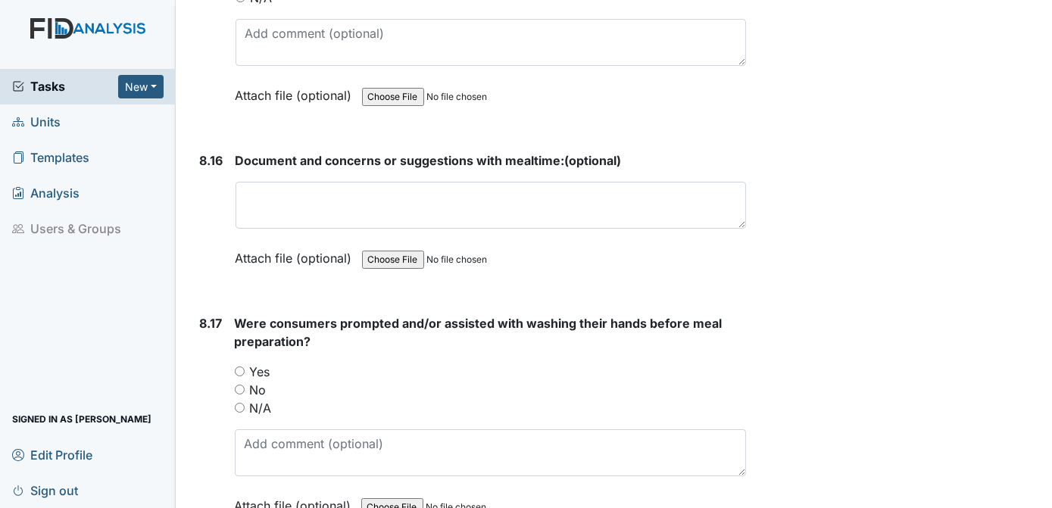
scroll to position [14937, 0]
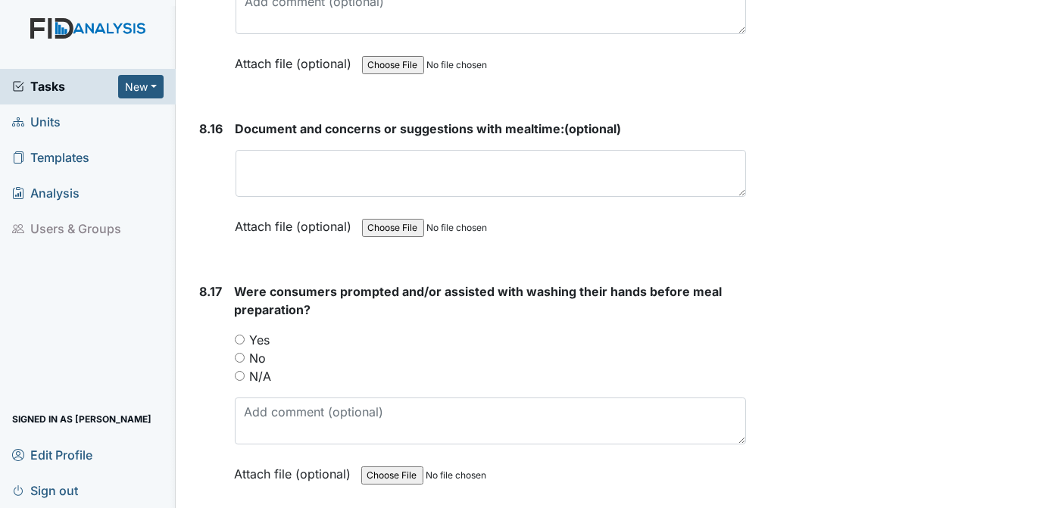
click at [240, 335] on input "Yes" at bounding box center [240, 340] width 10 height 10
radio input "true"
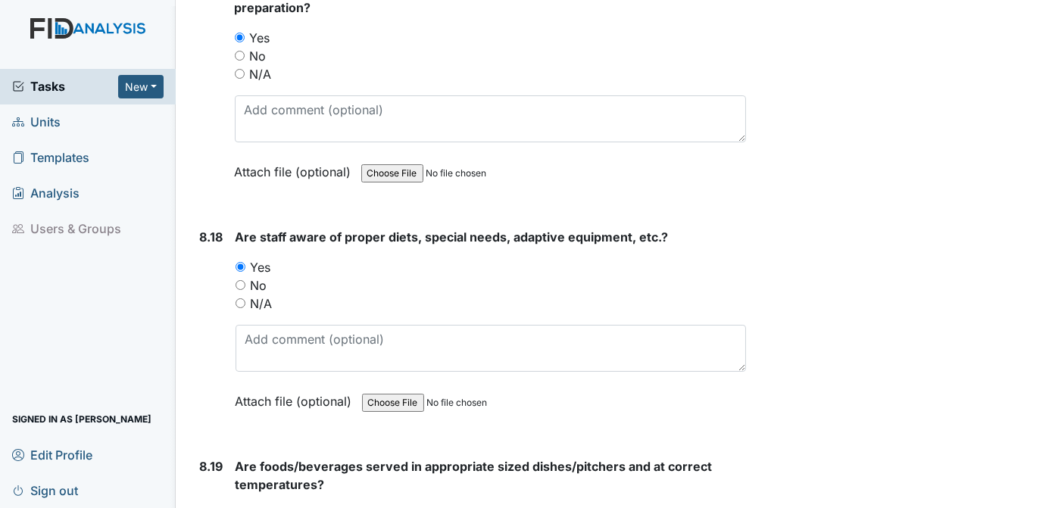
scroll to position [15271, 0]
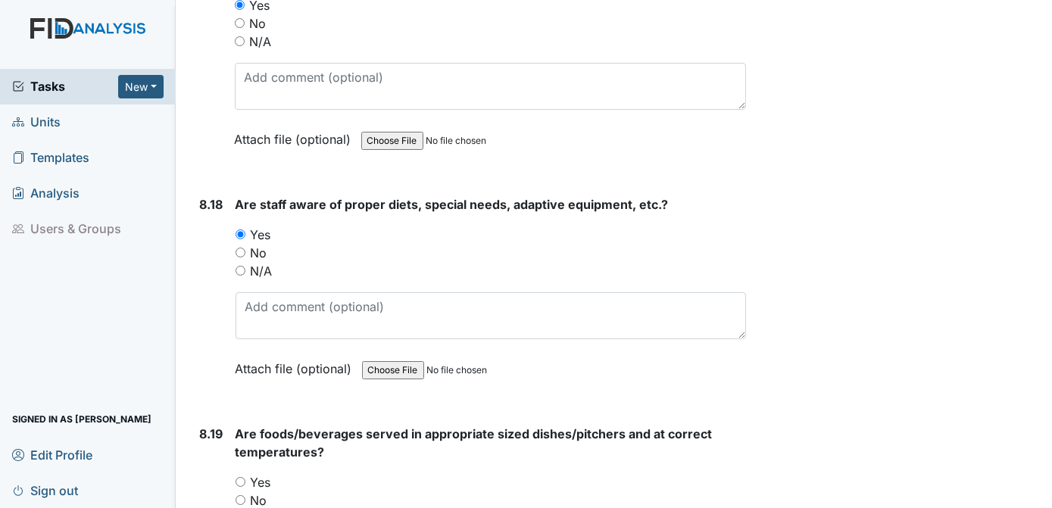
click at [242, 477] on input "Yes" at bounding box center [241, 482] width 10 height 10
radio input "true"
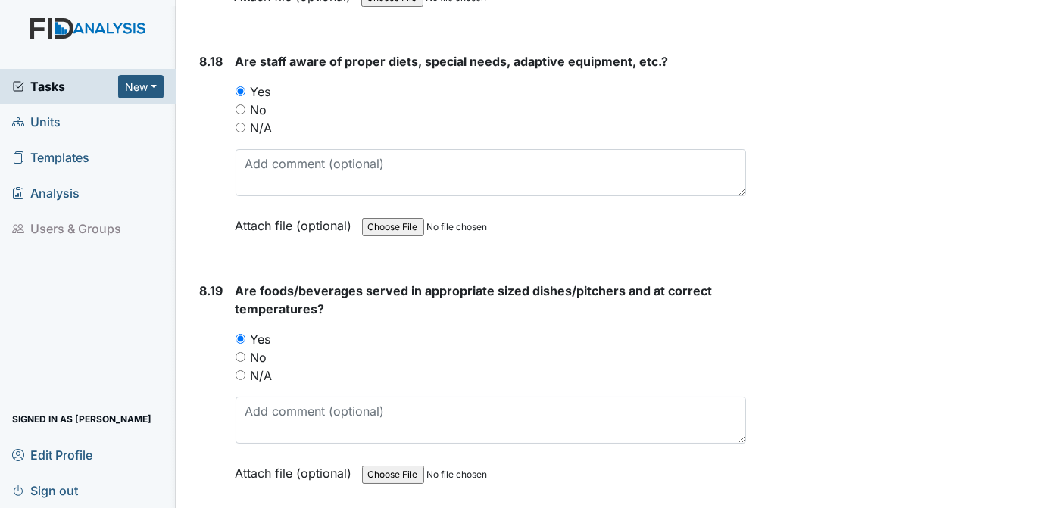
scroll to position [15542, 0]
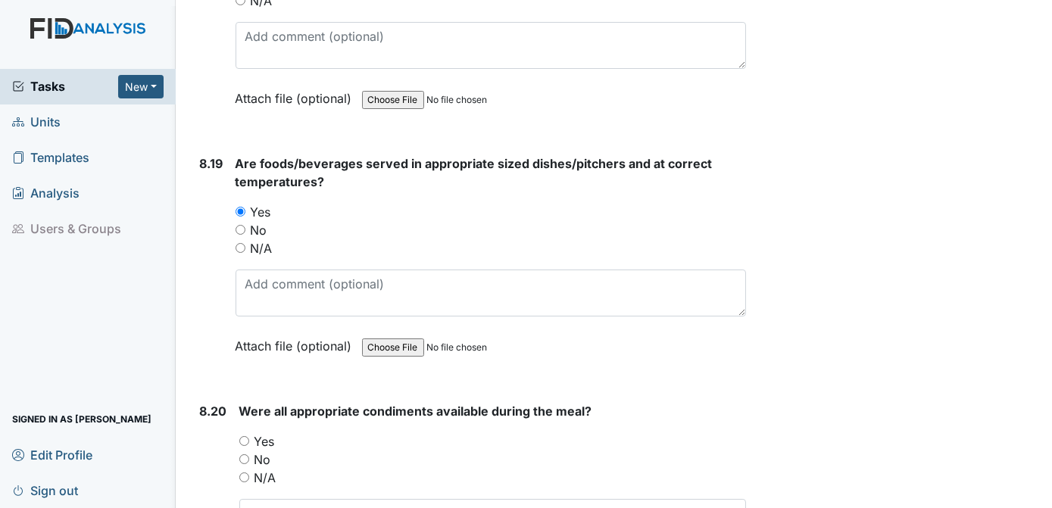
click at [241, 436] on input "Yes" at bounding box center [244, 441] width 10 height 10
radio input "true"
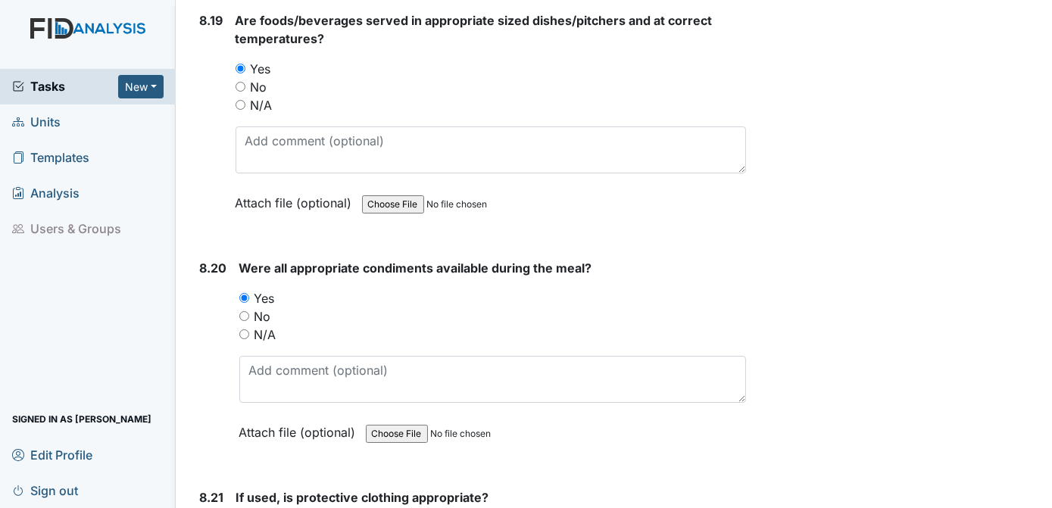
scroll to position [15749, 0]
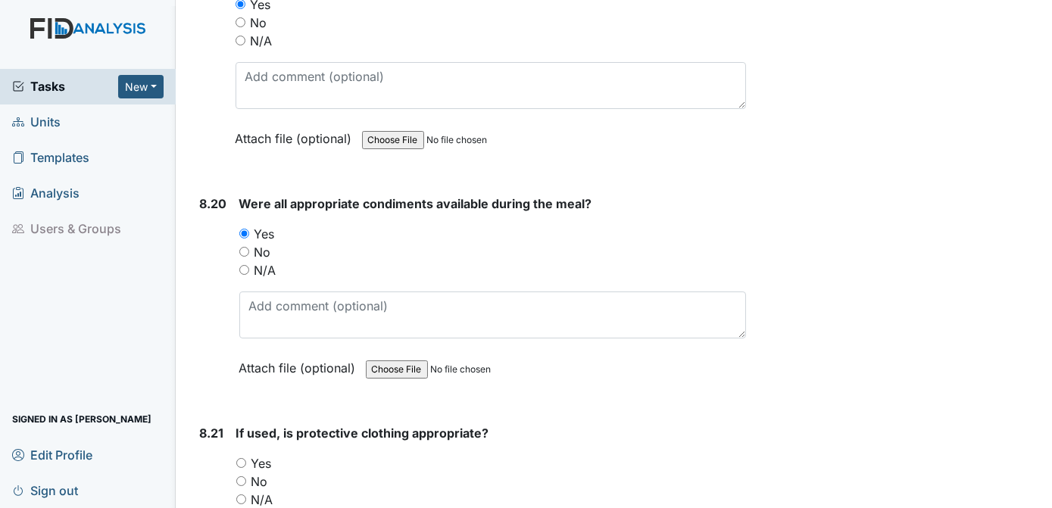
click at [242, 458] on input "Yes" at bounding box center [241, 463] width 10 height 10
radio input "true"
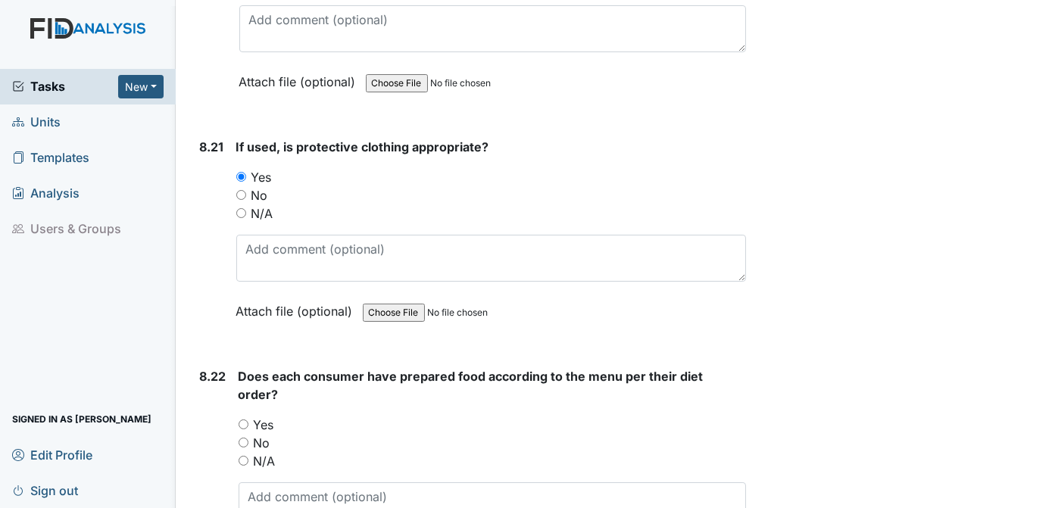
scroll to position [16004, 0]
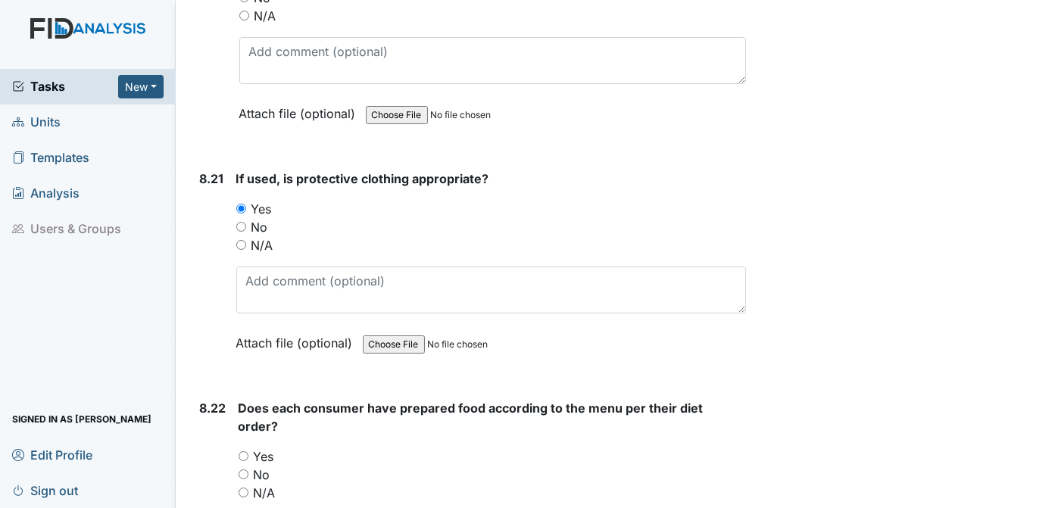
click at [243, 451] on input "Yes" at bounding box center [244, 456] width 10 height 10
radio input "true"
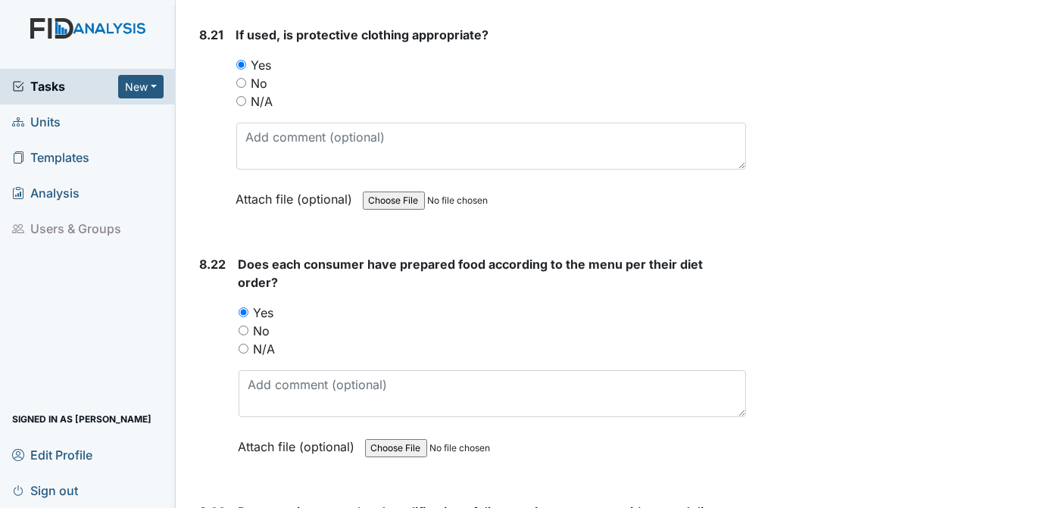
scroll to position [16180, 0]
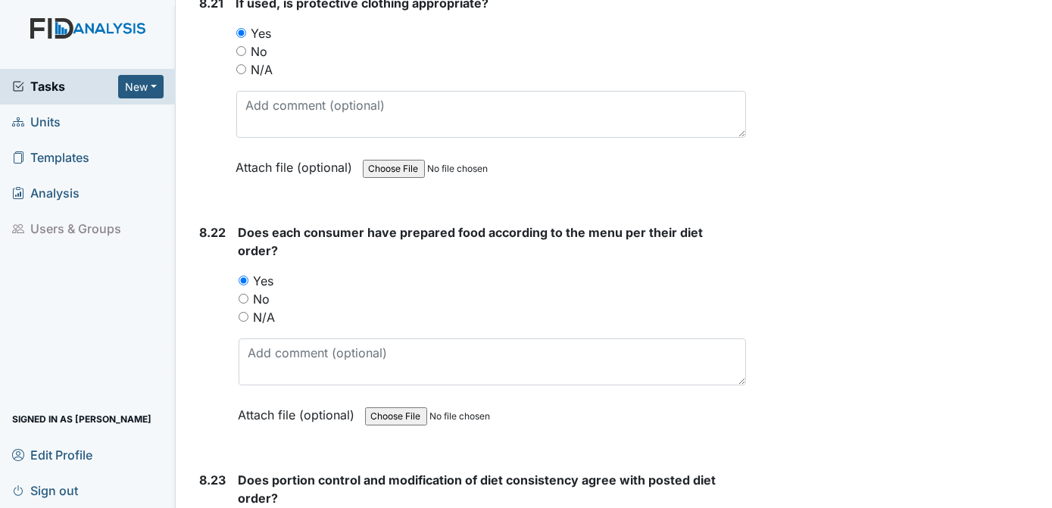
radio input "true"
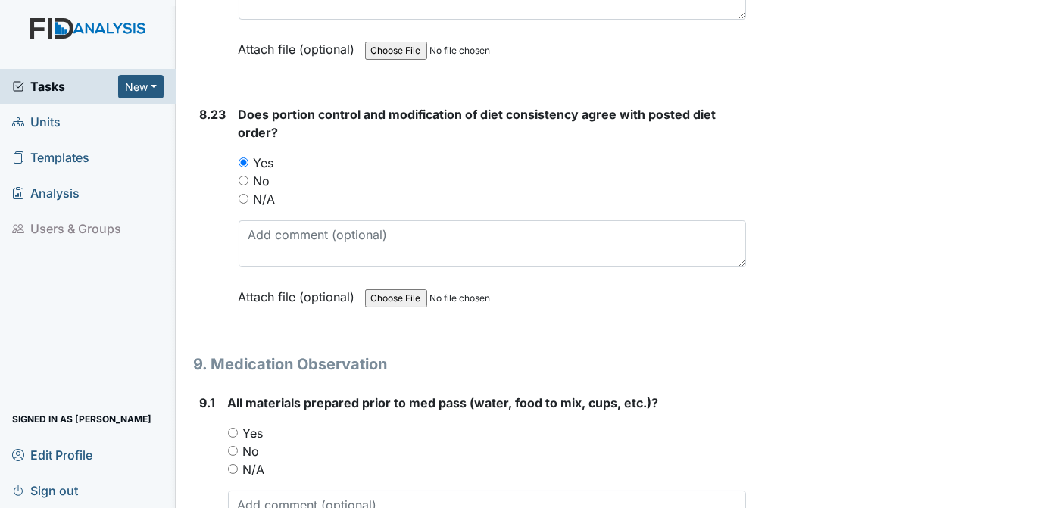
scroll to position [16482, 0]
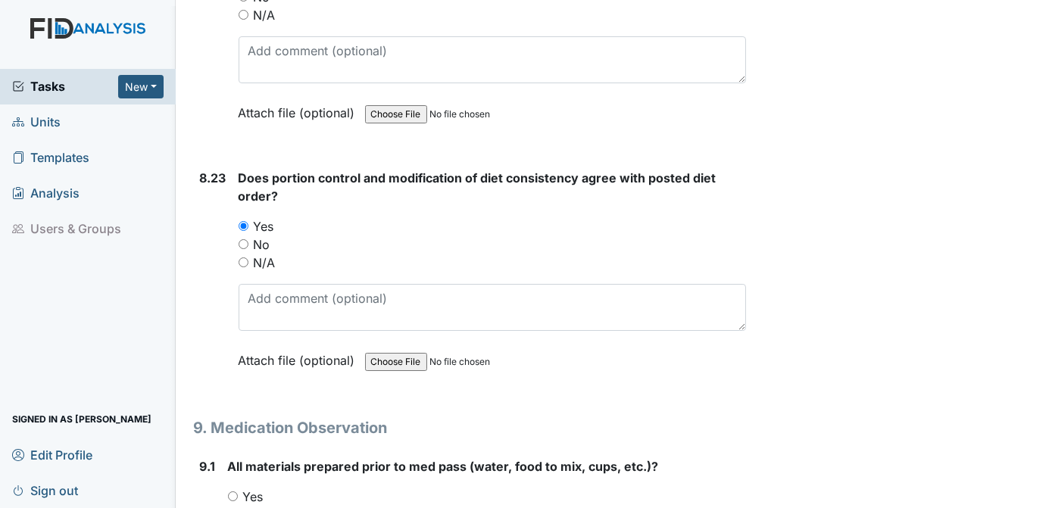
click at [230, 492] on input "Yes" at bounding box center [233, 497] width 10 height 10
radio input "true"
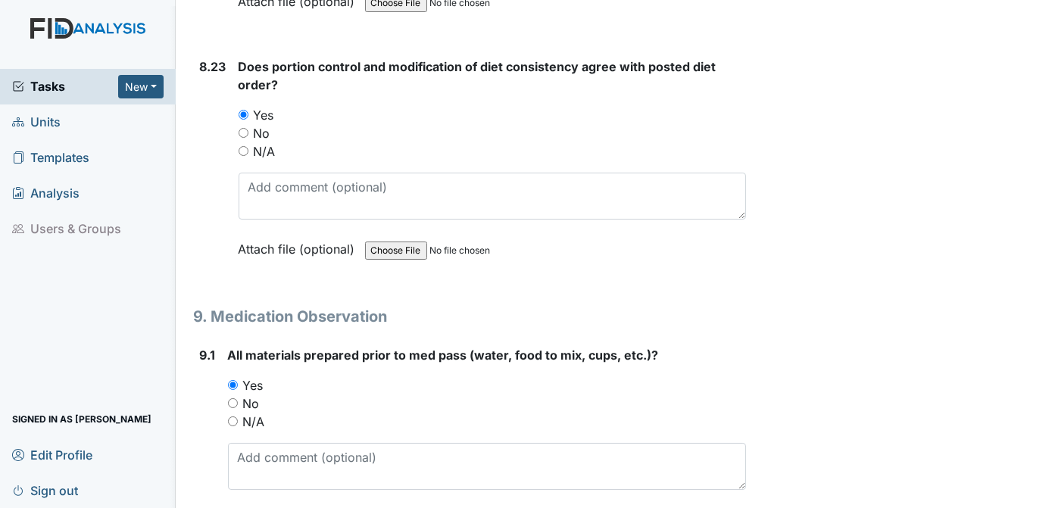
scroll to position [16657, 0]
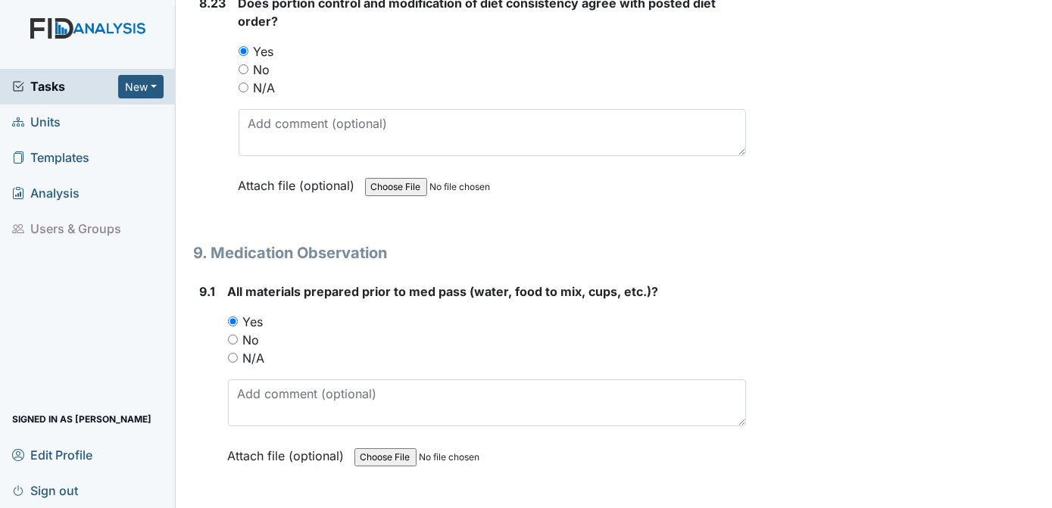
radio input "true"
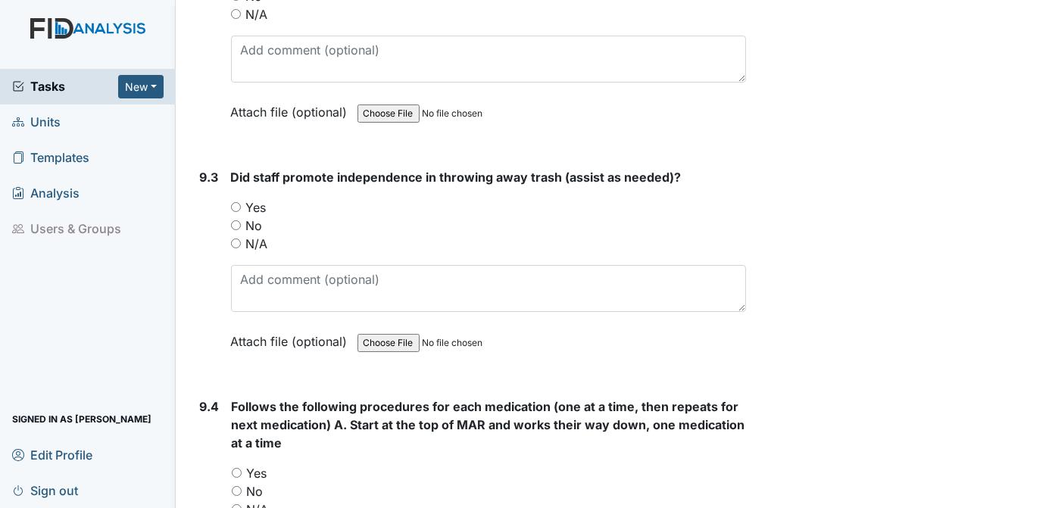
scroll to position [17295, 0]
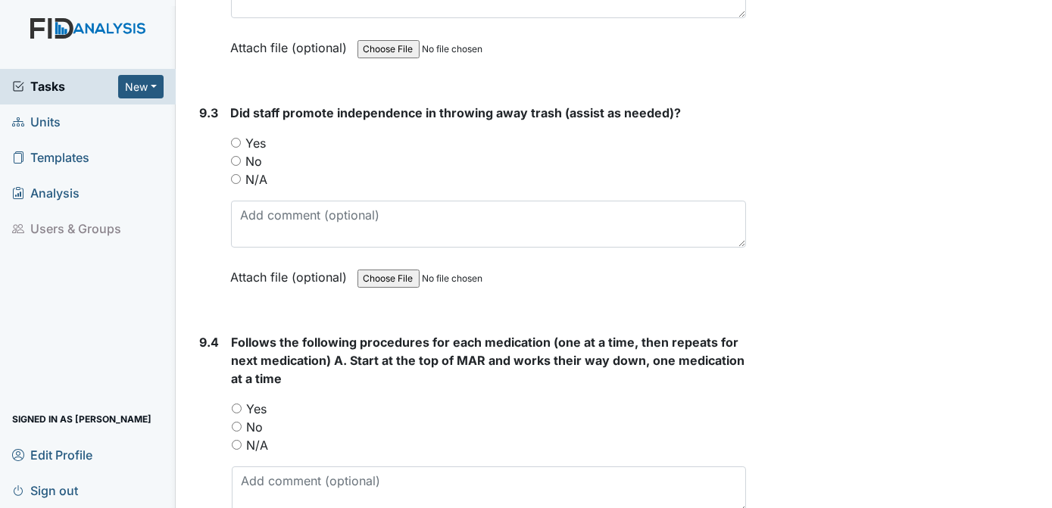
click at [235, 404] on input "Yes" at bounding box center [237, 409] width 10 height 10
radio input "true"
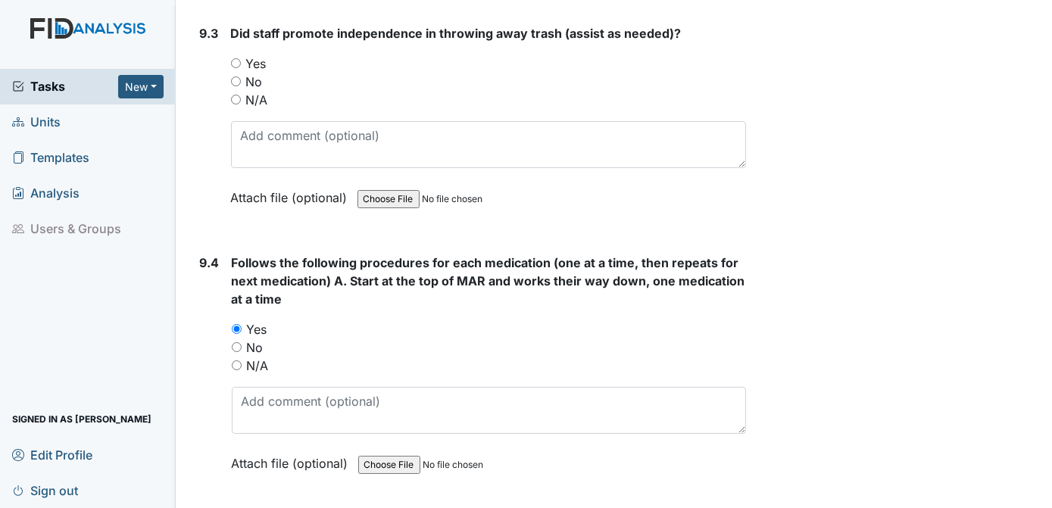
scroll to position [17438, 0]
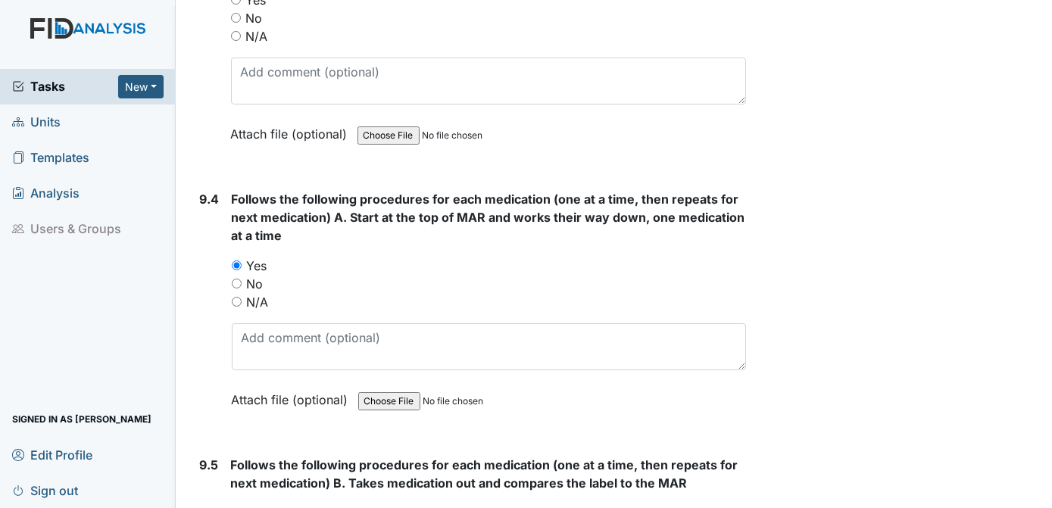
click at [232, 508] on input "Yes" at bounding box center [236, 513] width 10 height 10
radio input "true"
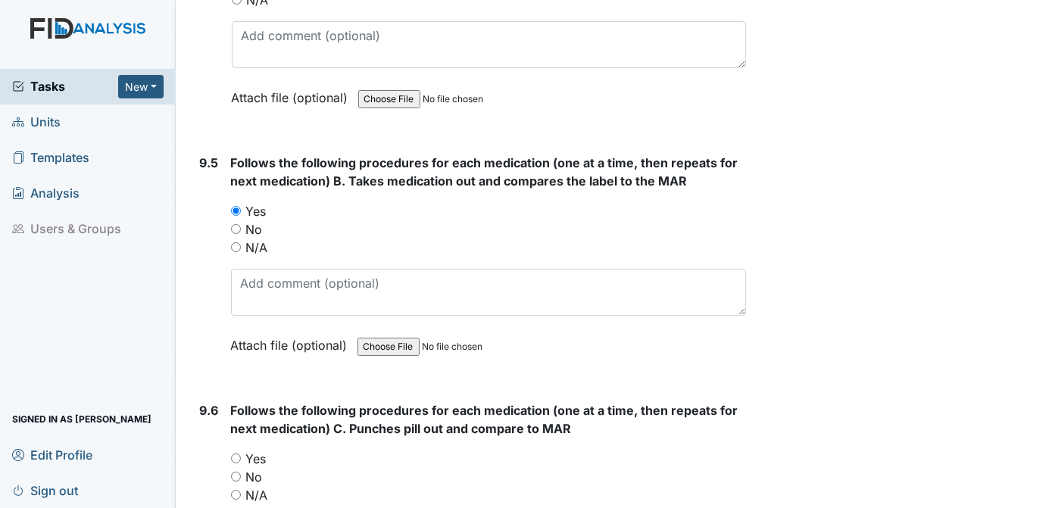
scroll to position [17772, 0]
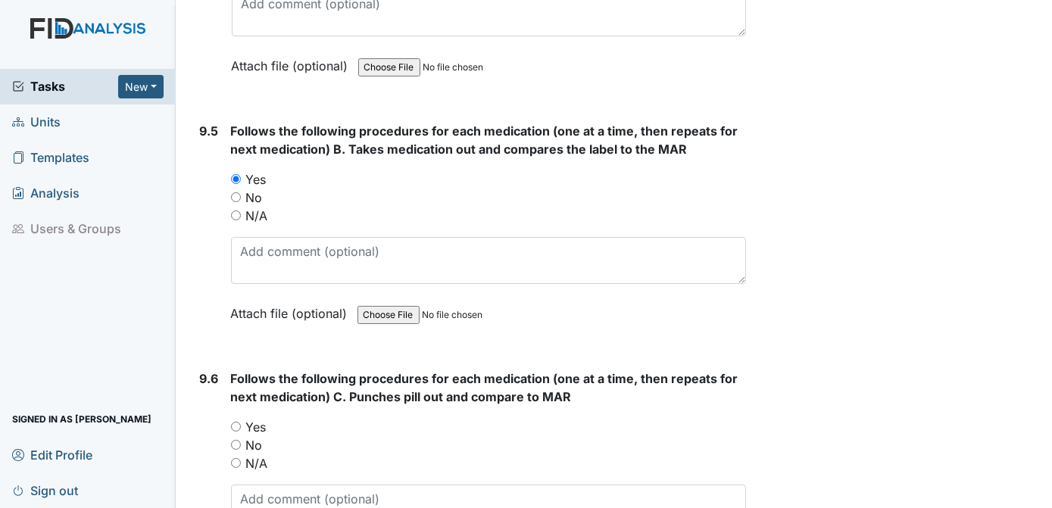
click at [235, 422] on input "Yes" at bounding box center [236, 427] width 10 height 10
radio input "true"
drag, startPoint x: 1046, startPoint y: 326, endPoint x: 1039, endPoint y: 358, distance: 33.3
click at [1039, 358] on main "Inspection: Random Inspection for Afternoon ID: #00011312 Open Autosaving... Lo…" at bounding box center [614, 254] width 877 height 508
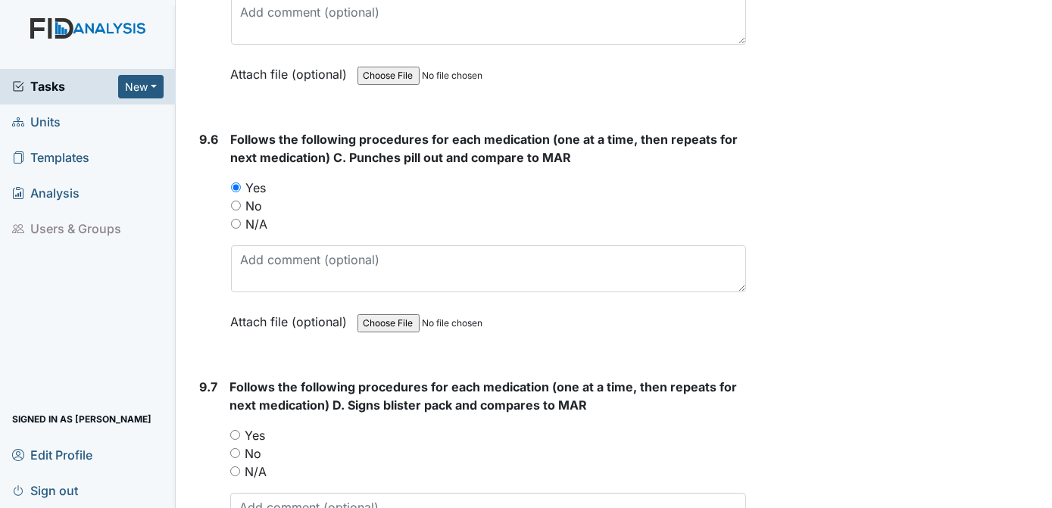
scroll to position [18075, 0]
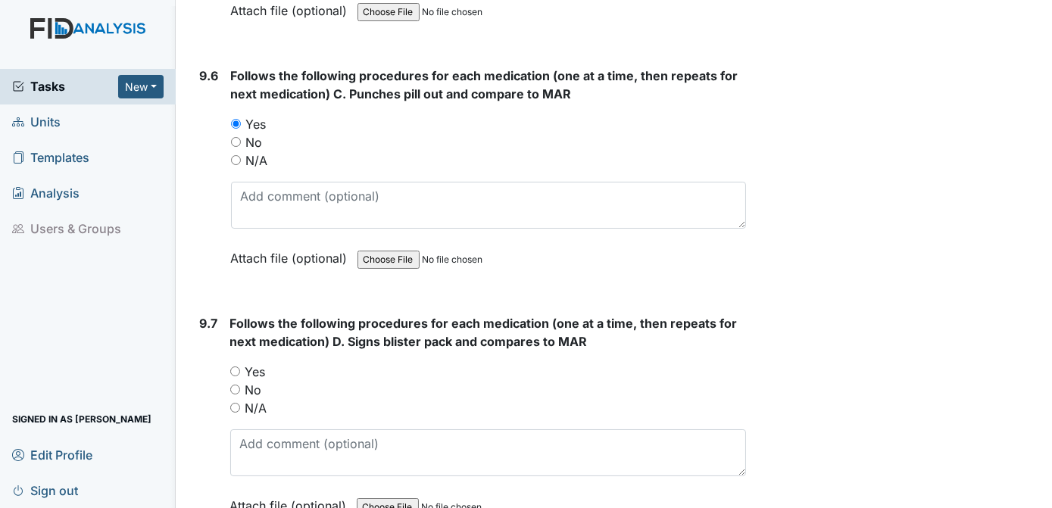
click at [236, 367] on input "Yes" at bounding box center [235, 372] width 10 height 10
radio input "true"
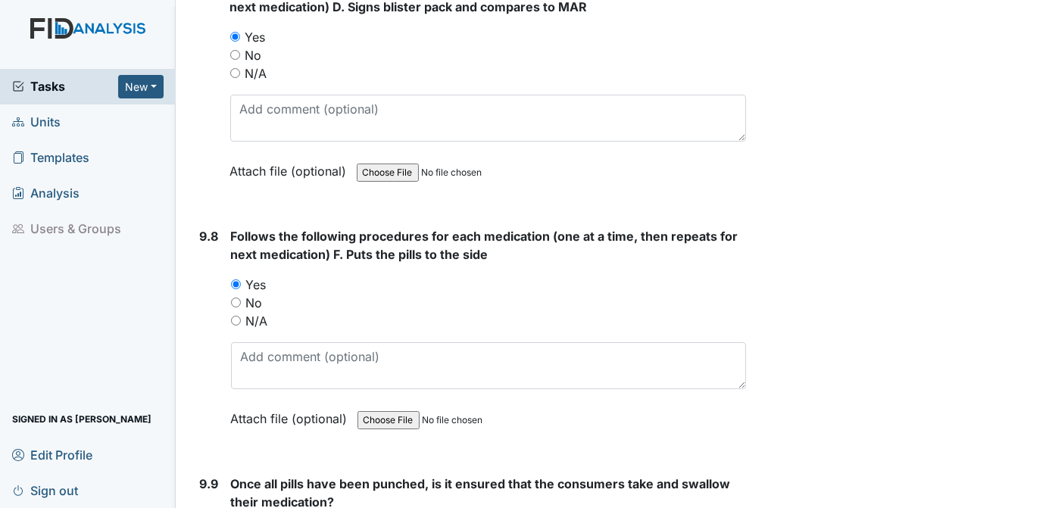
scroll to position [18505, 0]
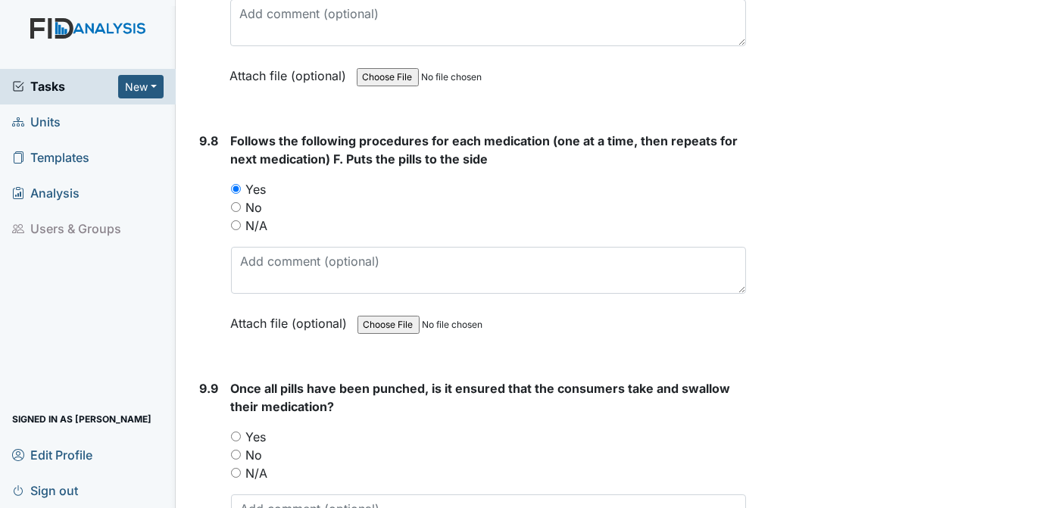
click at [236, 432] on input "Yes" at bounding box center [236, 437] width 10 height 10
radio input "true"
click at [664, 428] on div "Yes" at bounding box center [489, 437] width 516 height 18
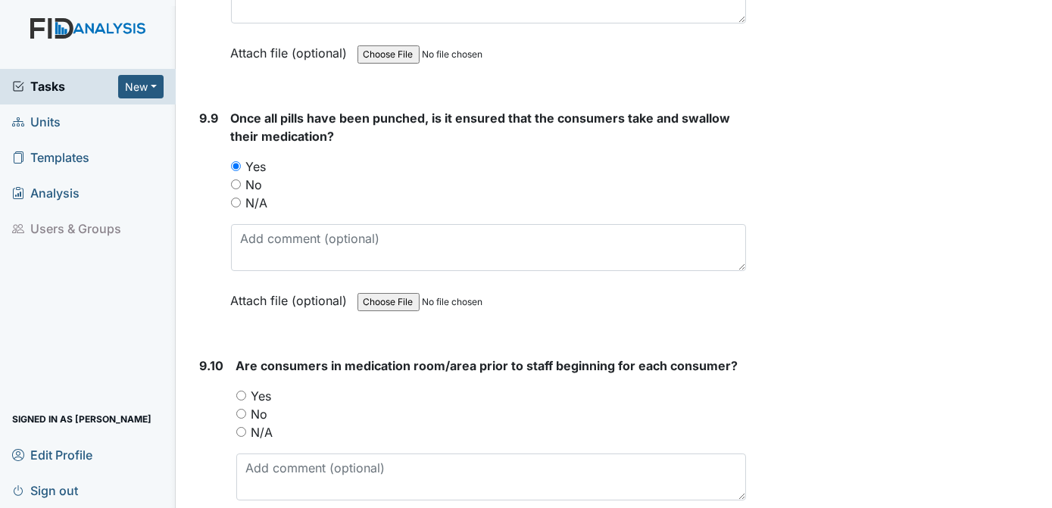
scroll to position [18808, 0]
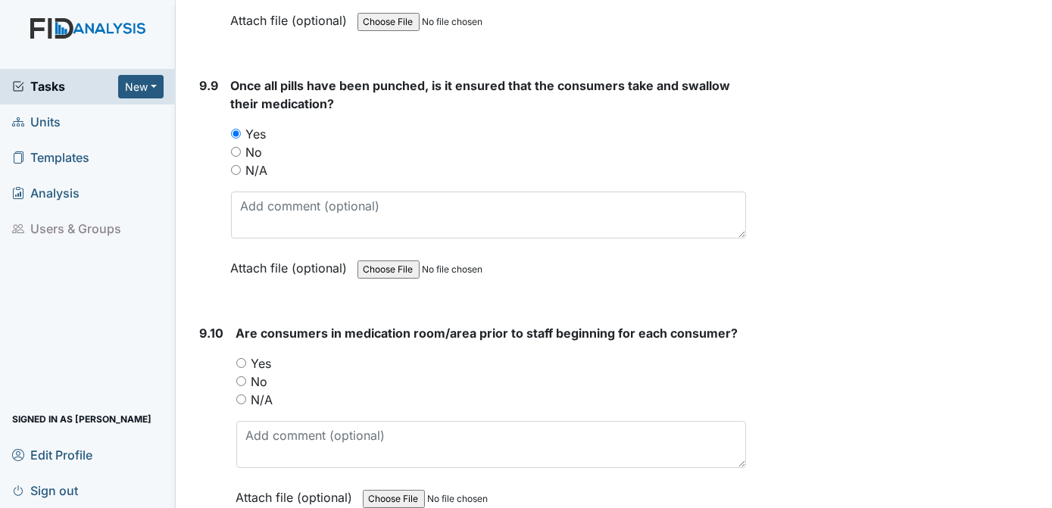
click at [242, 358] on input "Yes" at bounding box center [241, 363] width 10 height 10
radio input "true"
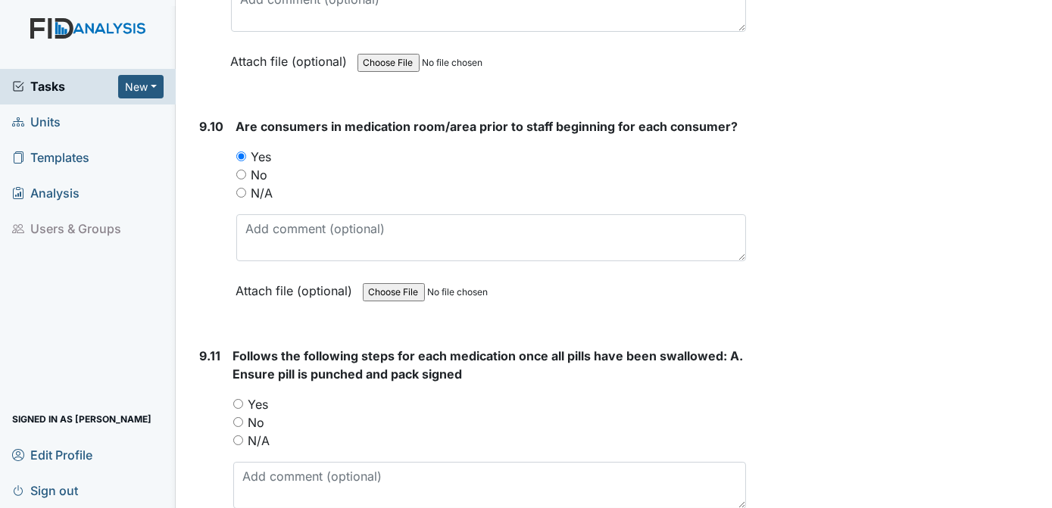
scroll to position [19142, 0]
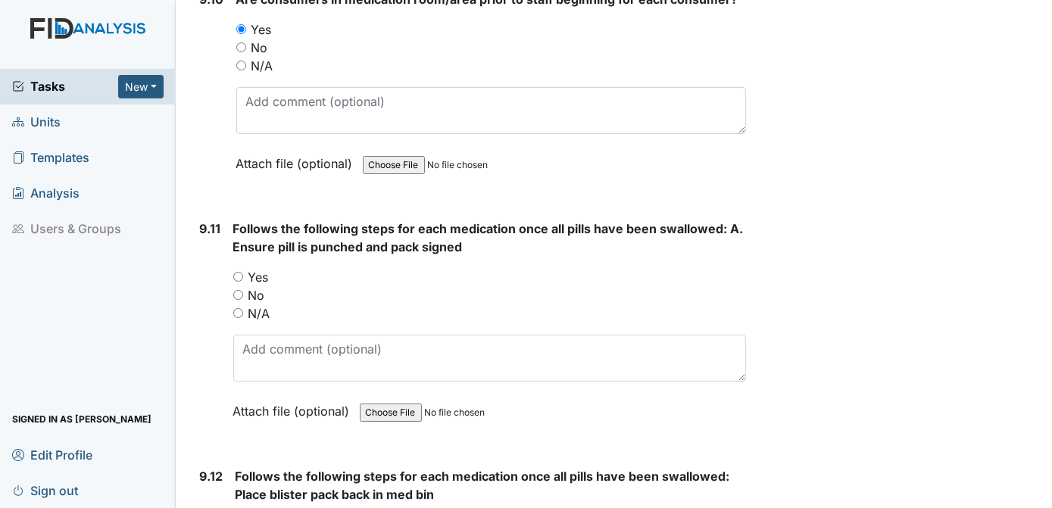
click at [239, 272] on input "Yes" at bounding box center [238, 277] width 10 height 10
radio input "true"
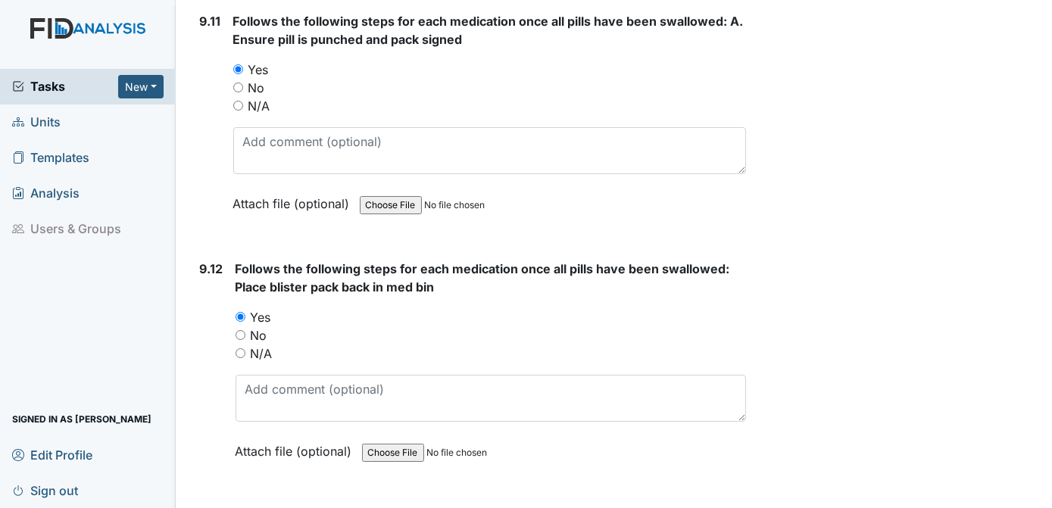
scroll to position [19414, 0]
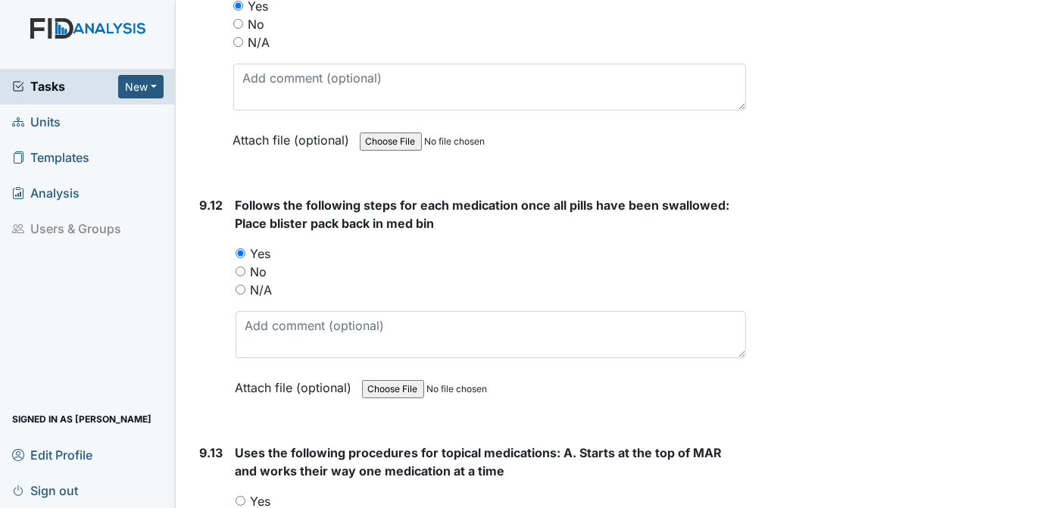
click at [236, 496] on input "Yes" at bounding box center [241, 501] width 10 height 10
radio input "true"
click at [612, 492] on div "Yes" at bounding box center [491, 501] width 511 height 18
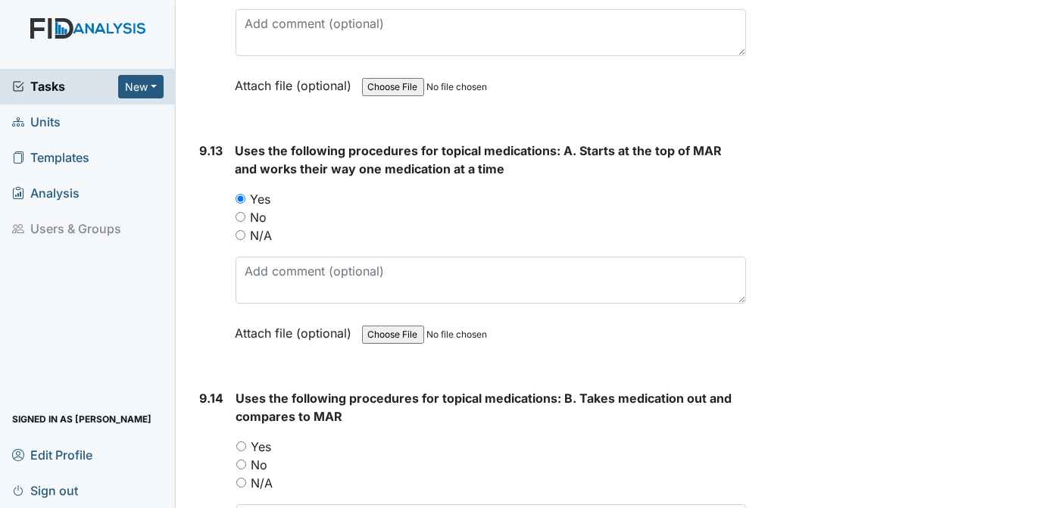
scroll to position [19748, 0]
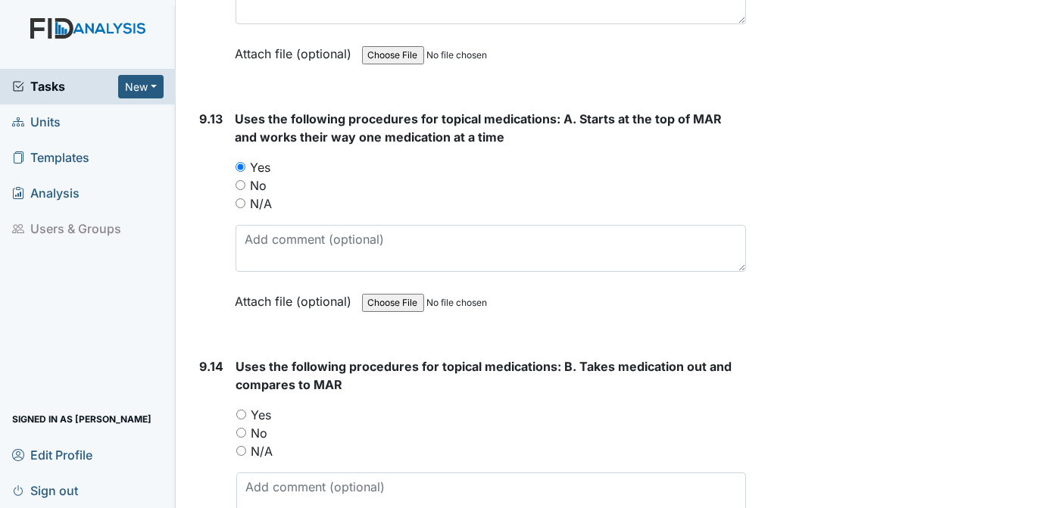
click at [241, 410] on input "Yes" at bounding box center [241, 415] width 10 height 10
radio input "true"
click at [439, 406] on div "Yes" at bounding box center [491, 415] width 511 height 18
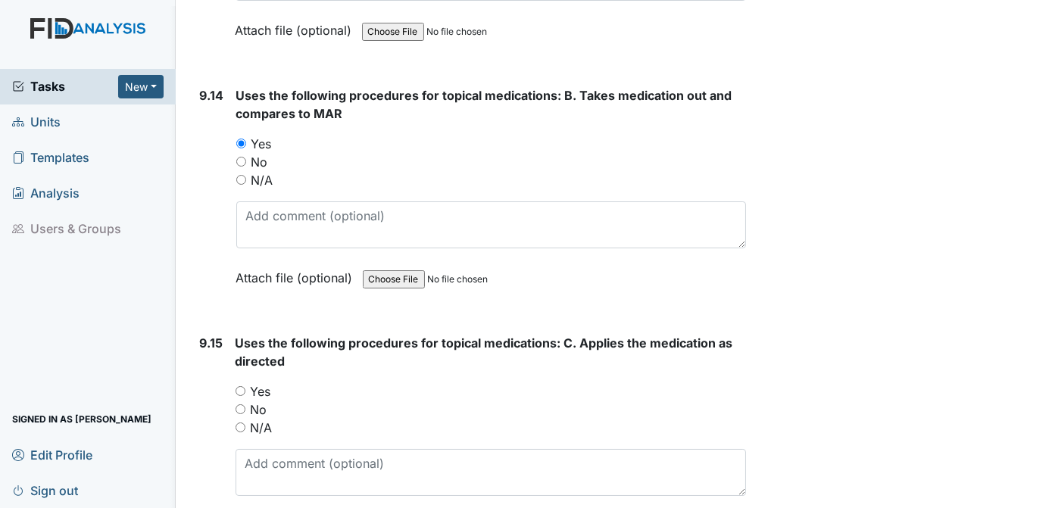
scroll to position [20051, 0]
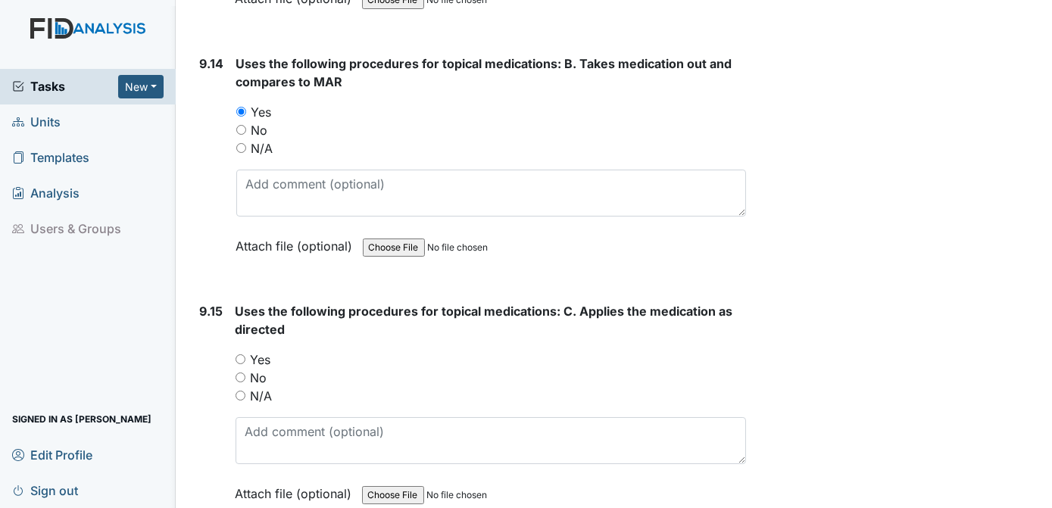
click at [242, 355] on input "Yes" at bounding box center [241, 360] width 10 height 10
radio input "true"
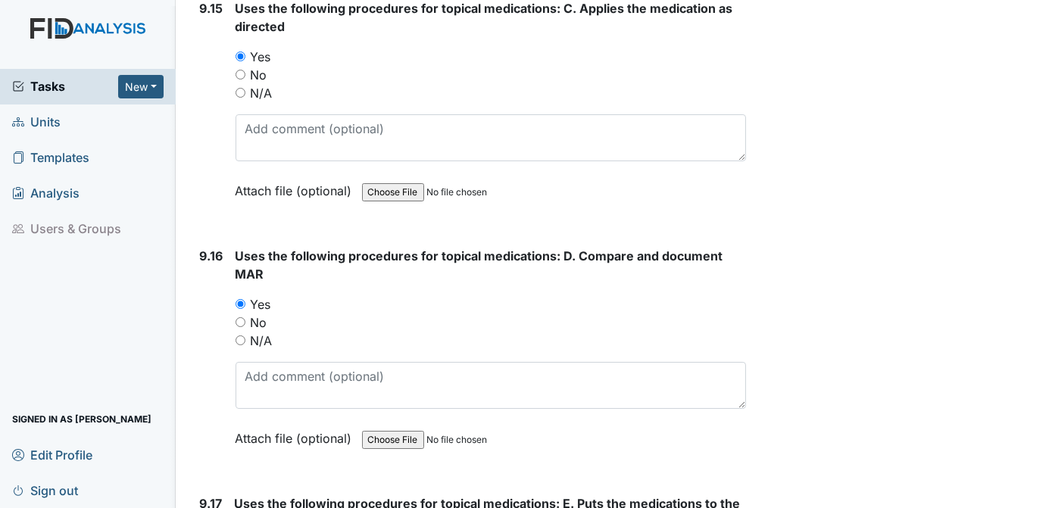
scroll to position [20385, 0]
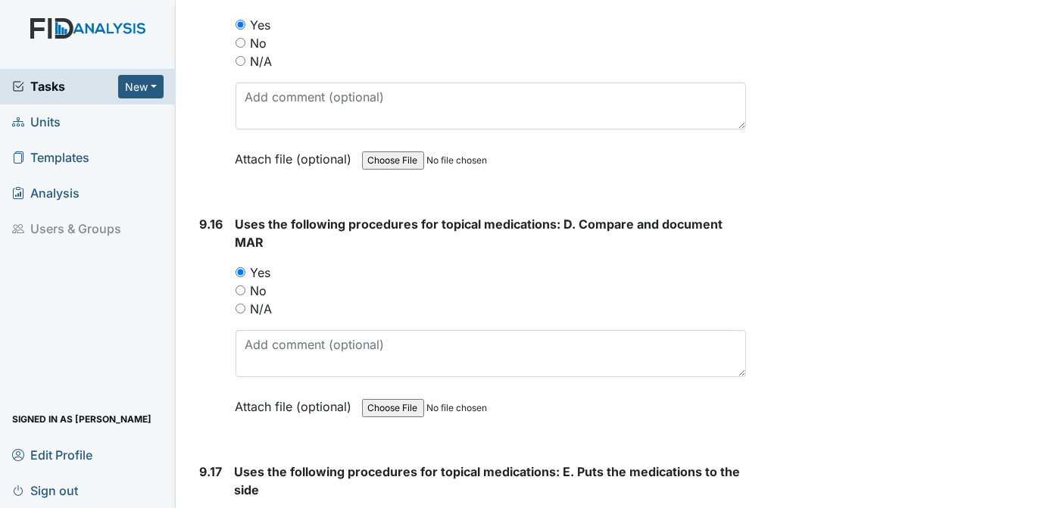
radio input "true"
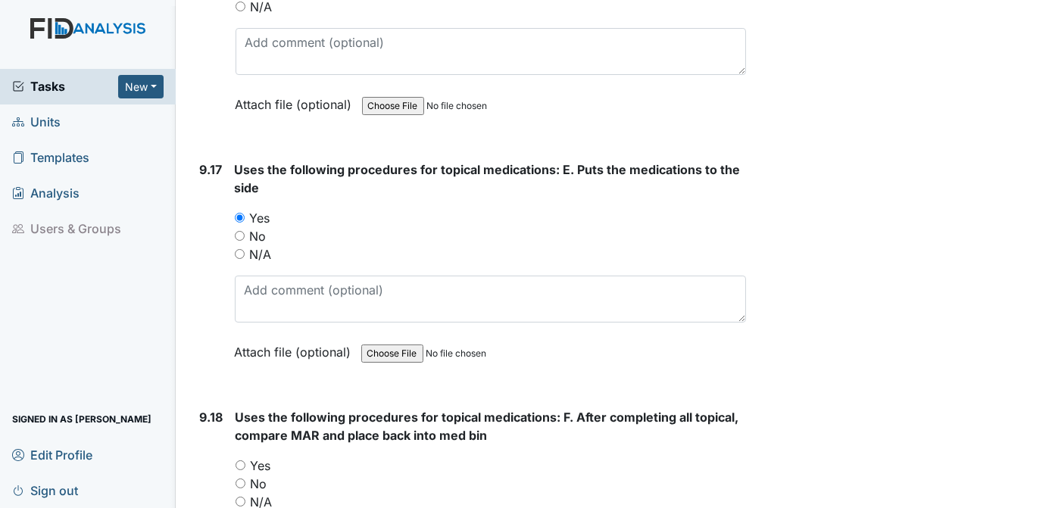
scroll to position [20719, 0]
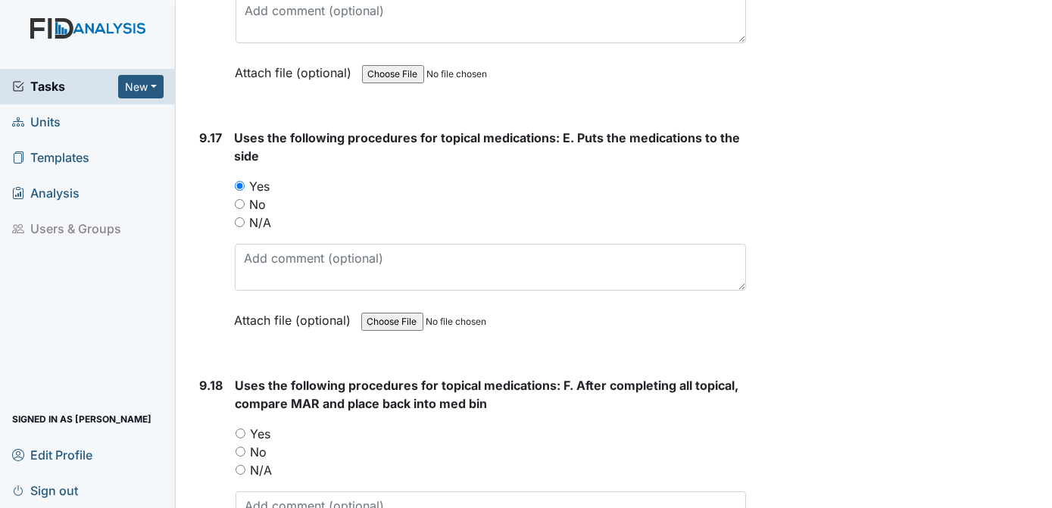
click at [241, 429] on input "Yes" at bounding box center [241, 434] width 10 height 10
radio input "true"
click at [517, 461] on div "N/A" at bounding box center [491, 470] width 511 height 18
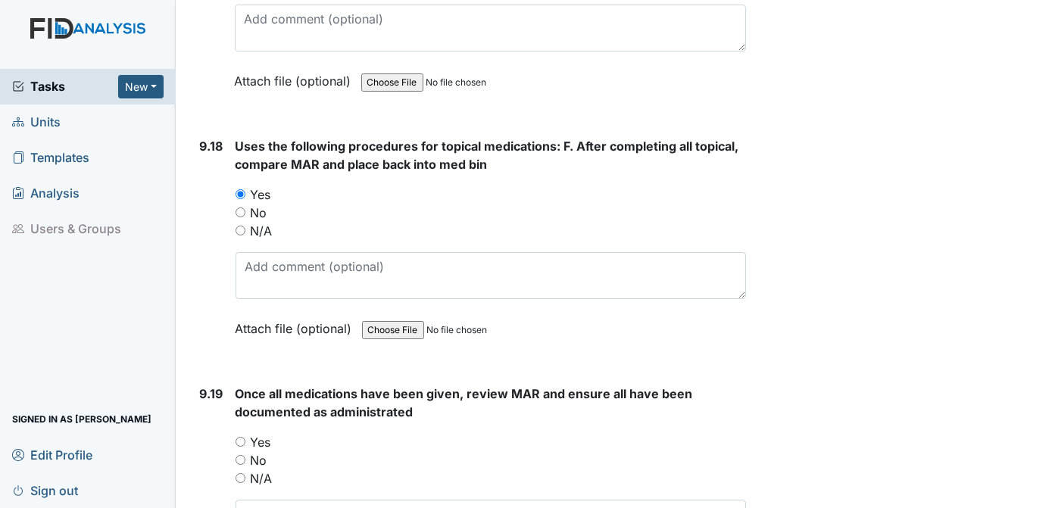
scroll to position [20895, 0]
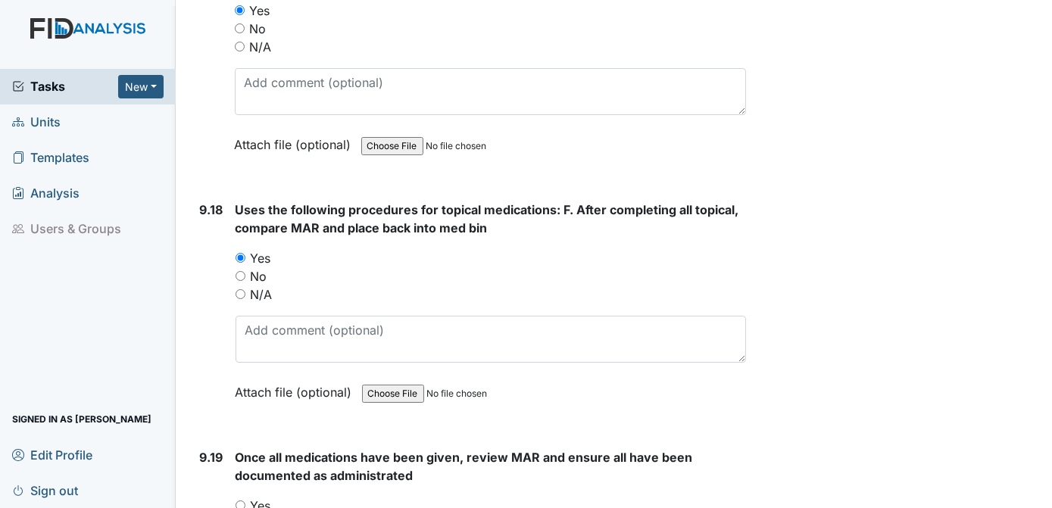
click at [236, 501] on input "Yes" at bounding box center [241, 506] width 10 height 10
radio input "true"
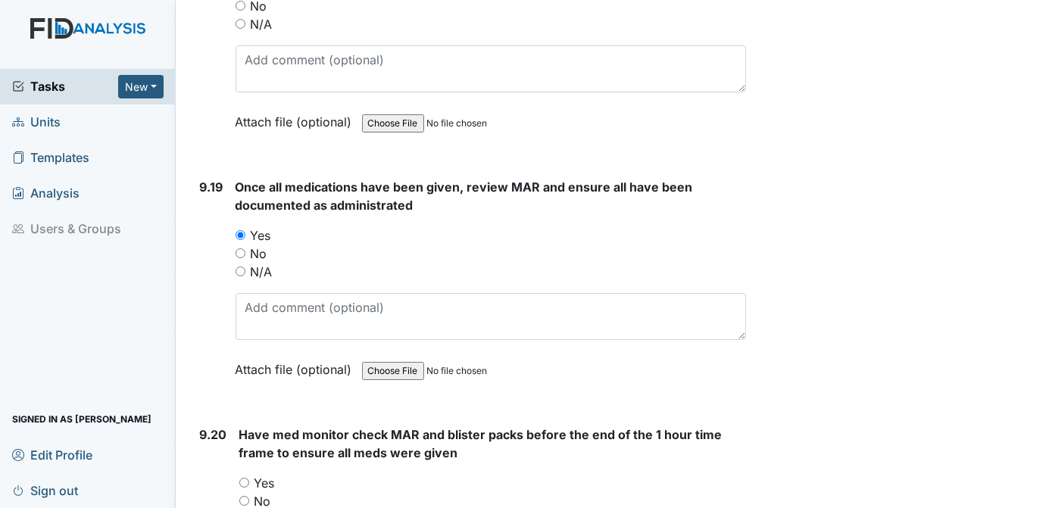
scroll to position [21198, 0]
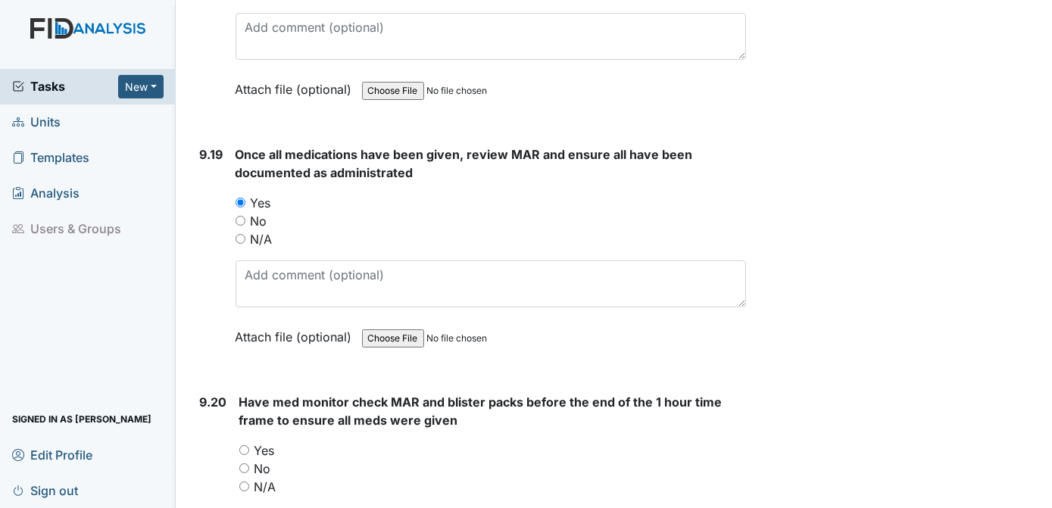
click at [246, 445] on input "Yes" at bounding box center [244, 450] width 10 height 10
radio input "true"
click at [600, 460] on div "No" at bounding box center [493, 469] width 508 height 18
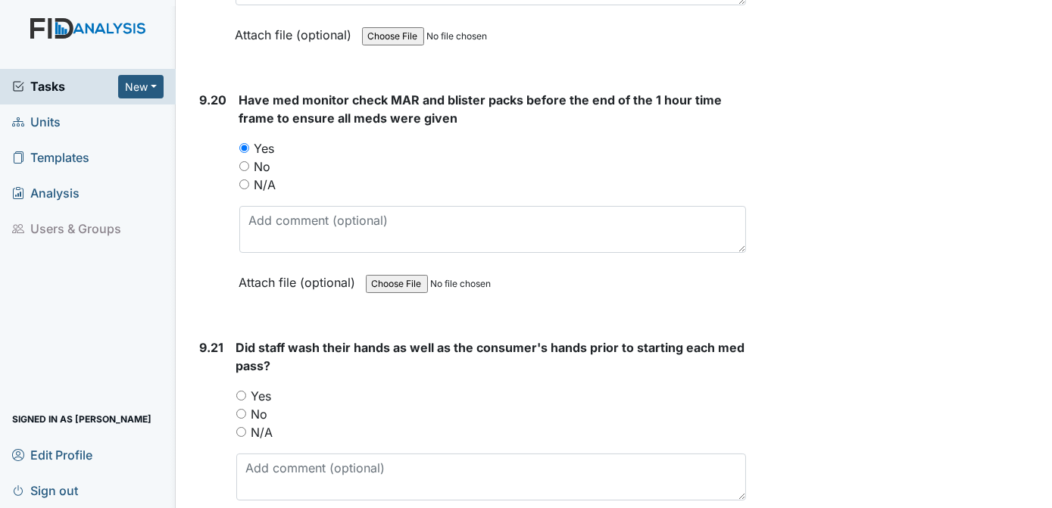
scroll to position [21532, 0]
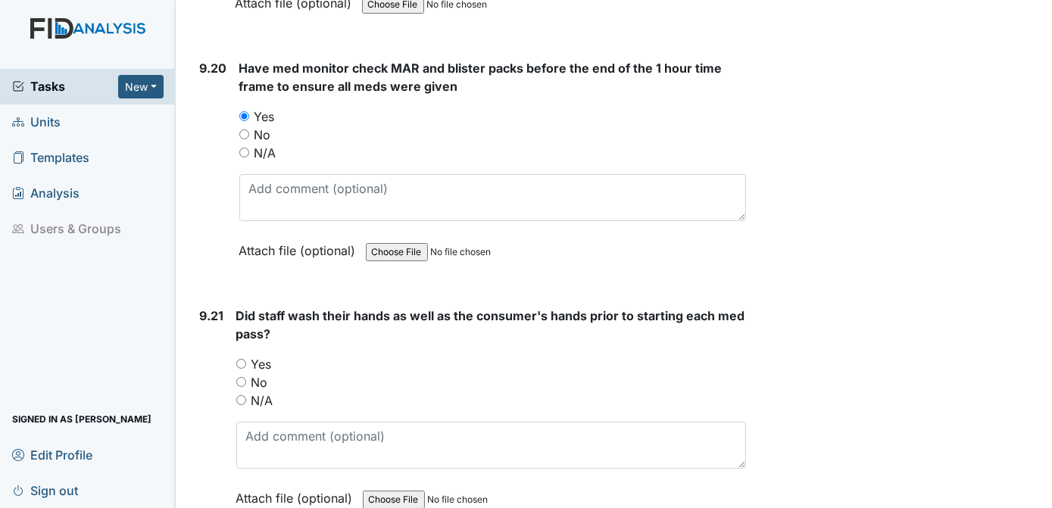
click at [240, 359] on input "Yes" at bounding box center [241, 364] width 10 height 10
radio input "true"
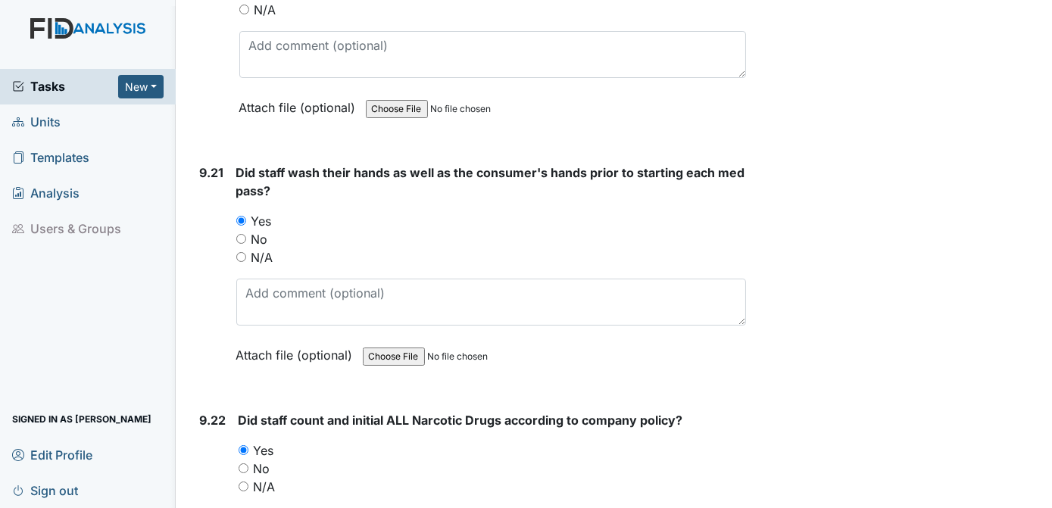
scroll to position [21772, 0]
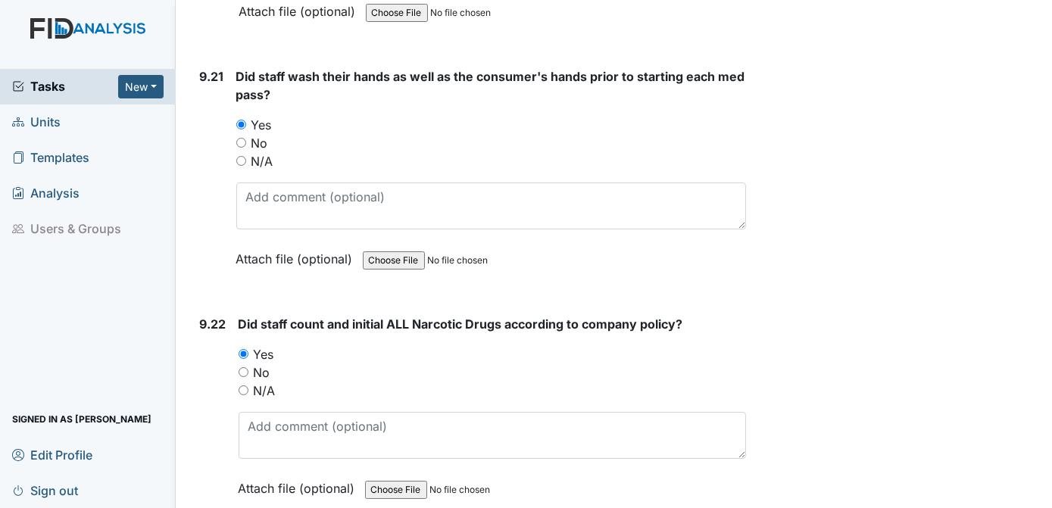
type textarea "[PERSON_NAME]"
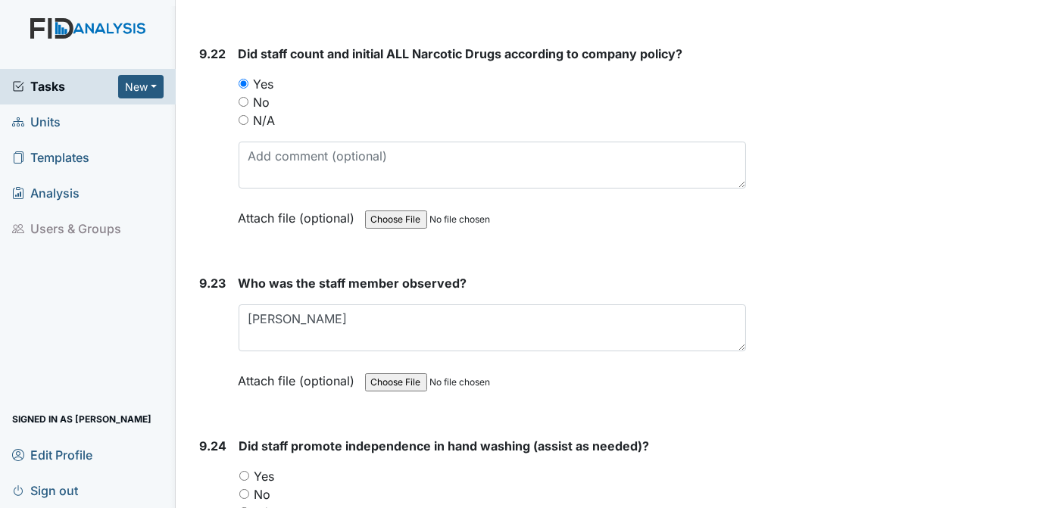
scroll to position [22106, 0]
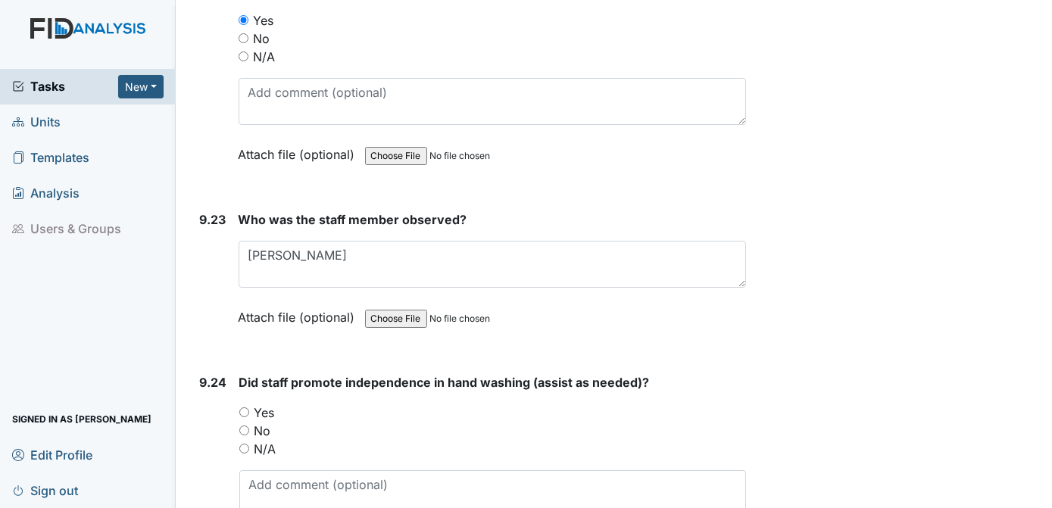
click at [244, 408] on input "Yes" at bounding box center [244, 413] width 10 height 10
radio input "true"
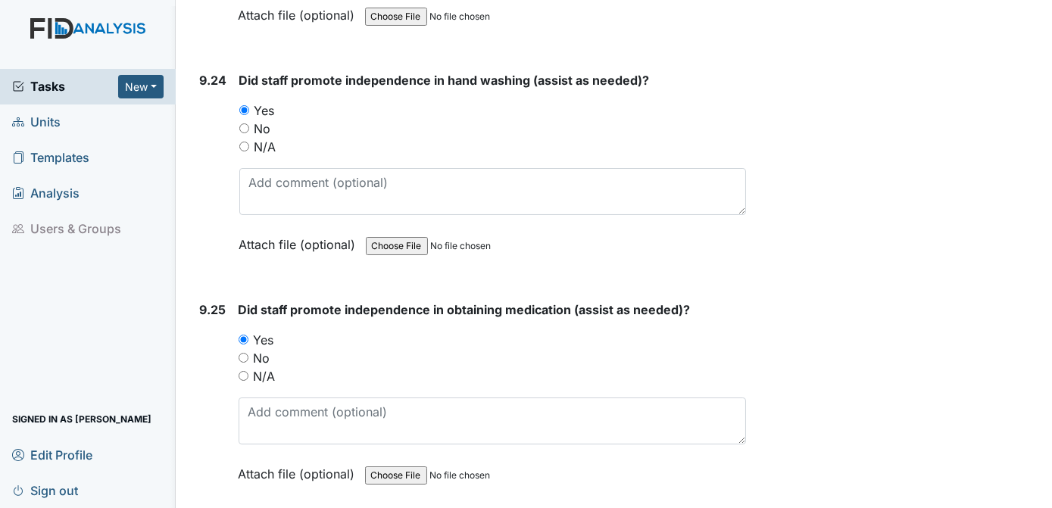
scroll to position [22504, 0]
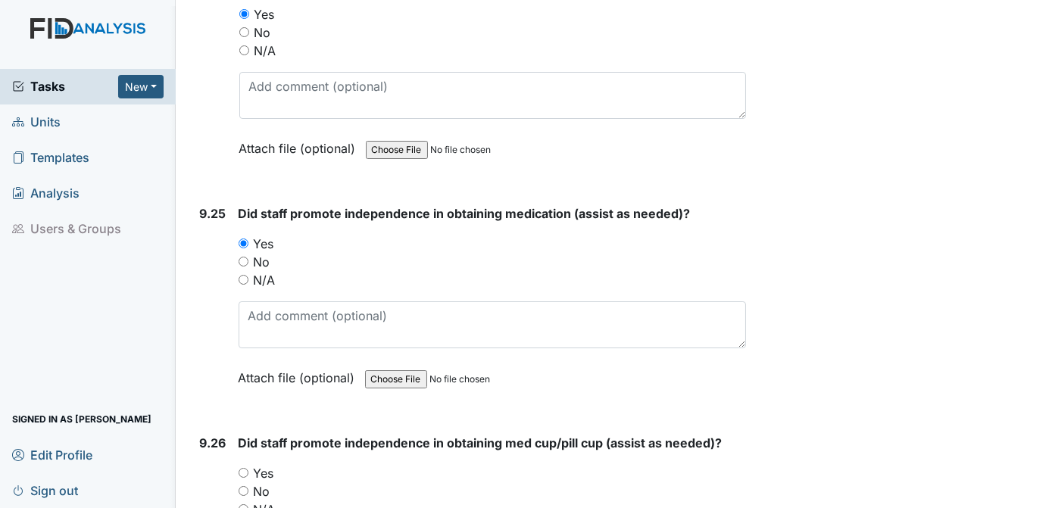
click at [244, 468] on input "Yes" at bounding box center [244, 473] width 10 height 10
radio input "true"
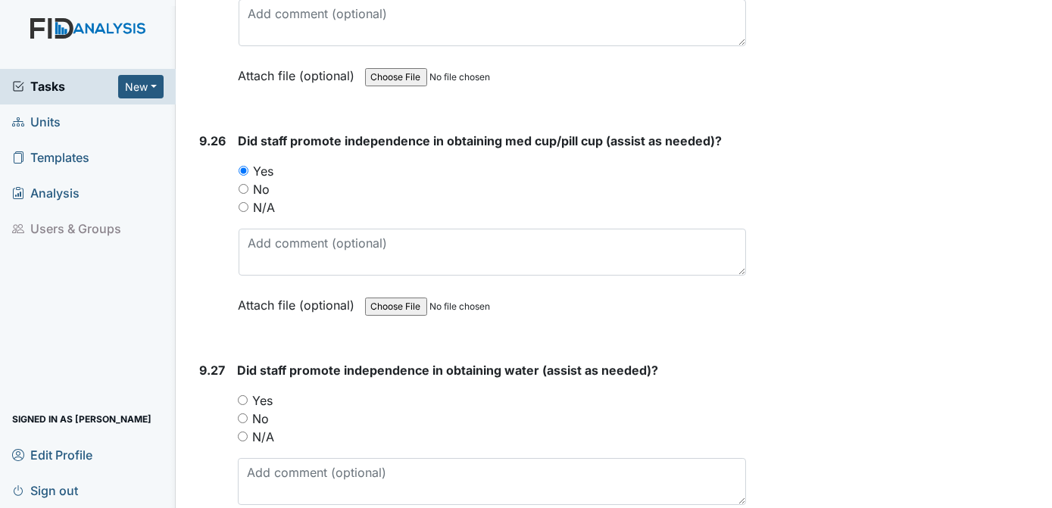
scroll to position [22903, 0]
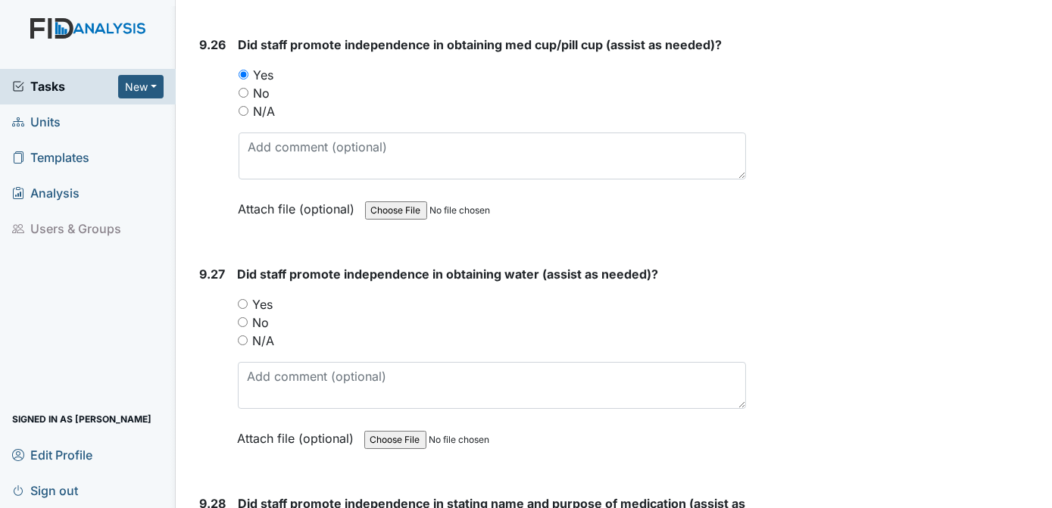
click at [245, 299] on input "Yes" at bounding box center [243, 304] width 10 height 10
radio input "true"
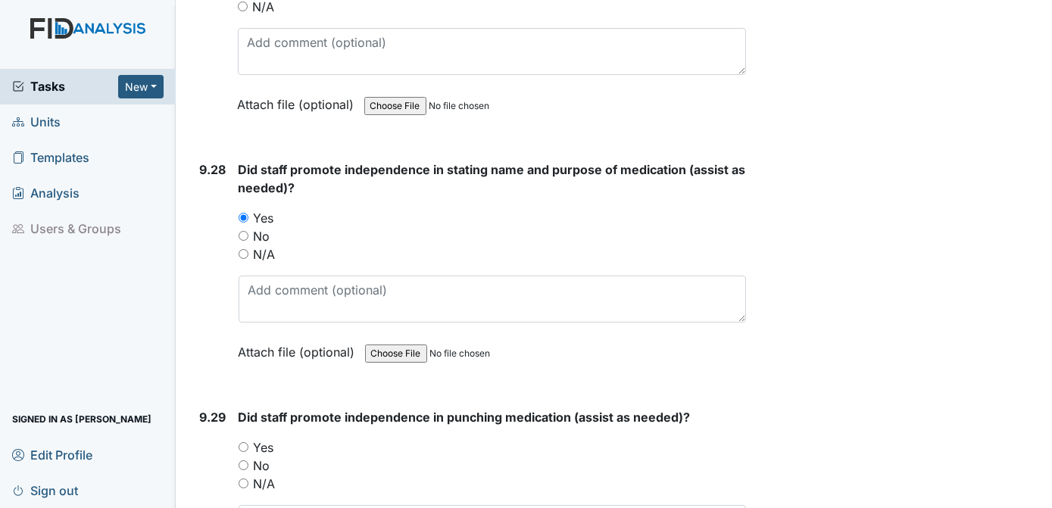
scroll to position [23301, 0]
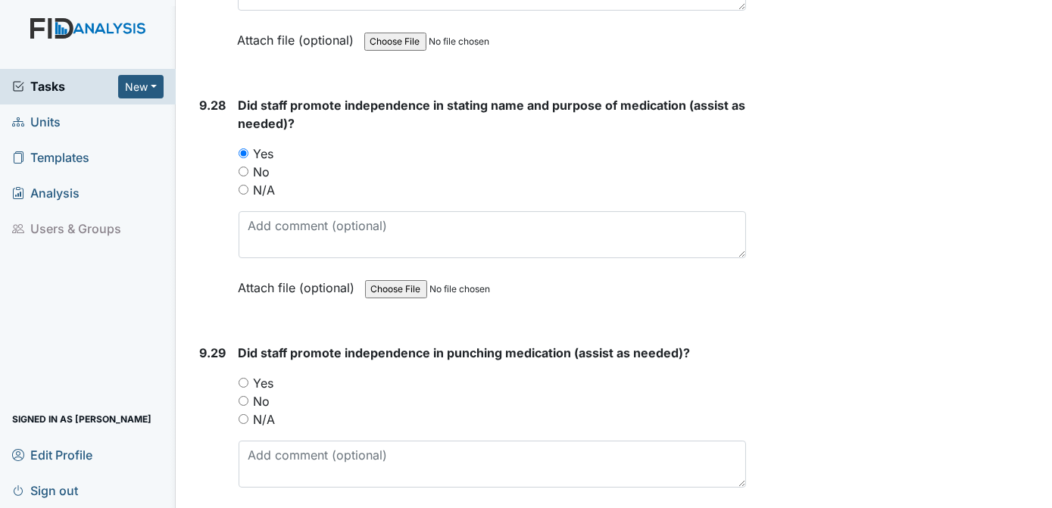
click at [243, 378] on input "Yes" at bounding box center [244, 383] width 10 height 10
radio input "true"
click at [509, 392] on div "No" at bounding box center [493, 401] width 508 height 18
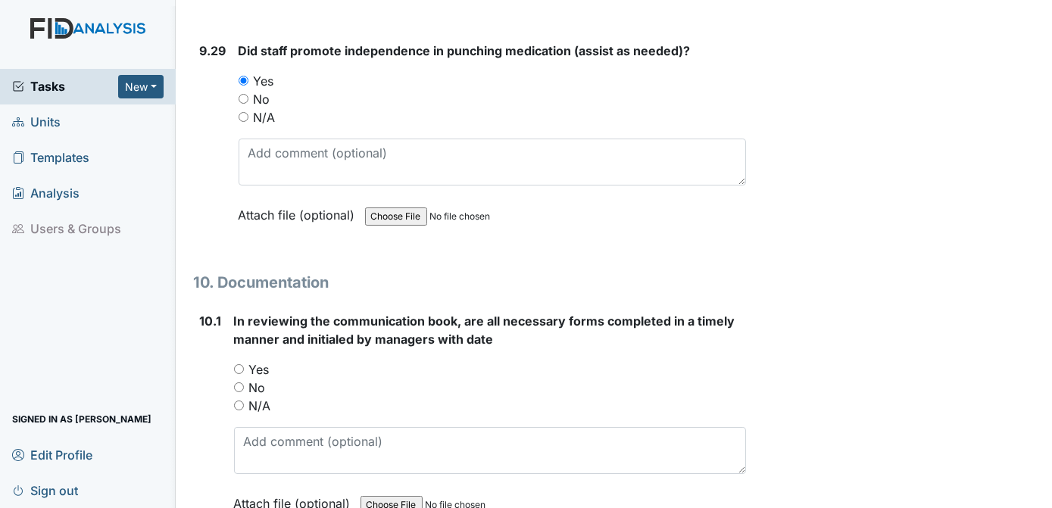
scroll to position [23635, 0]
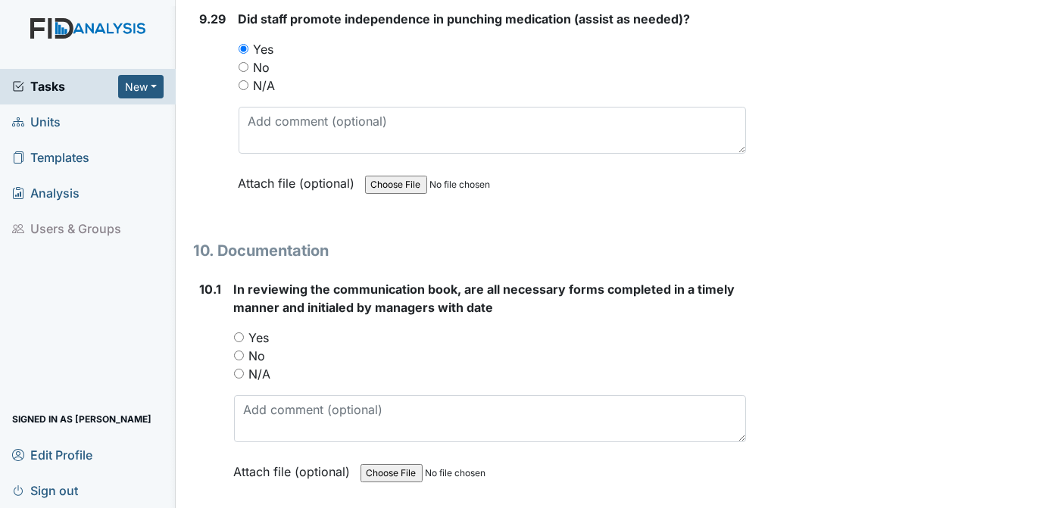
click at [238, 333] on input "Yes" at bounding box center [239, 338] width 10 height 10
radio input "true"
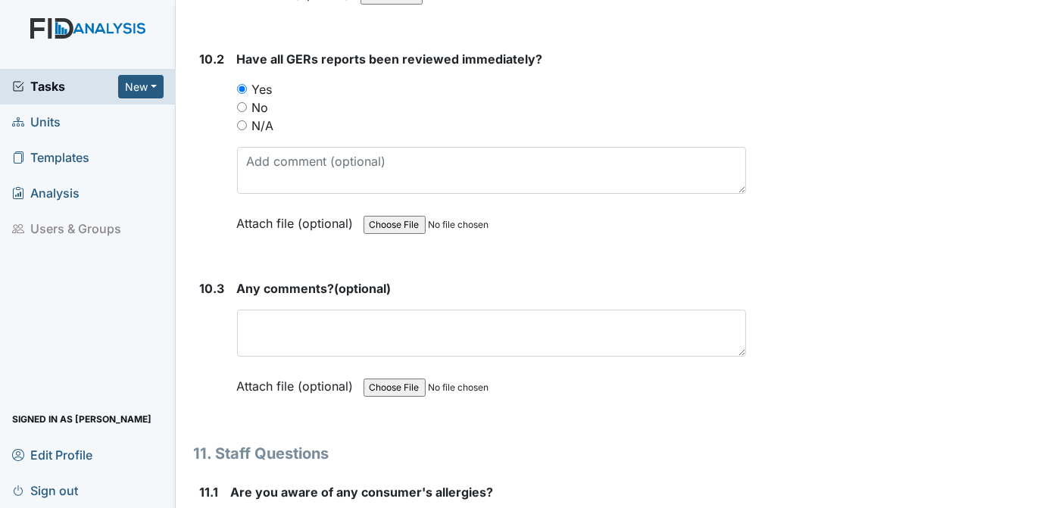
scroll to position [24145, 0]
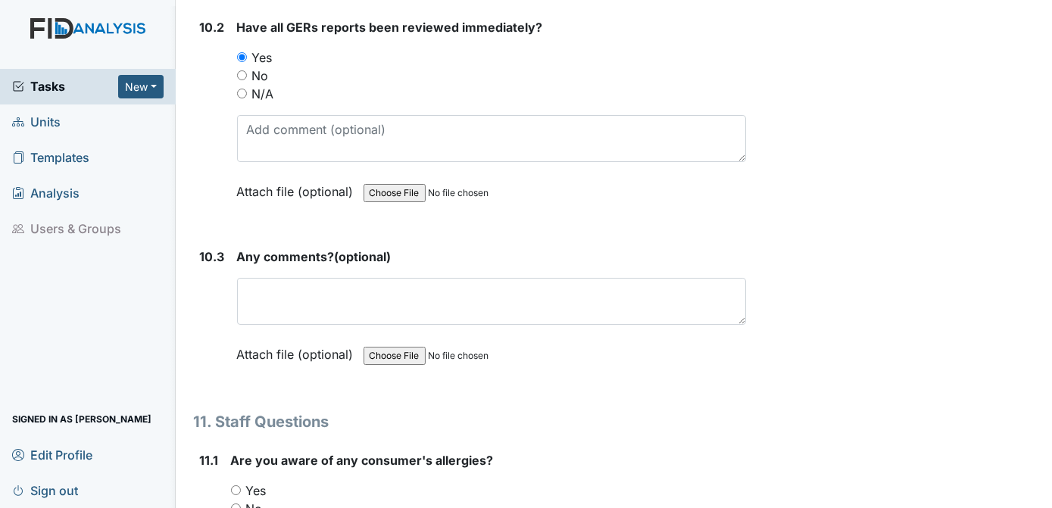
click at [236, 486] on input "Yes" at bounding box center [236, 491] width 10 height 10
radio input "true"
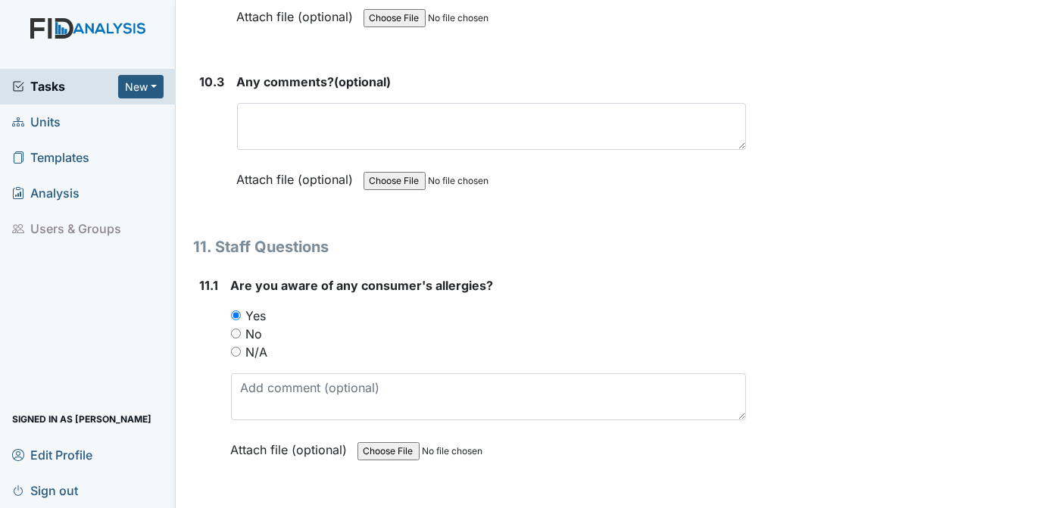
scroll to position [24352, 0]
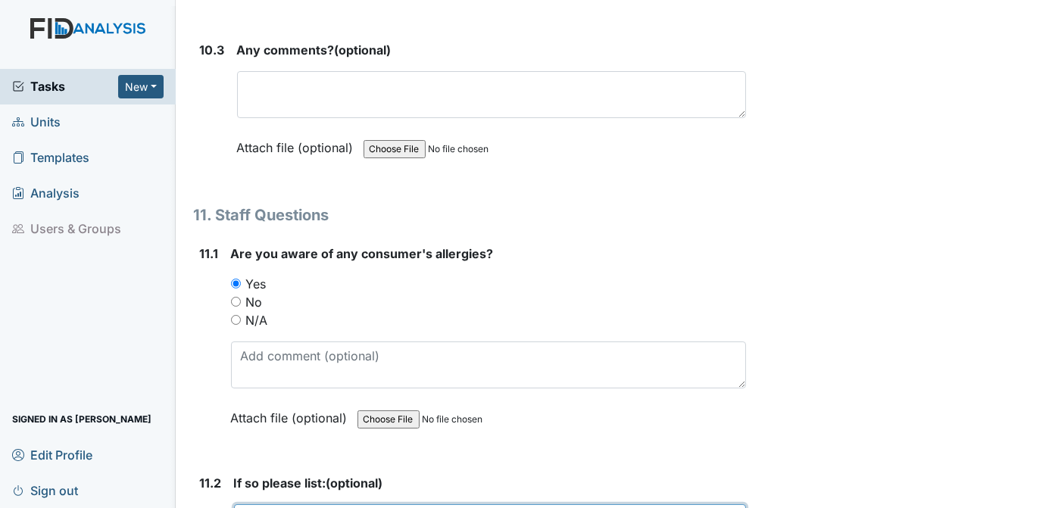
type textarea "K. T SEASONAL"
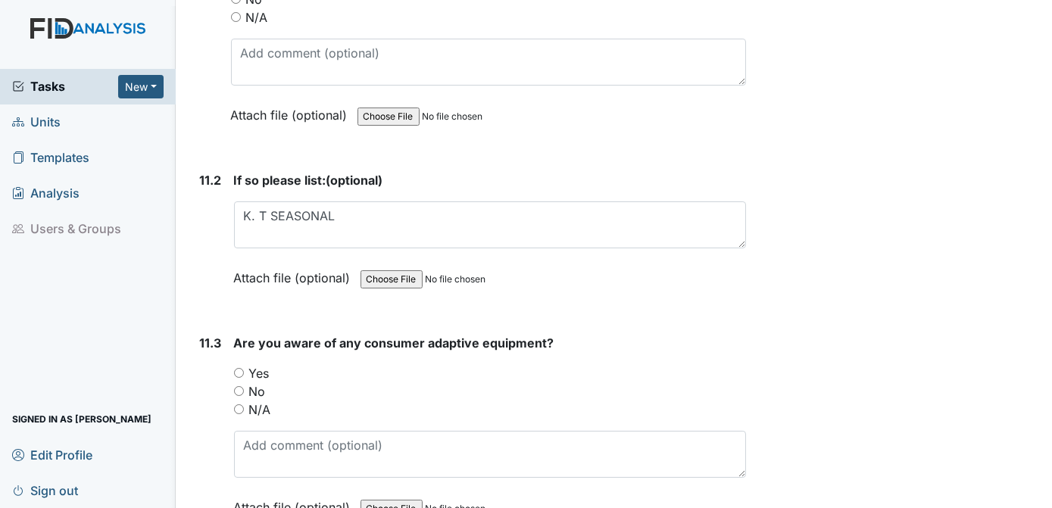
scroll to position [24687, 0]
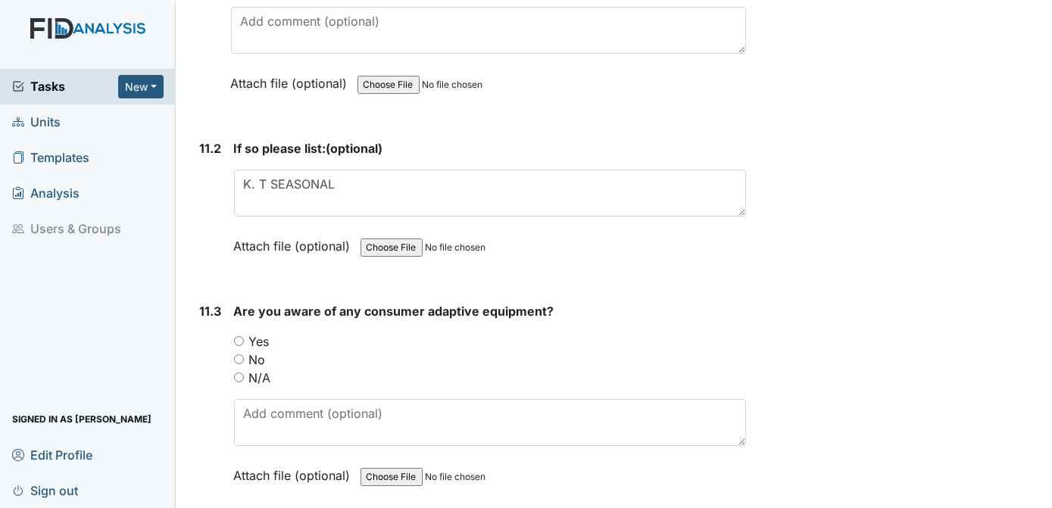
click at [237, 336] on input "Yes" at bounding box center [239, 341] width 10 height 10
radio input "true"
drag, startPoint x: 242, startPoint y: 417, endPoint x: 698, endPoint y: 300, distance: 470.7
click at [698, 458] on div "Attach file (optional) You can upload .pdf, .txt, .jpg, .jpeg, .png, .csv, .xls…" at bounding box center [490, 476] width 513 height 37
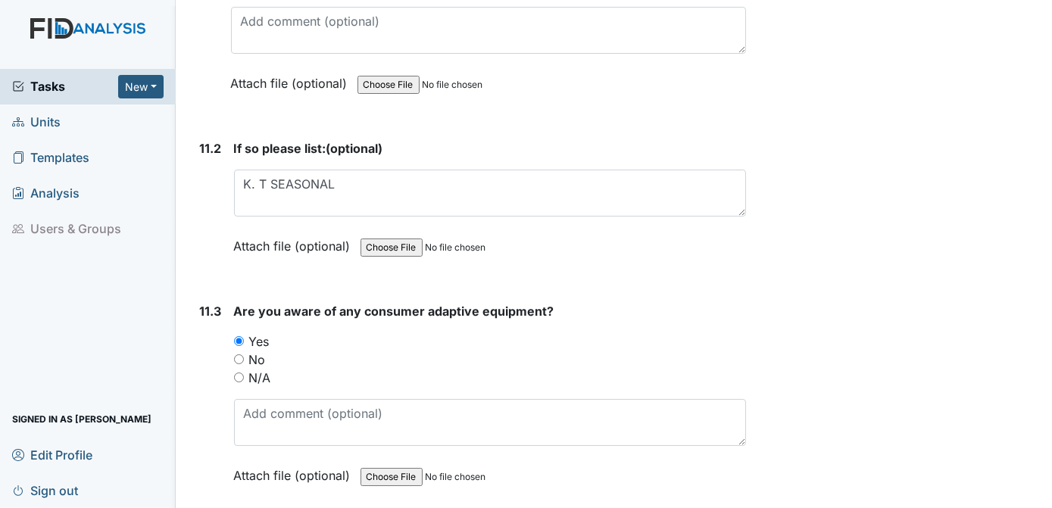
type textarea "A.W, [PERSON_NAME] AND T.D EYEGLASSES"
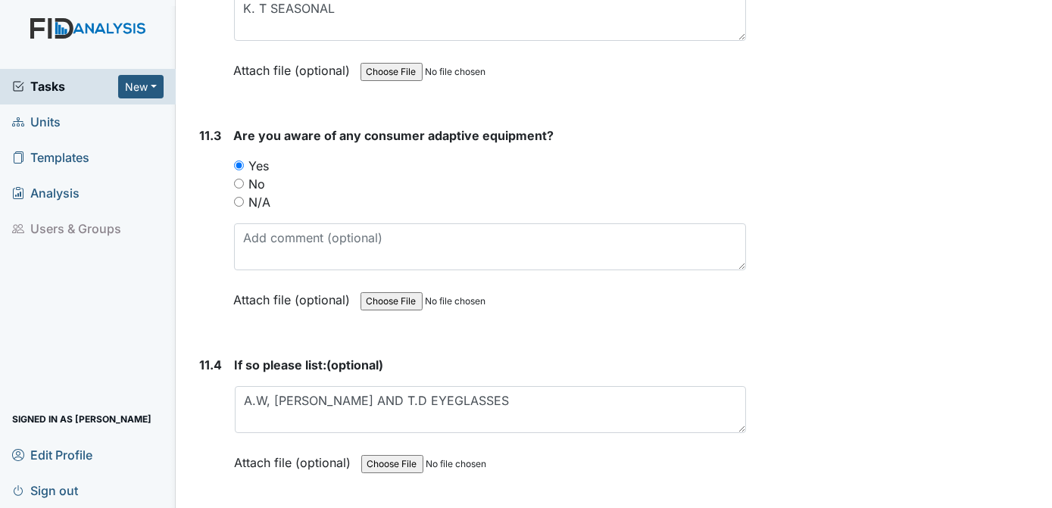
scroll to position [24925, 0]
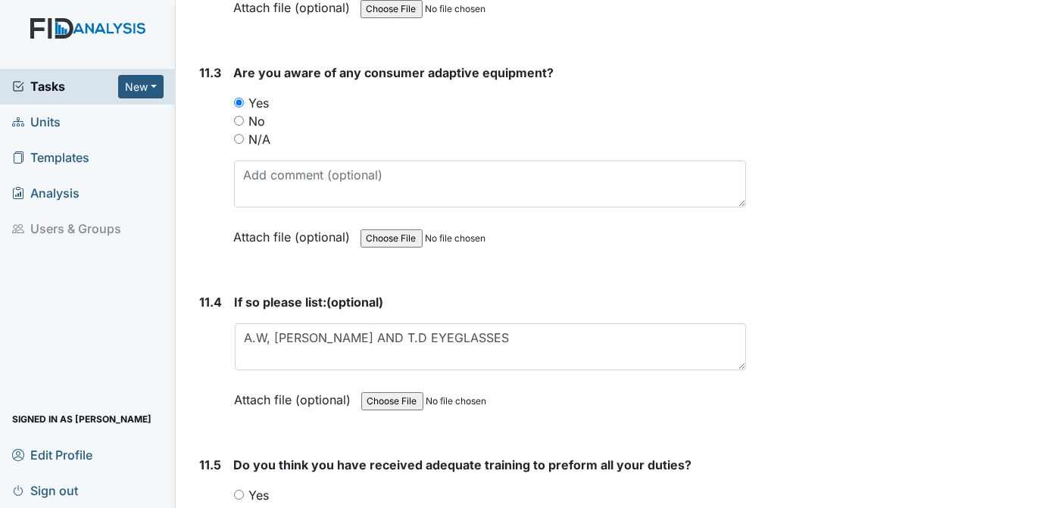
click at [239, 490] on input "Yes" at bounding box center [239, 495] width 10 height 10
radio input "true"
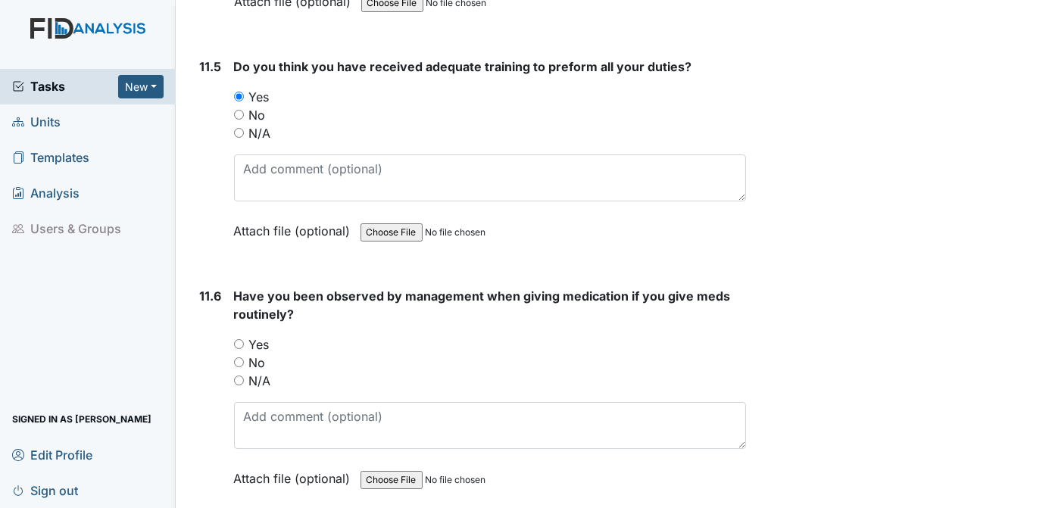
scroll to position [25260, 0]
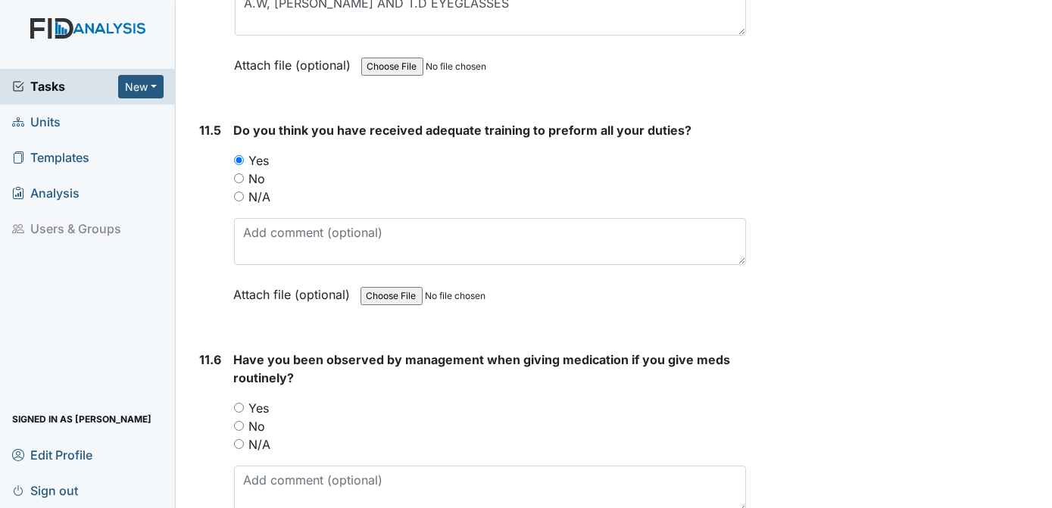
click at [235, 403] on input "Yes" at bounding box center [239, 408] width 10 height 10
radio input "true"
type textarea "HAB.C"
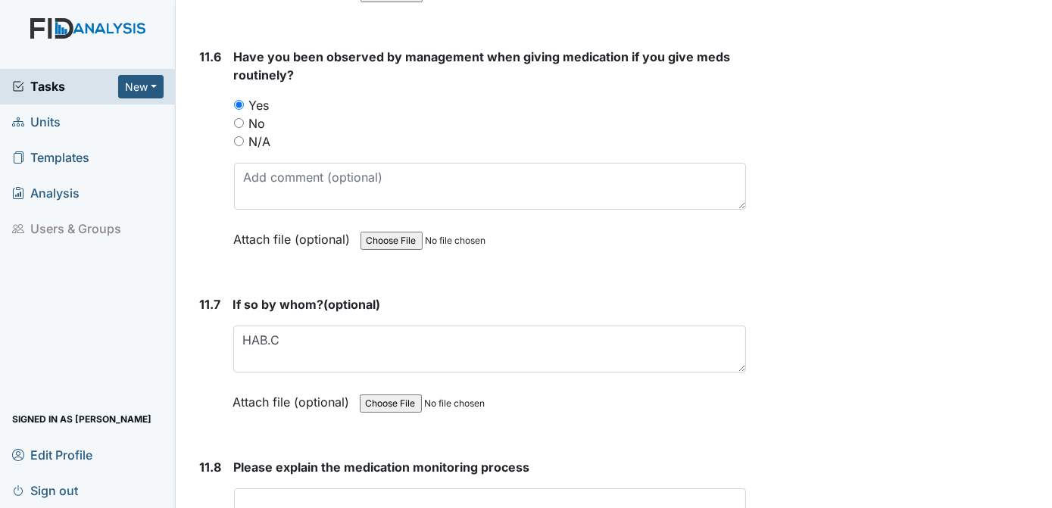
scroll to position [25468, 0]
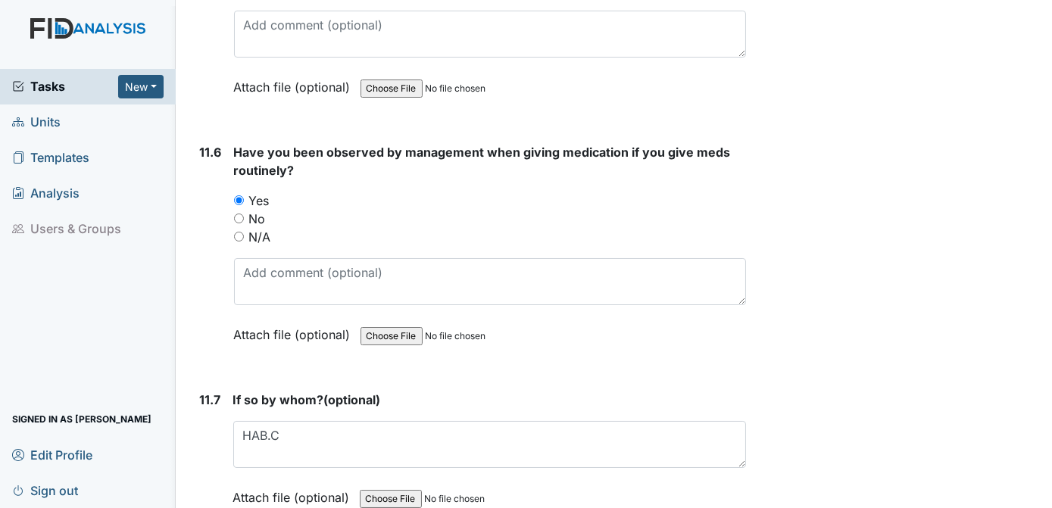
type textarea "6 RIGHTS, RIGHT PERSON, MED, TIME, DOSAGE, ROUTE AND DOCUMENTATION"
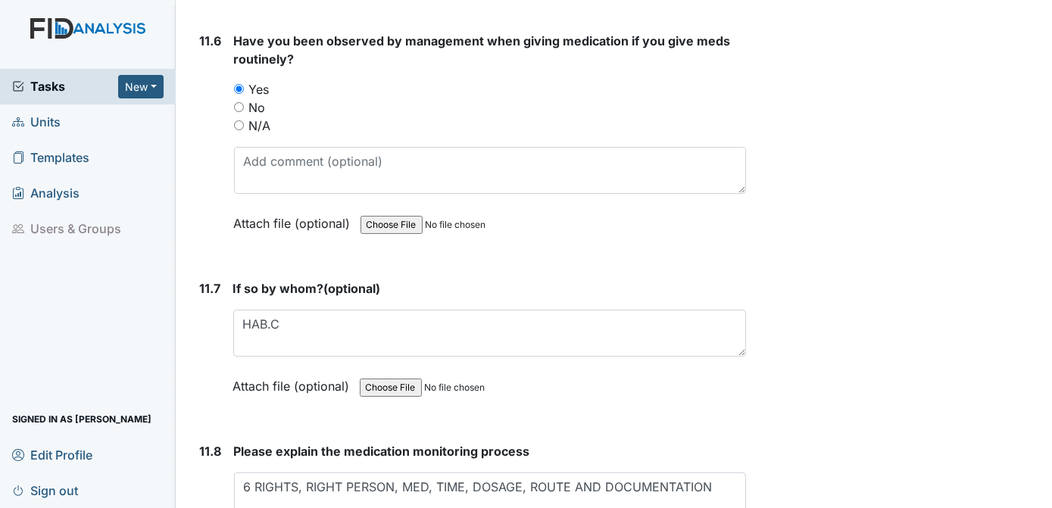
scroll to position [25674, 0]
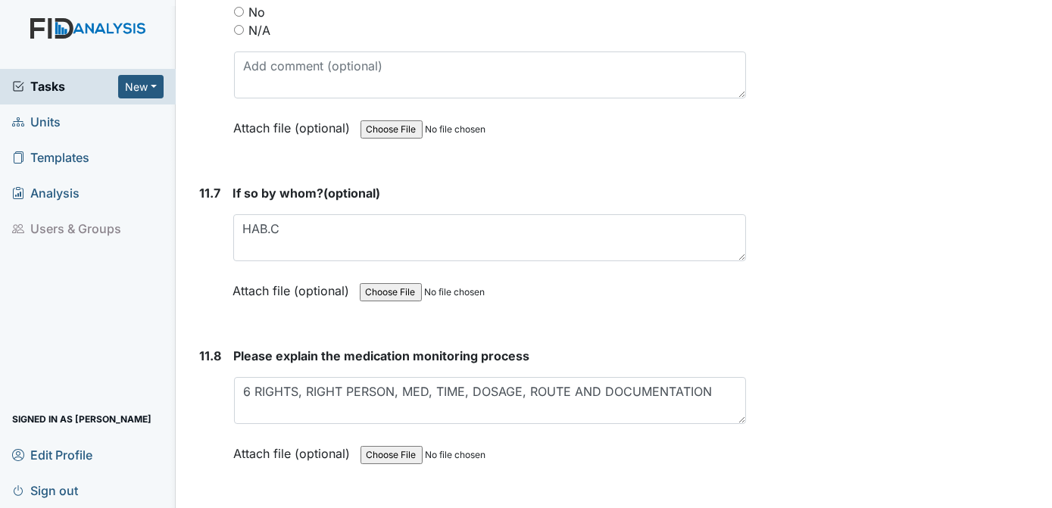
type textarea "[PERSON_NAME]"
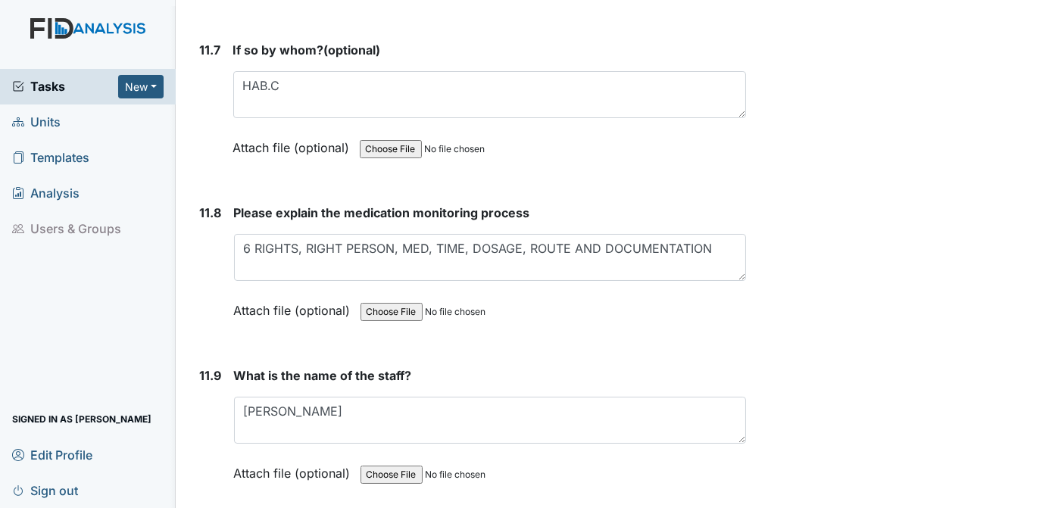
scroll to position [25881, 0]
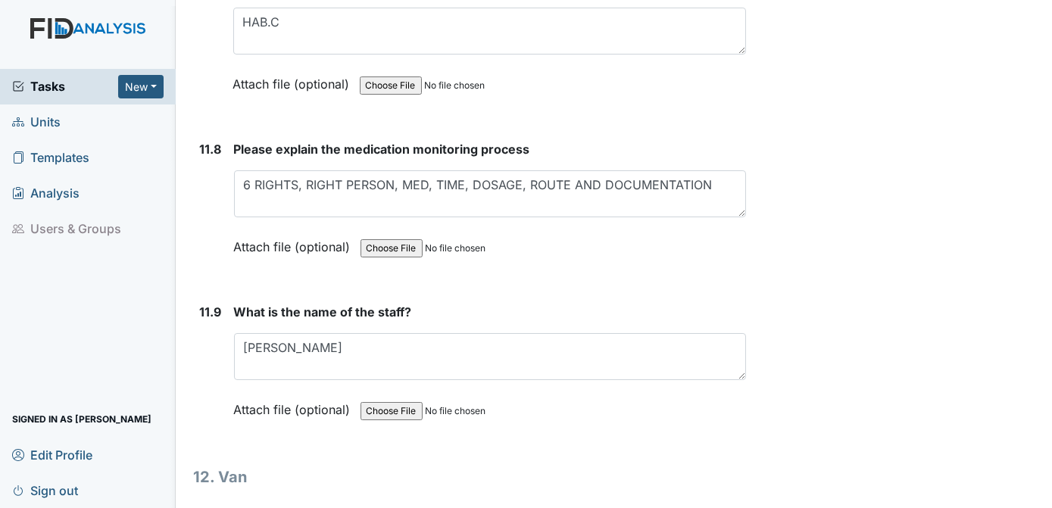
radio input "true"
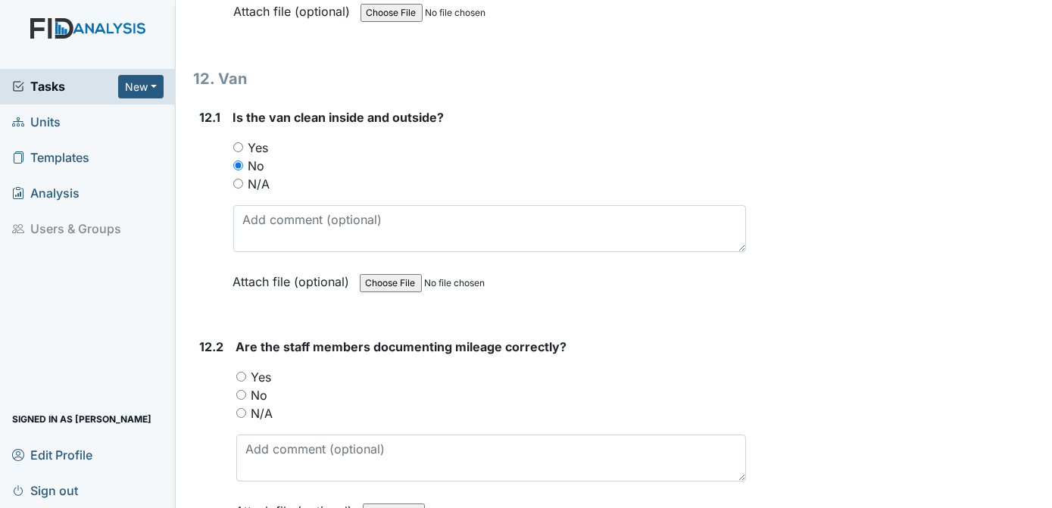
scroll to position [26248, 0]
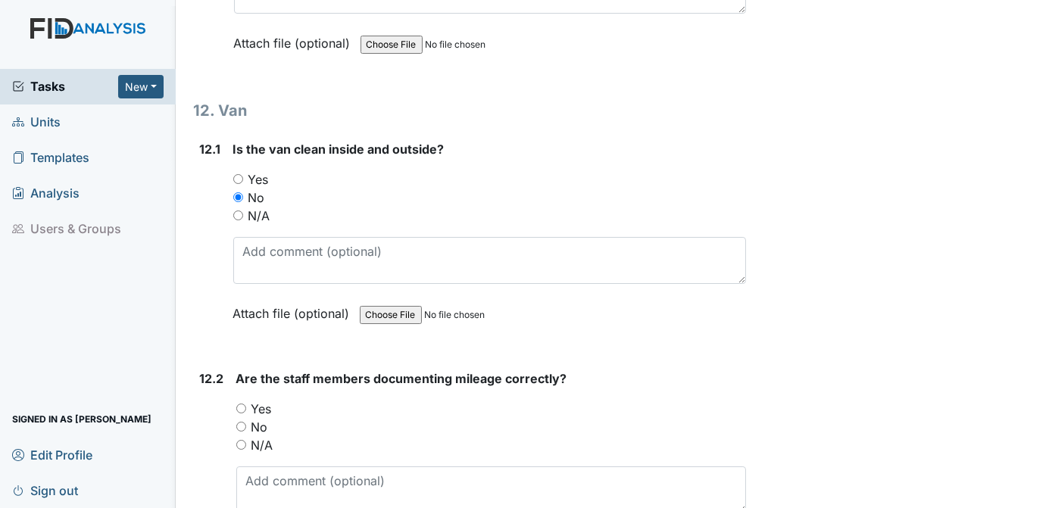
click at [240, 404] on input "Yes" at bounding box center [241, 409] width 10 height 10
radio input "true"
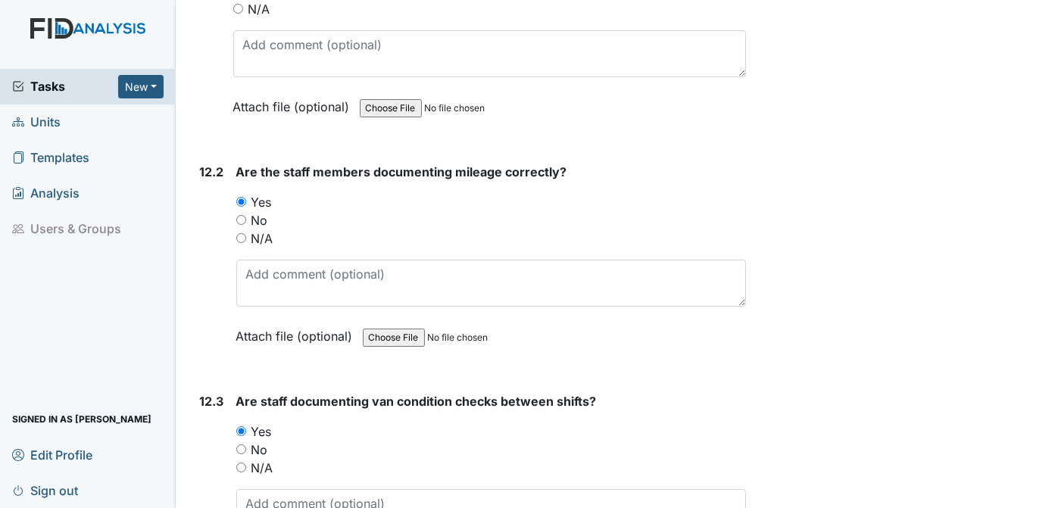
scroll to position [26486, 0]
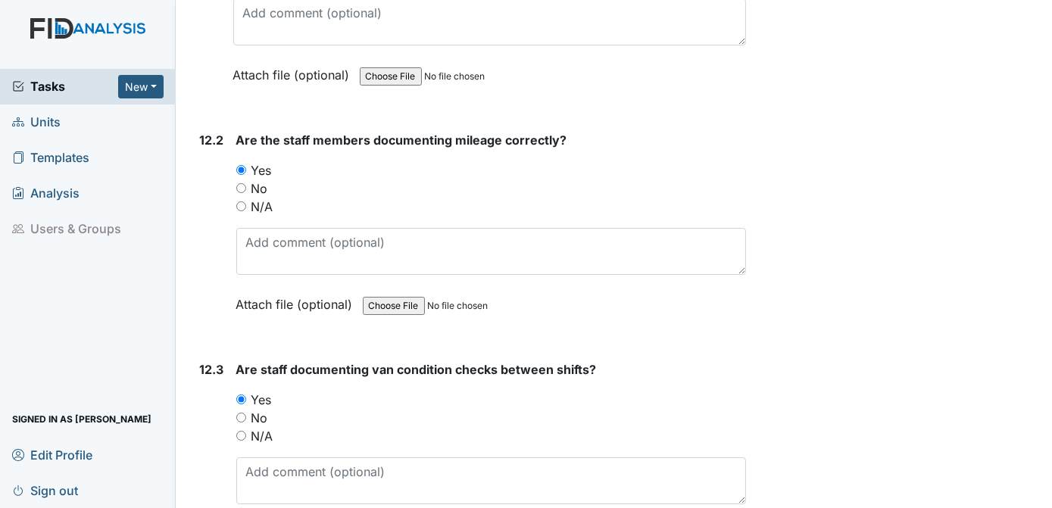
radio input "true"
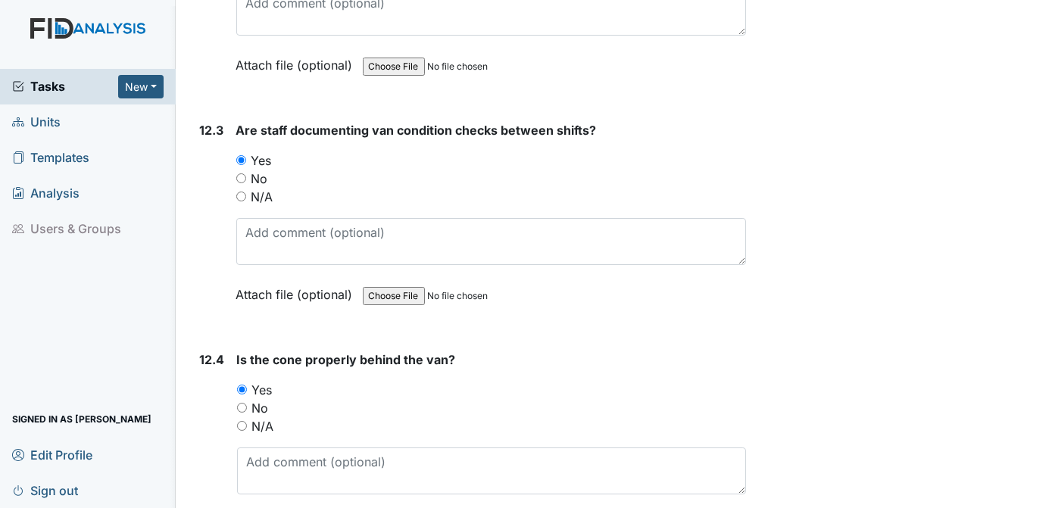
scroll to position [26758, 0]
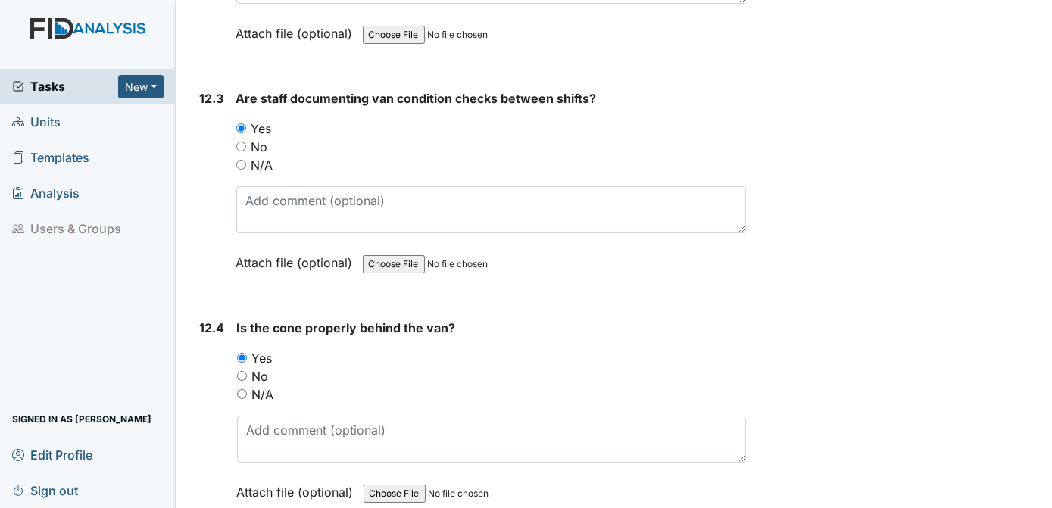
radio input "true"
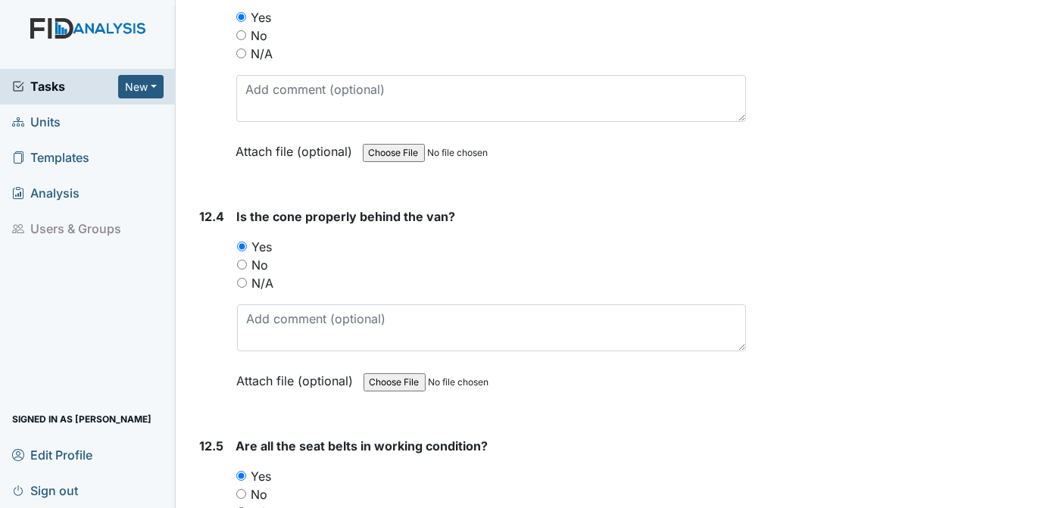
scroll to position [26892, 0]
